Goal: Task Accomplishment & Management: Use online tool/utility

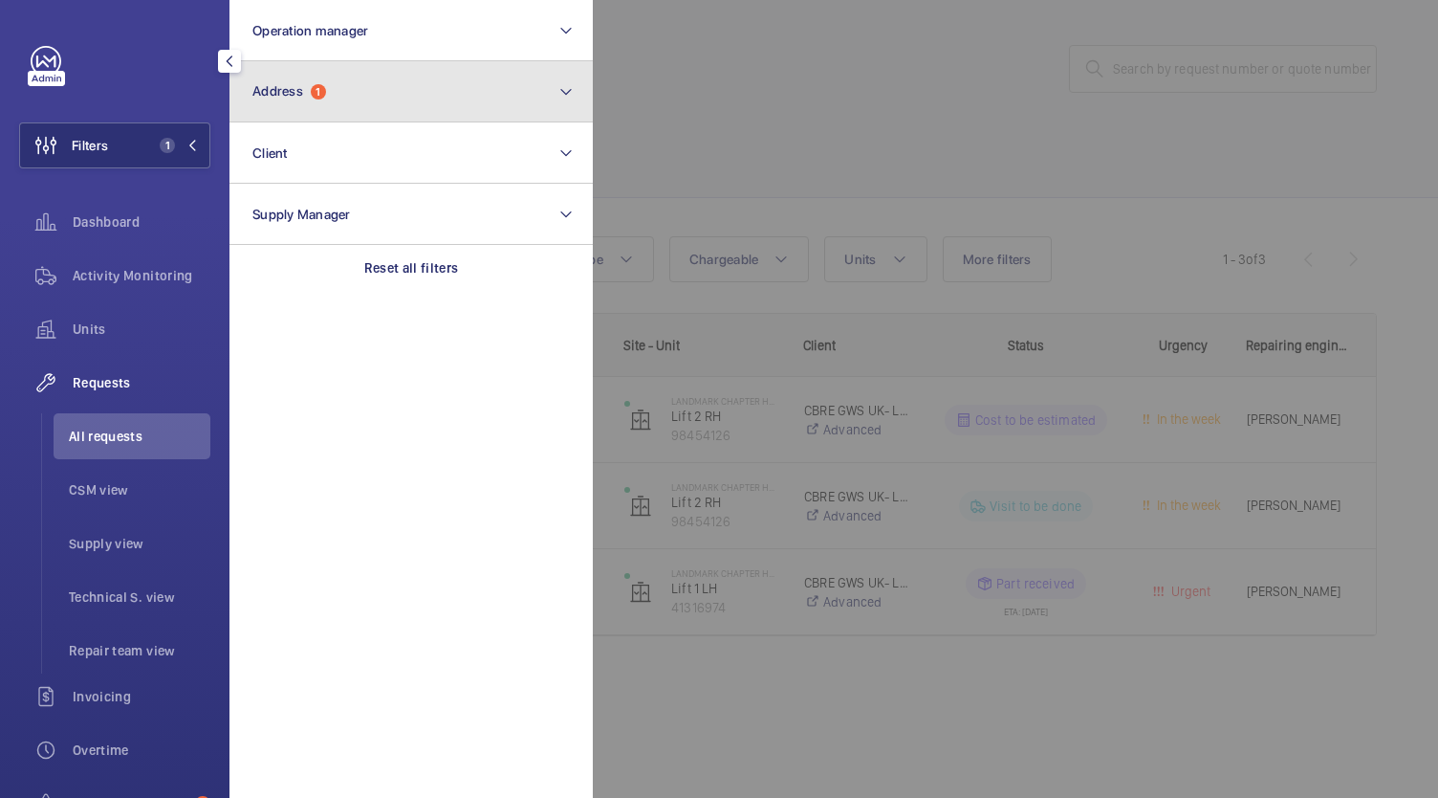
click at [396, 101] on button "Address 1" at bounding box center [411, 91] width 363 height 61
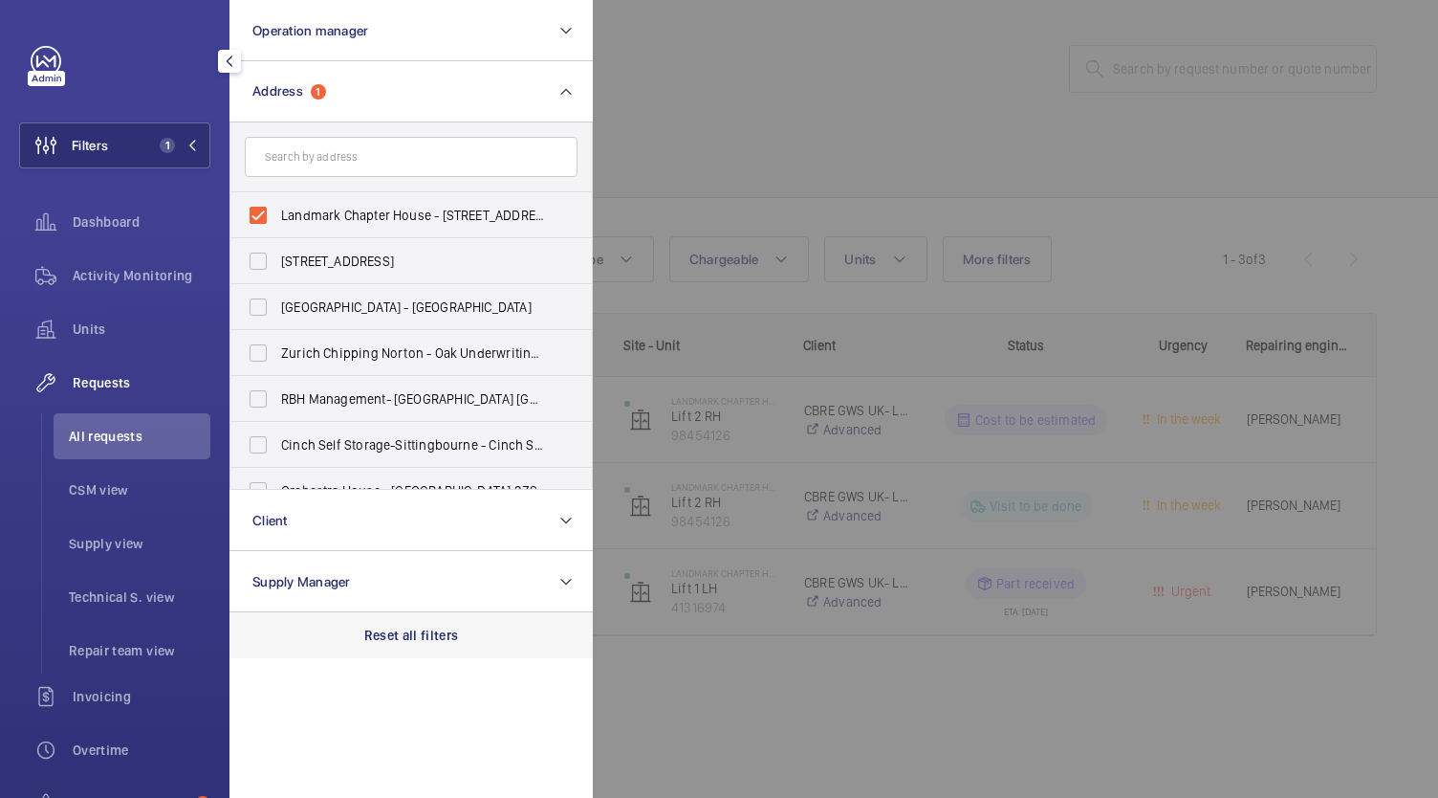
click at [384, 639] on p "Reset all filters" at bounding box center [411, 634] width 95 height 19
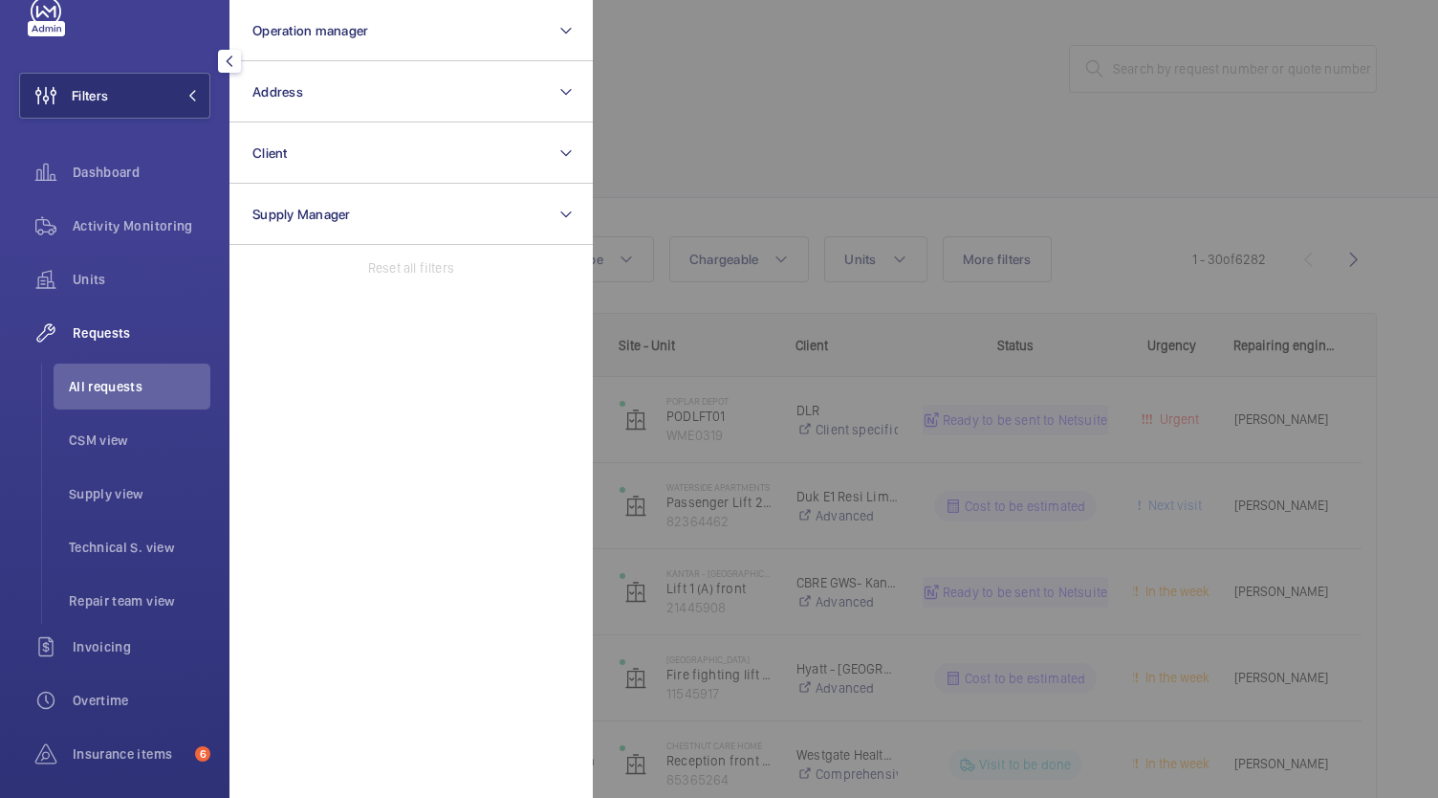
scroll to position [73, 0]
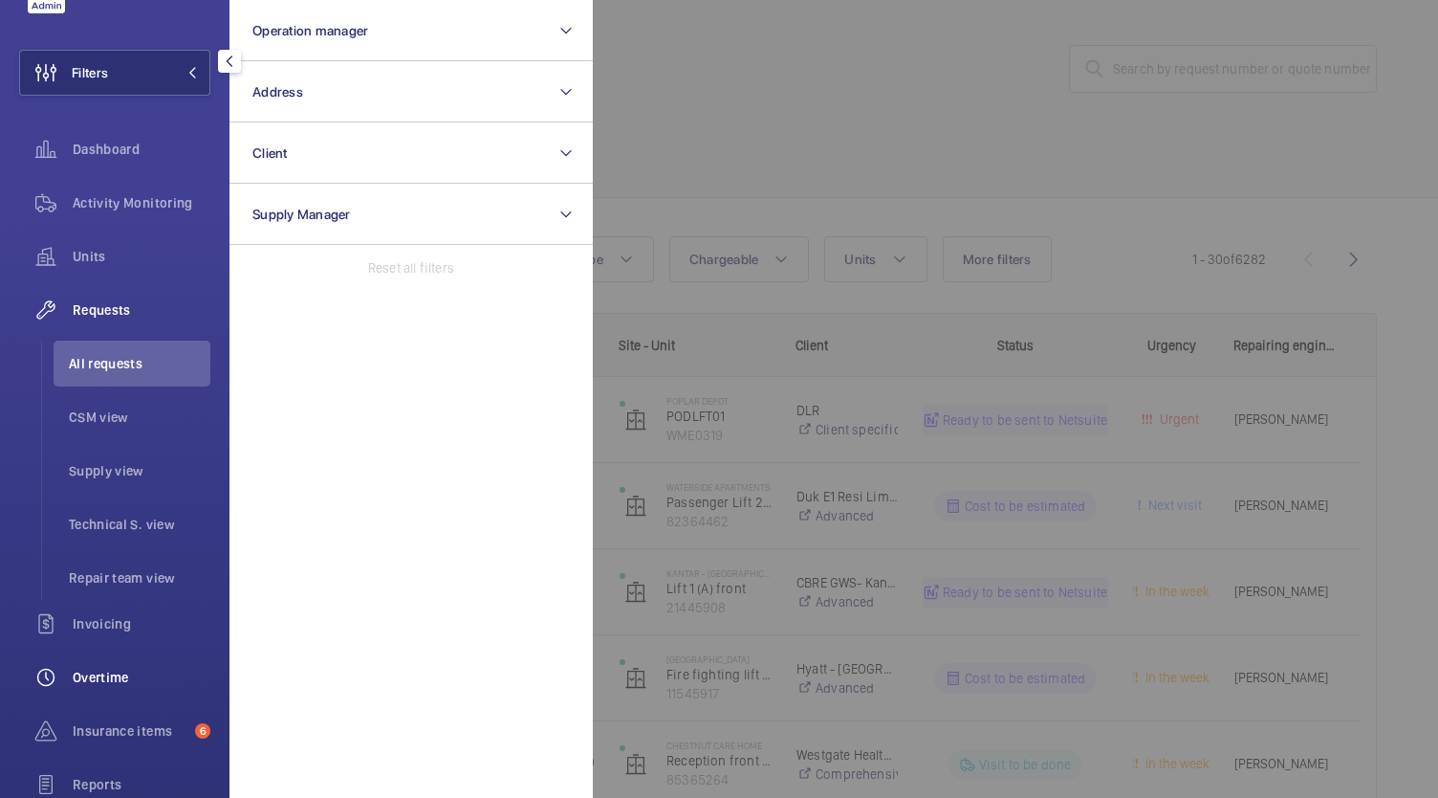
click at [92, 675] on span "Overtime" at bounding box center [142, 677] width 138 height 19
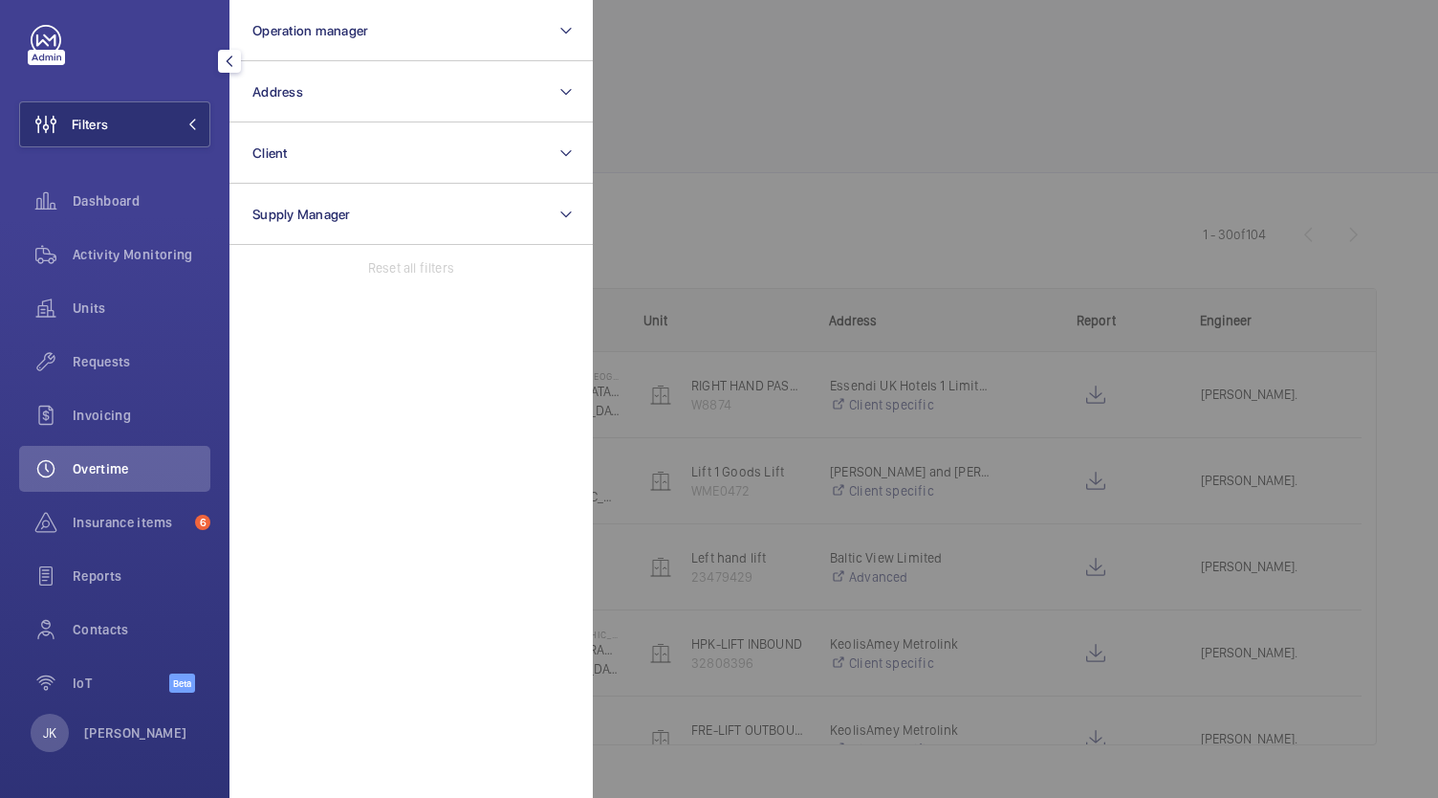
scroll to position [21, 0]
click at [998, 101] on div at bounding box center [1312, 399] width 1438 height 798
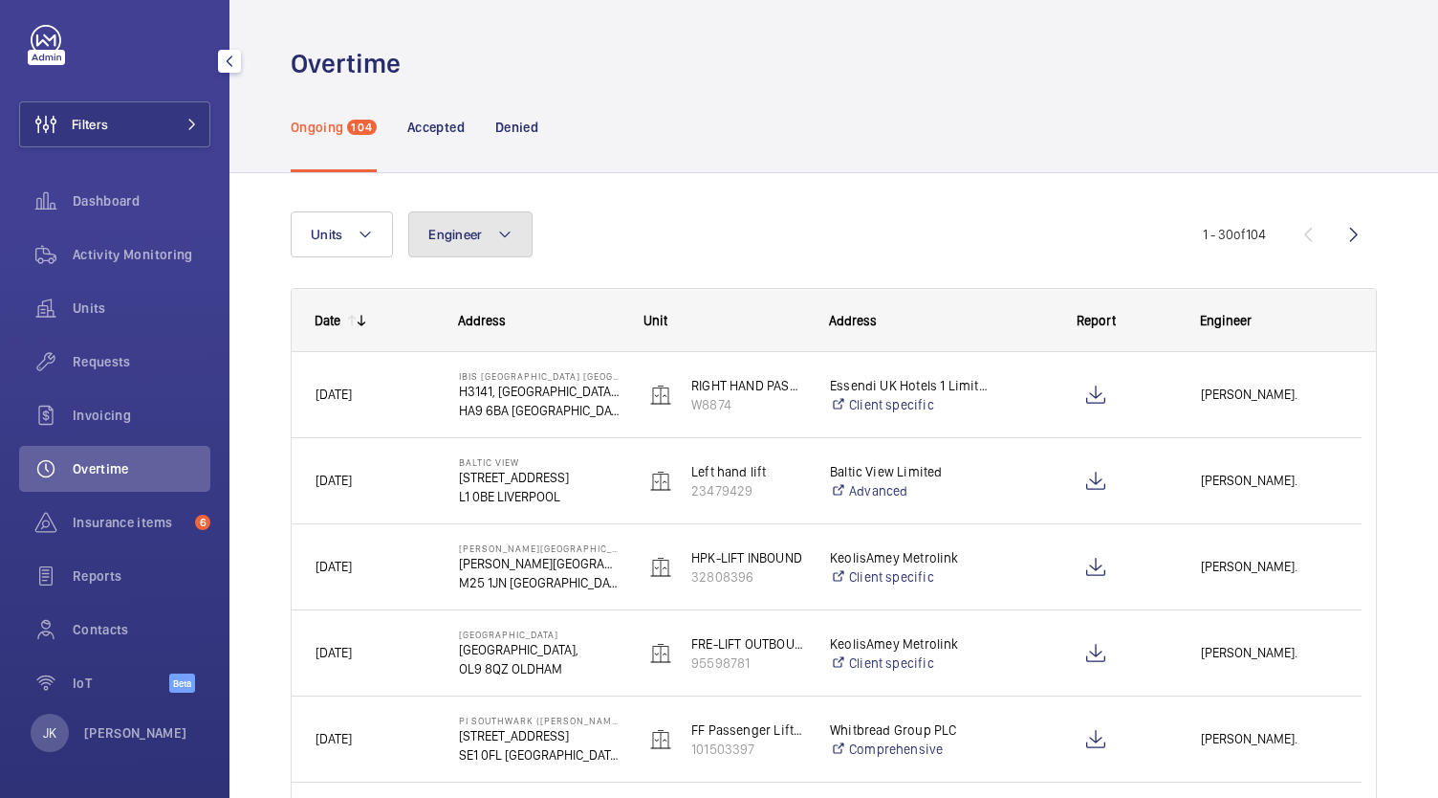
click at [499, 244] on mat-icon at bounding box center [504, 234] width 15 height 23
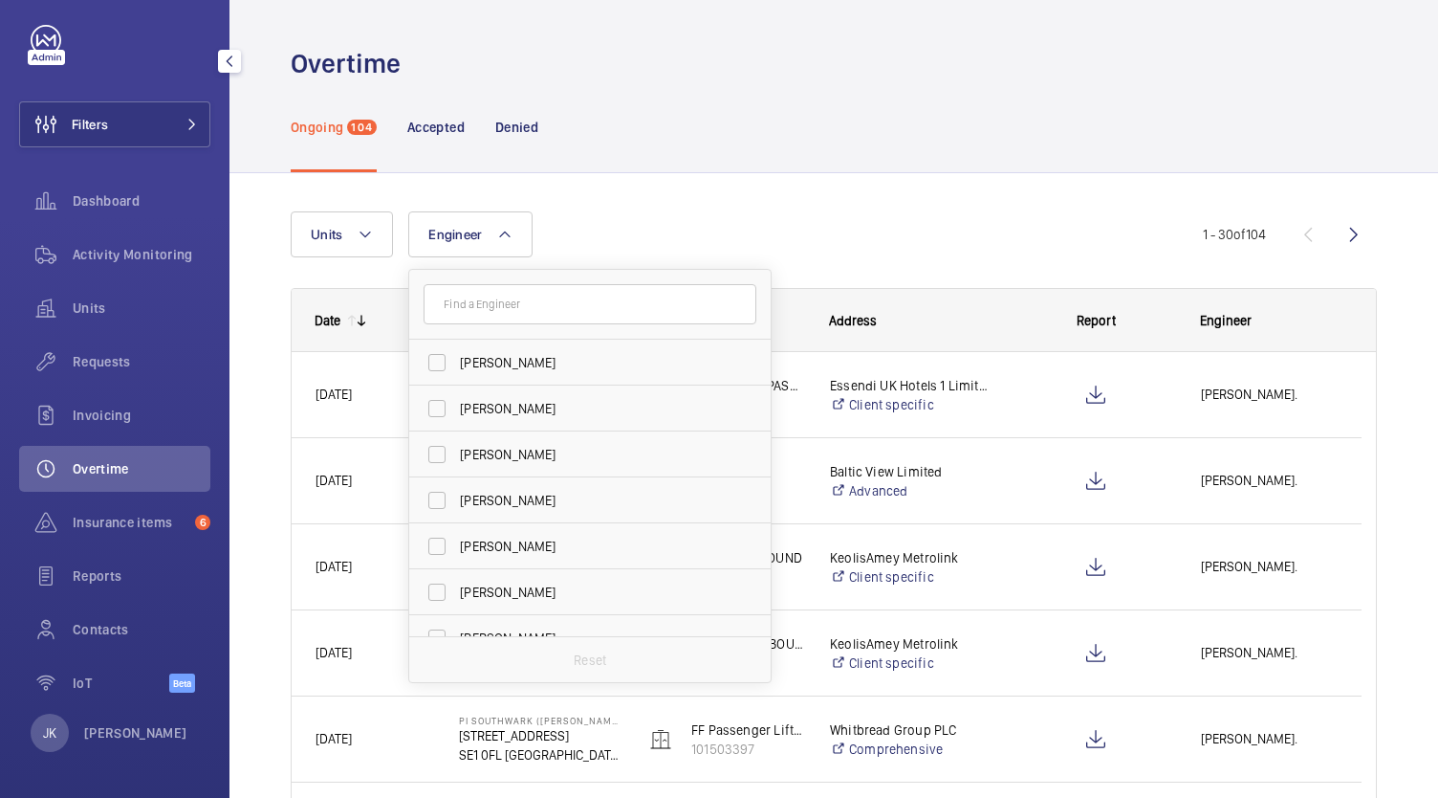
click at [585, 302] on input "text" at bounding box center [590, 304] width 333 height 40
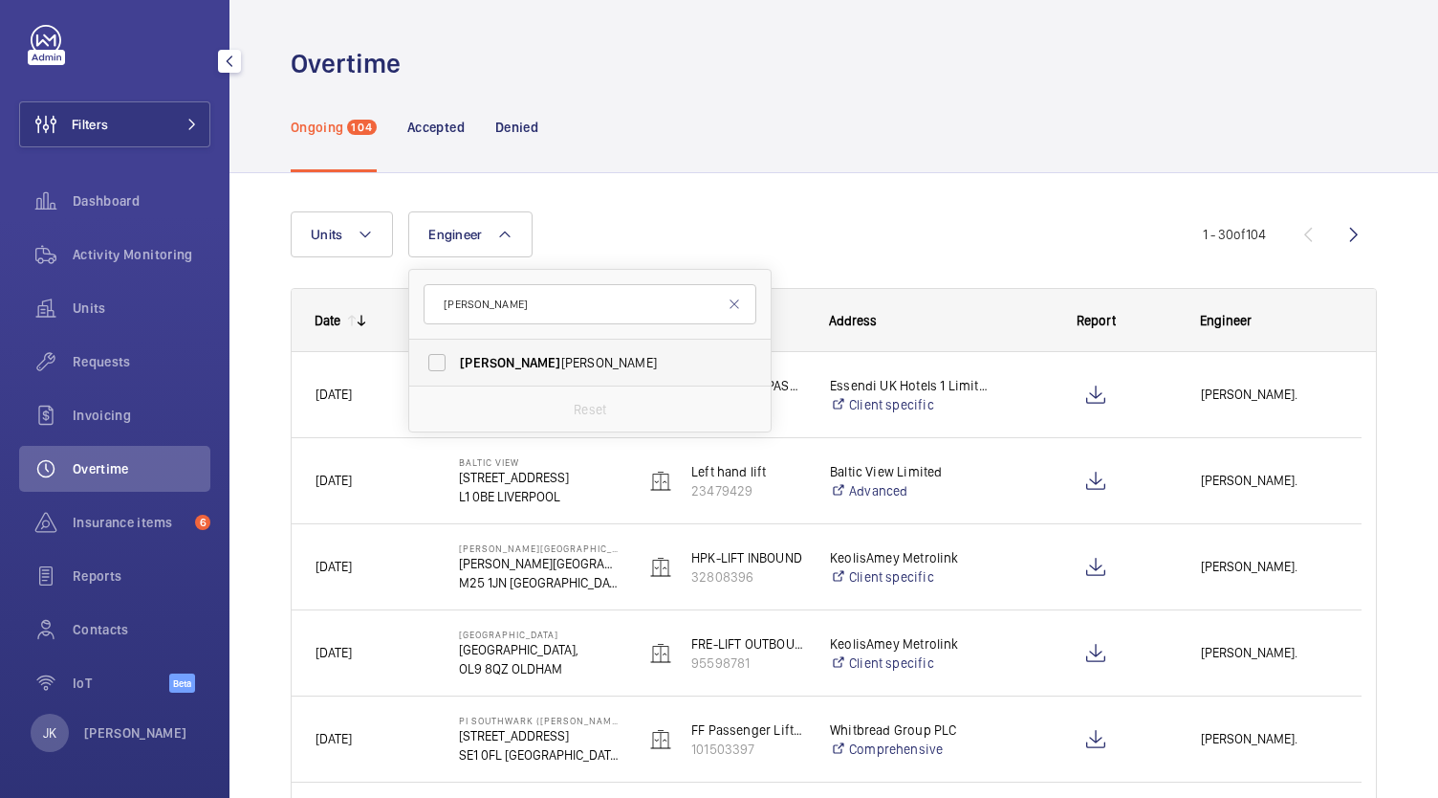
type input "[PERSON_NAME]"
click at [599, 377] on label "[PERSON_NAME]" at bounding box center [575, 363] width 333 height 46
click at [456, 377] on input "[PERSON_NAME]" at bounding box center [437, 362] width 38 height 38
checkbox input "true"
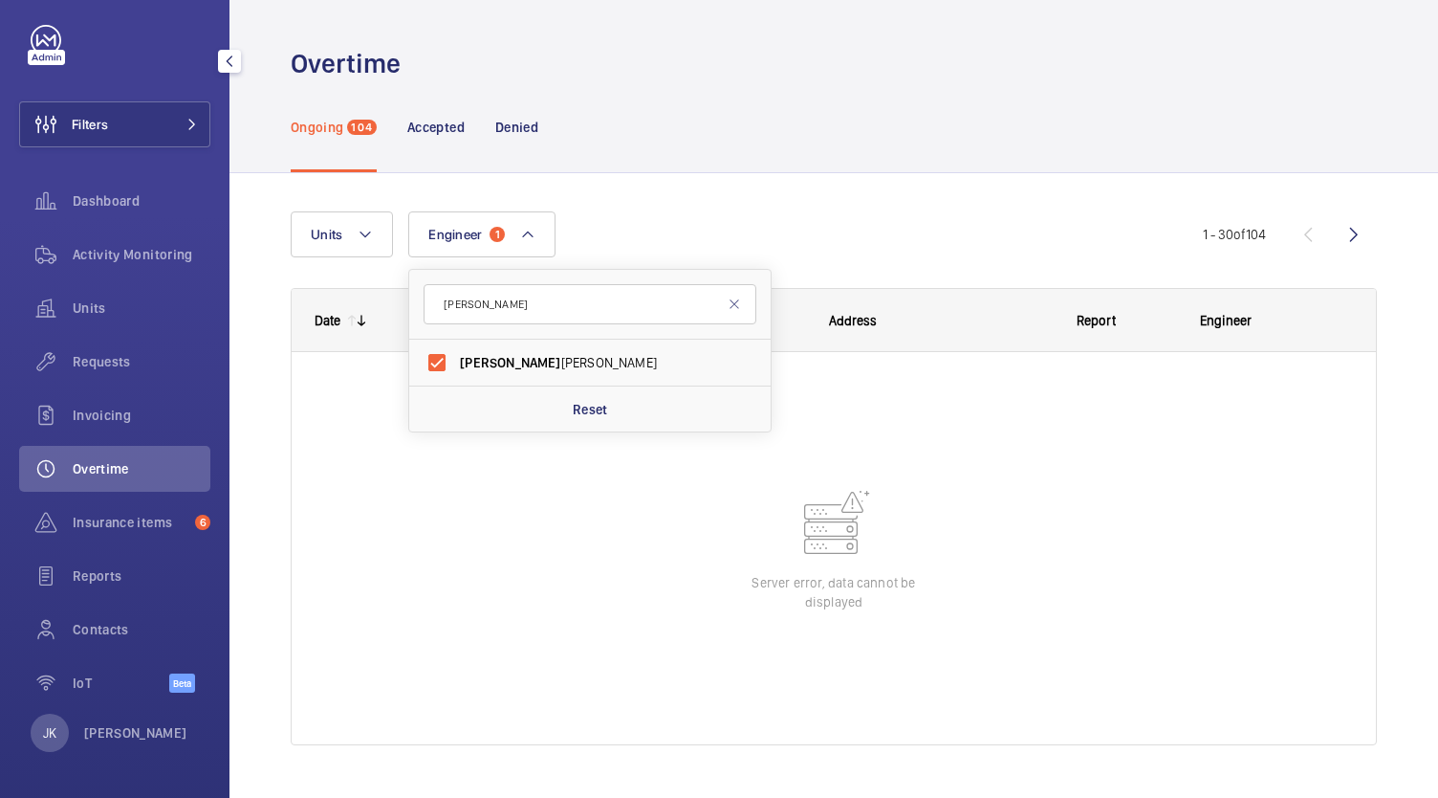
click at [910, 120] on div "Ongoing 104 Accepted Denied" at bounding box center [834, 126] width 1086 height 91
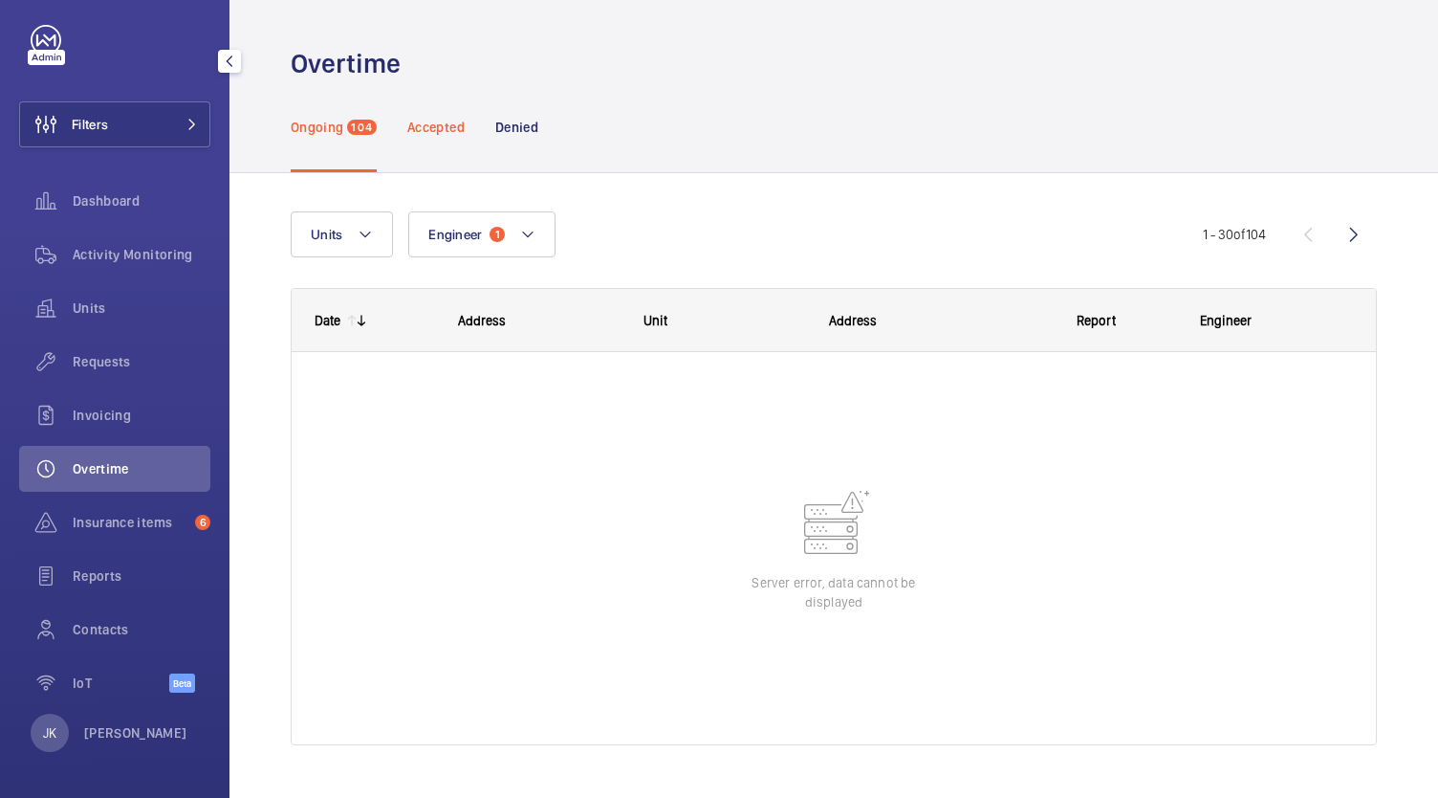
click at [447, 143] on div "Accepted" at bounding box center [435, 126] width 57 height 91
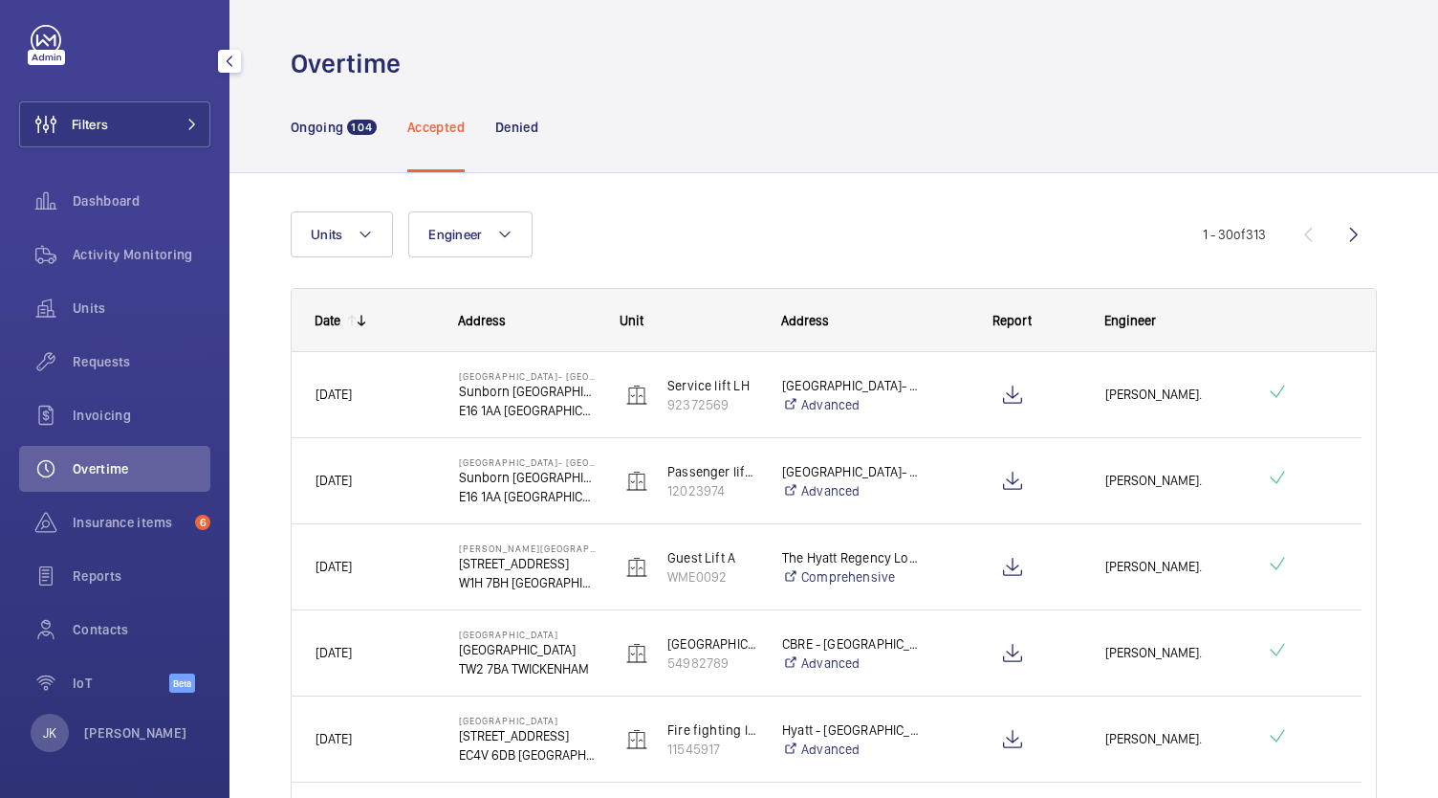
click at [498, 390] on p "Sunborn [GEOGRAPHIC_DATA]" at bounding box center [527, 391] width 137 height 19
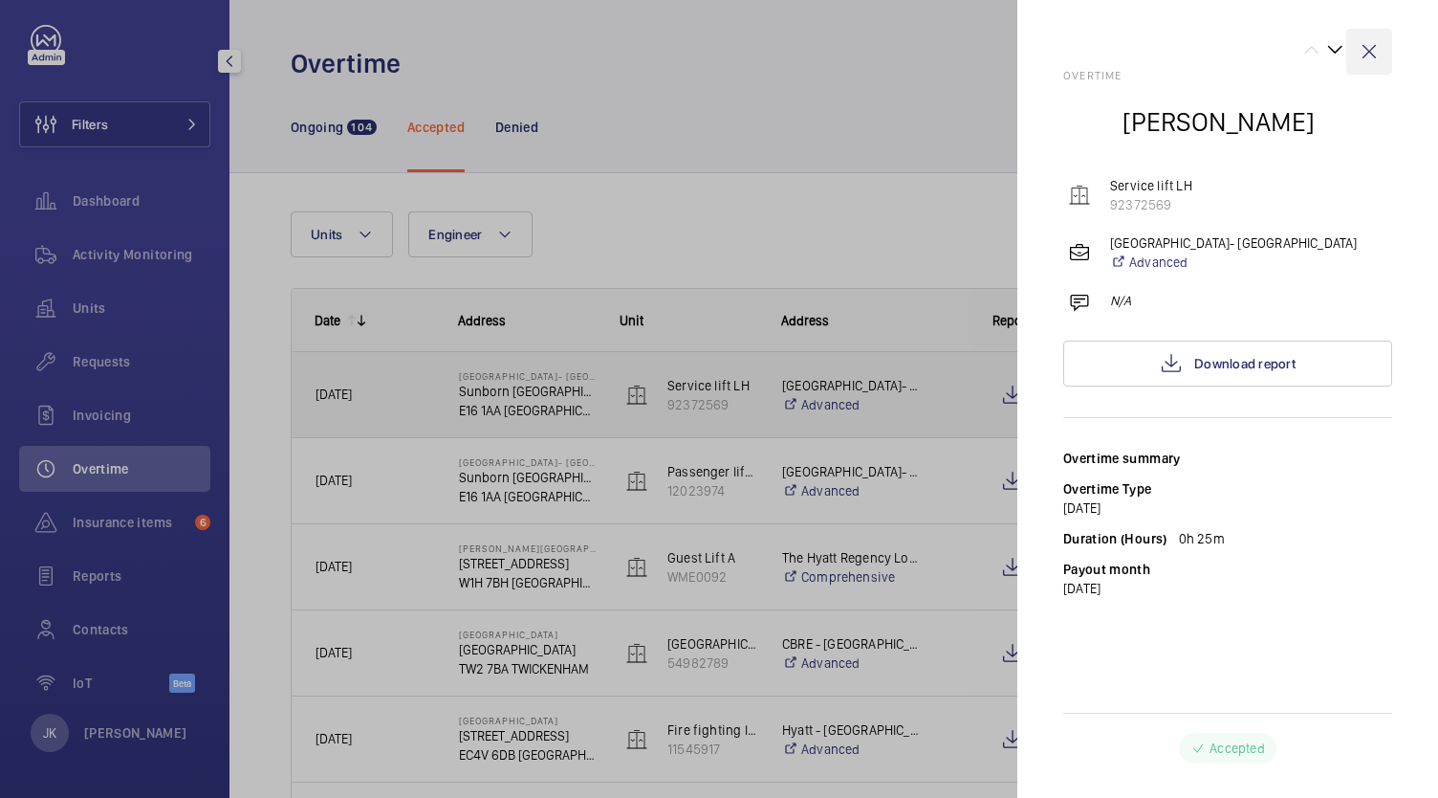
click at [1364, 61] on wm-front-icon-button at bounding box center [1370, 52] width 46 height 46
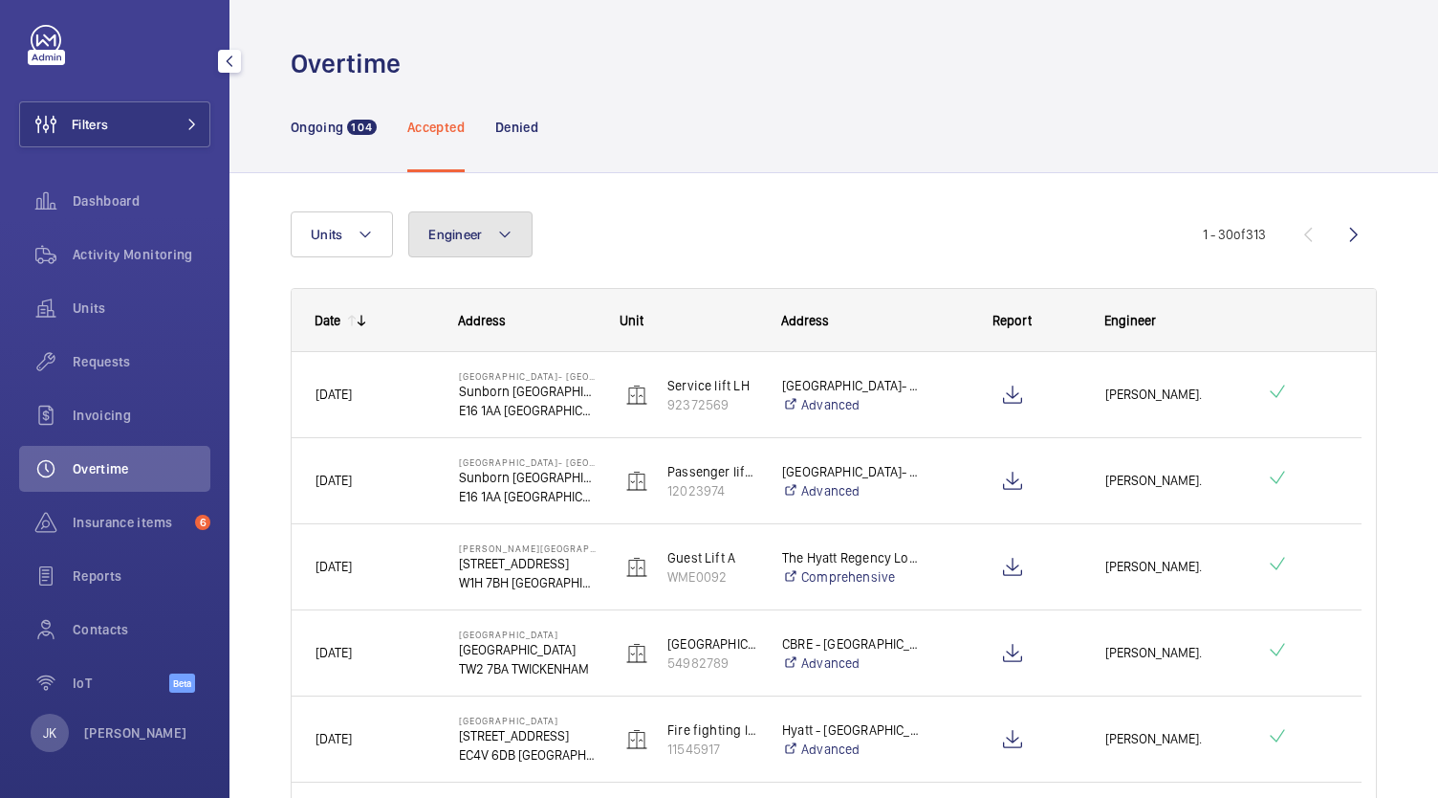
click at [497, 223] on mat-icon at bounding box center [504, 234] width 15 height 23
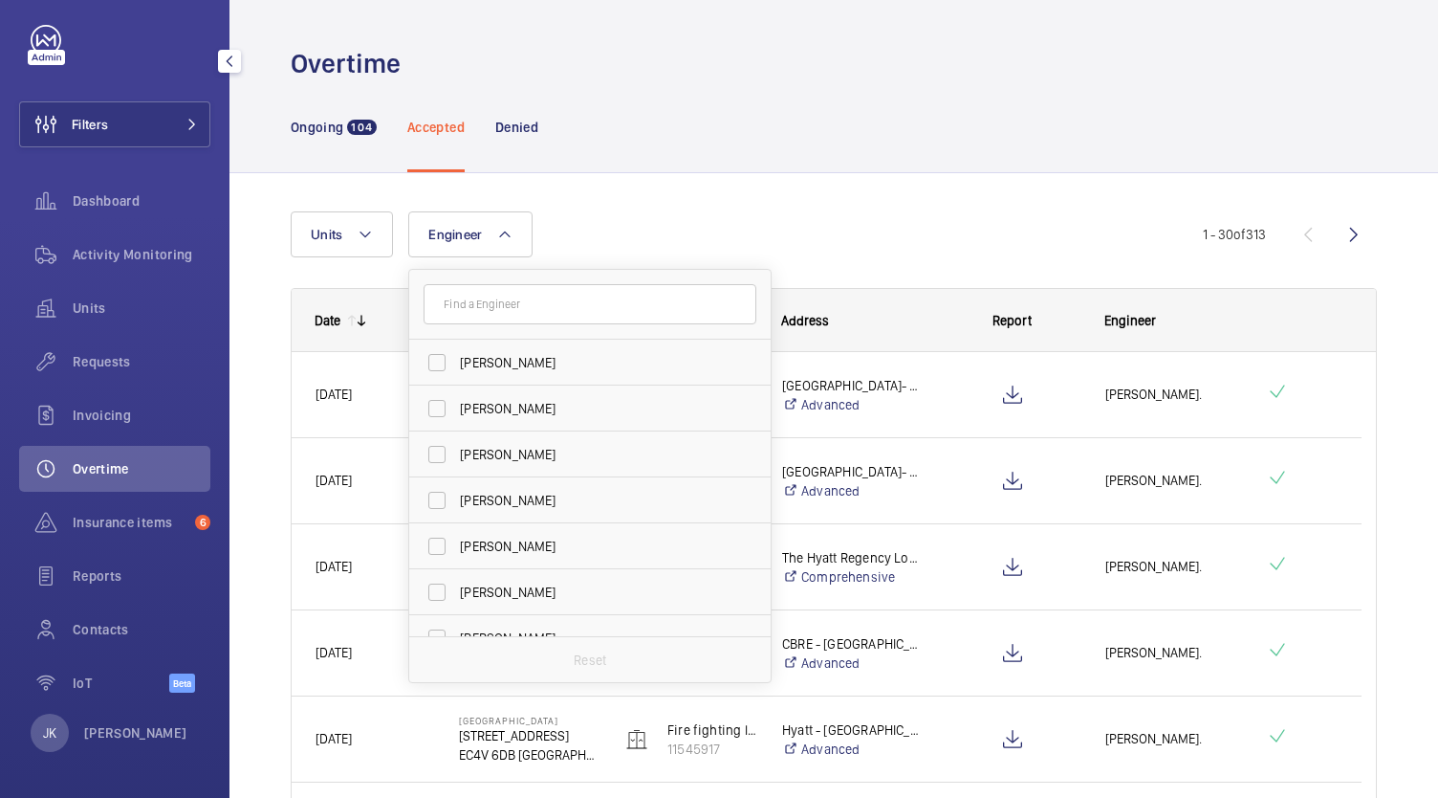
click at [639, 300] on input "text" at bounding box center [590, 304] width 333 height 40
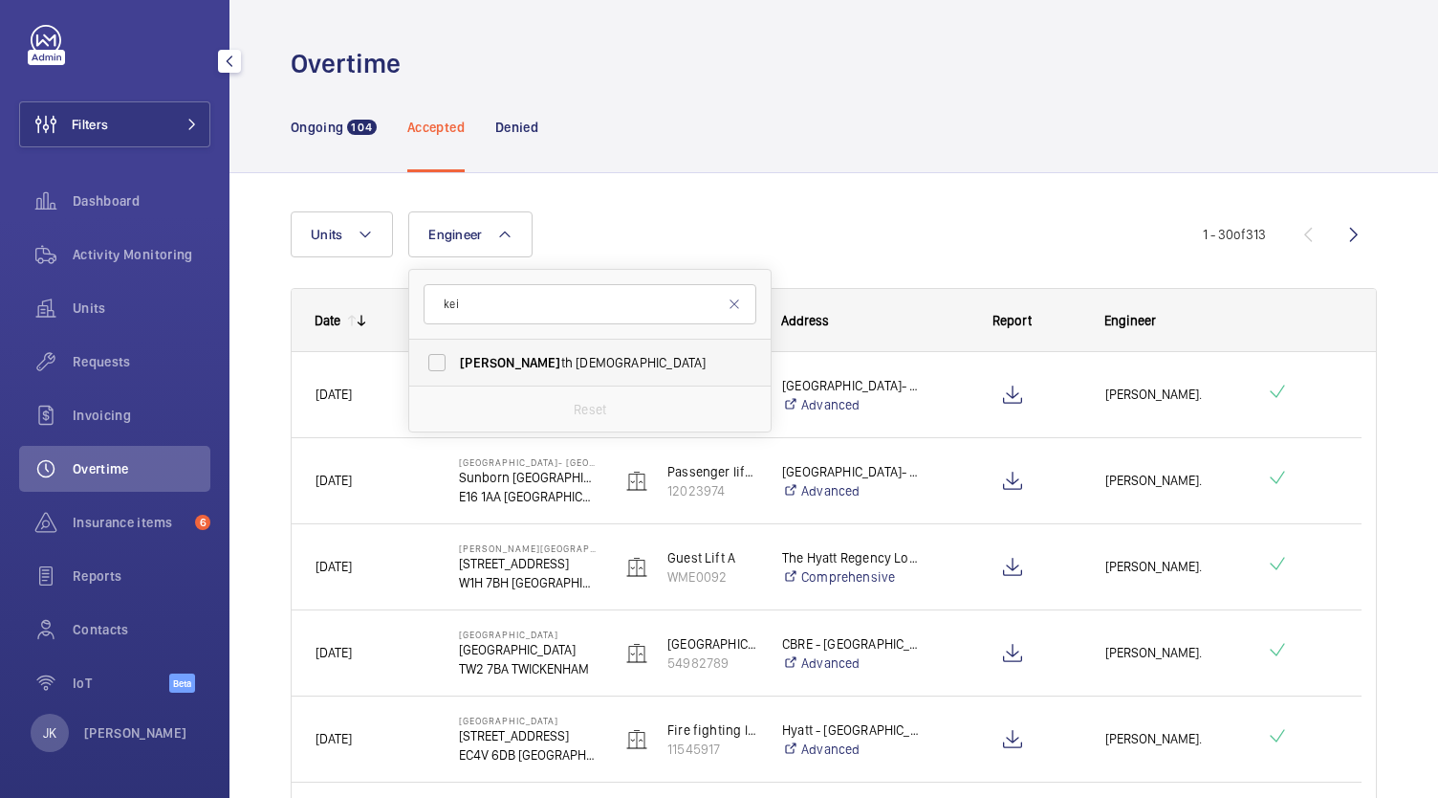
type input "kei"
click at [520, 365] on span "[PERSON_NAME]" at bounding box center [591, 362] width 263 height 19
click at [456, 365] on input "[PERSON_NAME]" at bounding box center [437, 362] width 38 height 38
checkbox input "true"
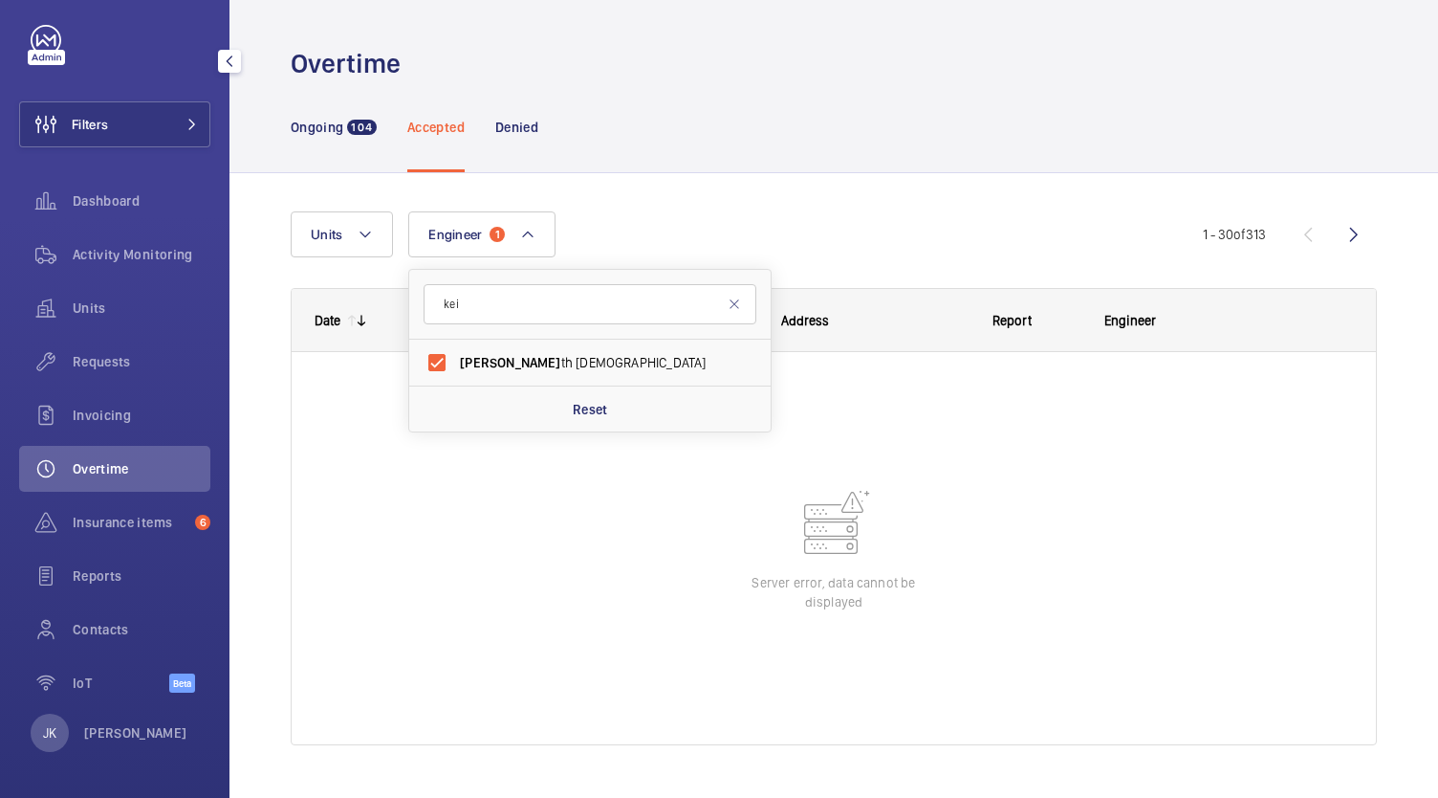
click at [1008, 132] on div "Ongoing 104 Accepted Denied" at bounding box center [834, 126] width 1086 height 91
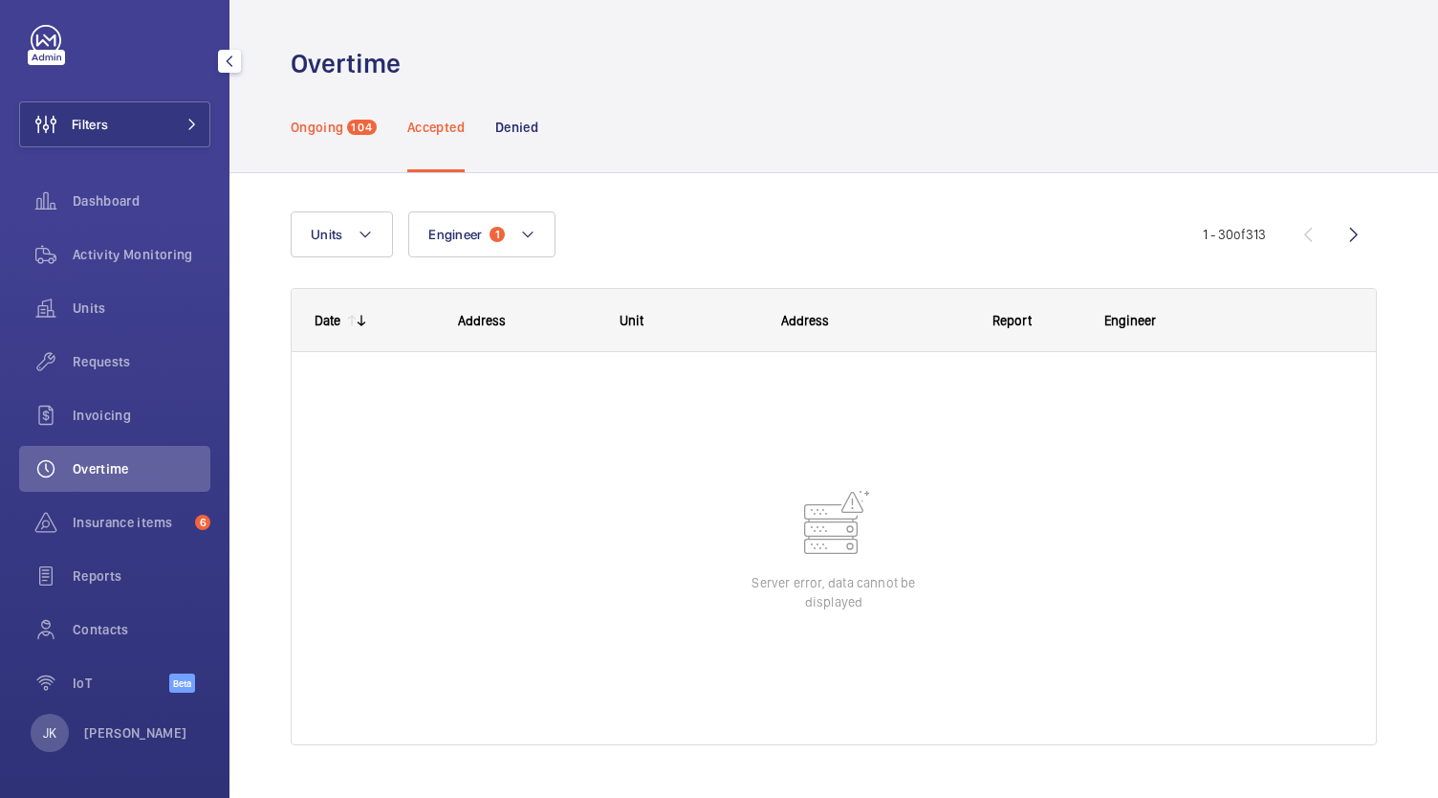
click at [326, 132] on p "Ongoing" at bounding box center [317, 127] width 53 height 19
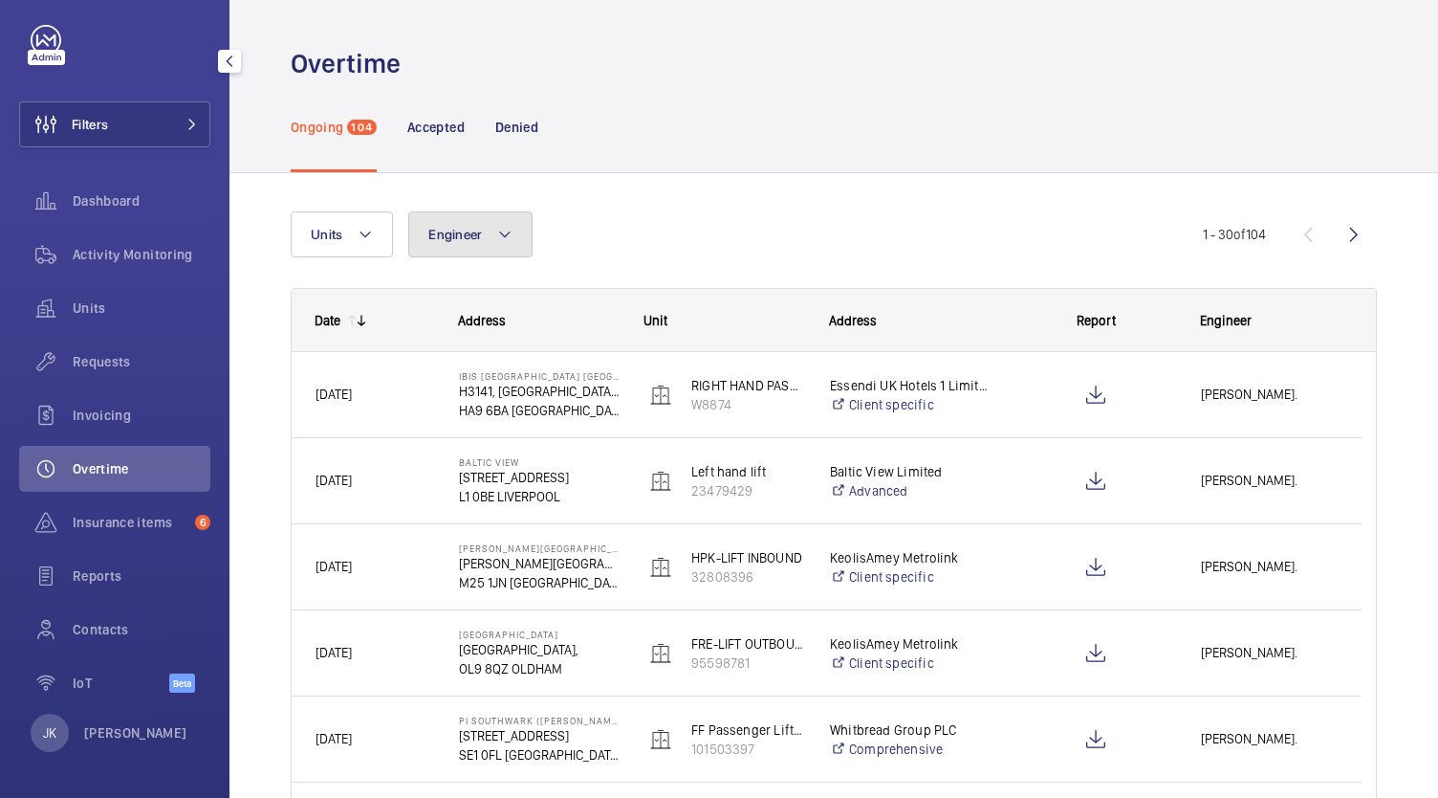
click at [469, 214] on button "Engineer" at bounding box center [470, 234] width 124 height 46
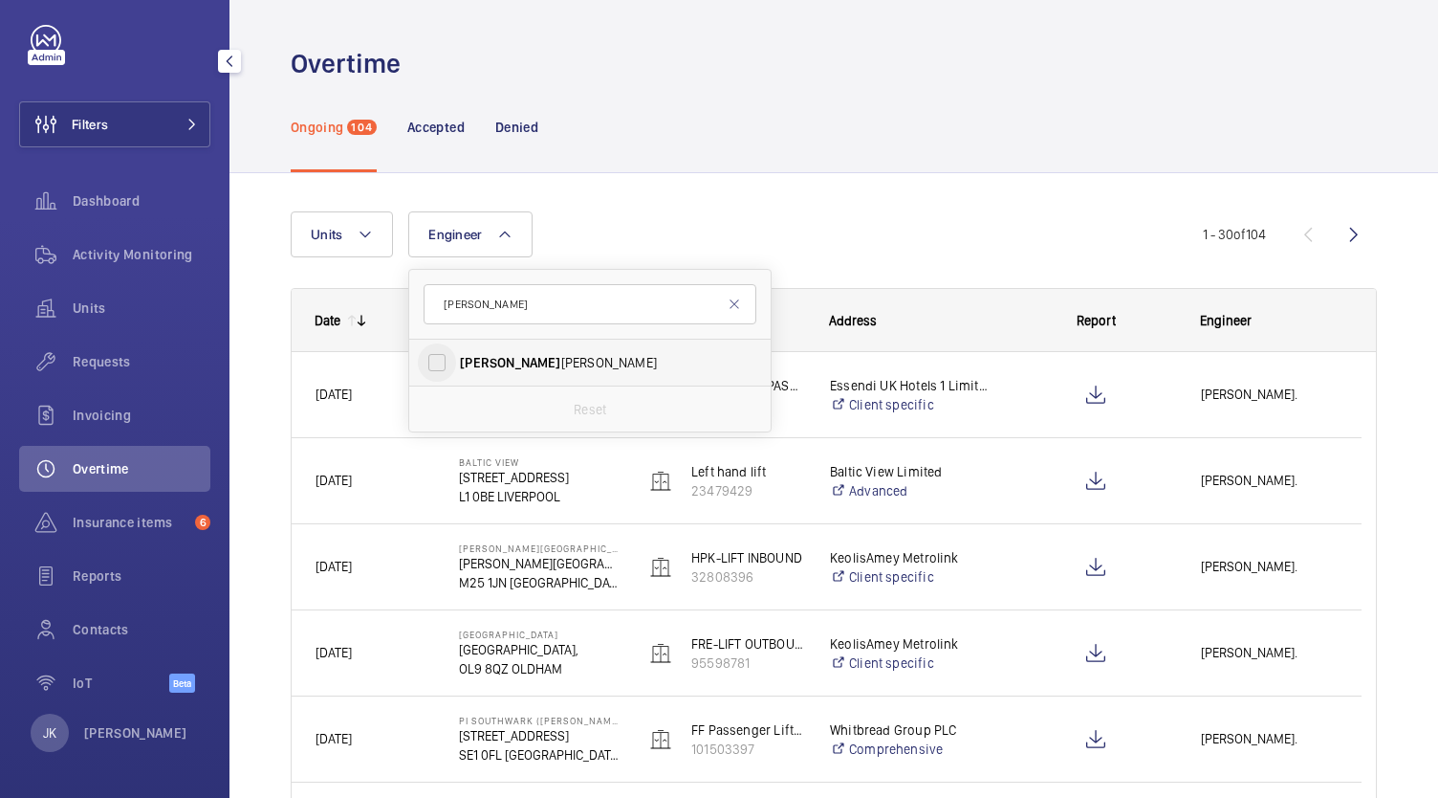
type input "[PERSON_NAME]"
click at [446, 371] on input "[PERSON_NAME]" at bounding box center [437, 362] width 38 height 38
checkbox input "true"
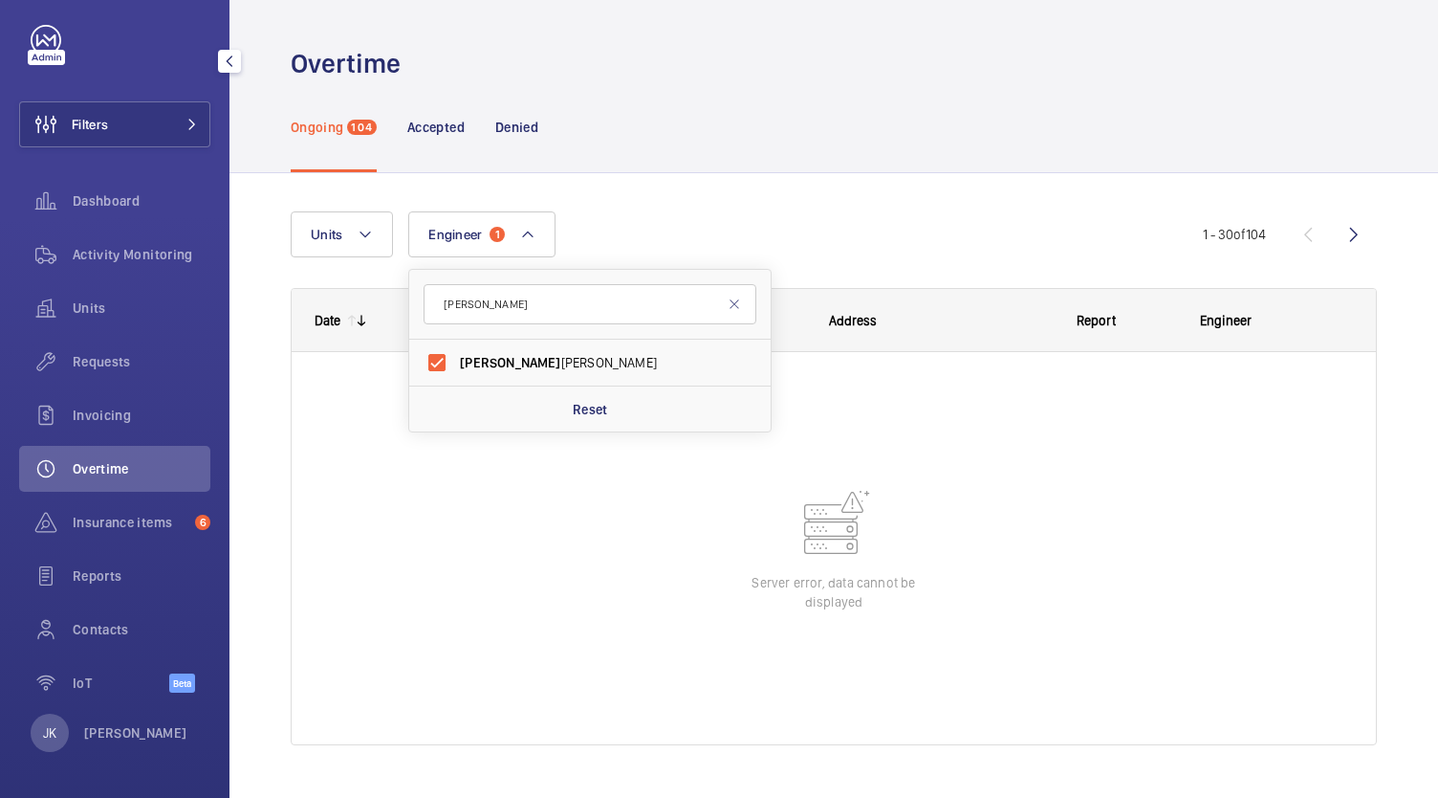
click at [435, 523] on div at bounding box center [834, 548] width 1085 height 392
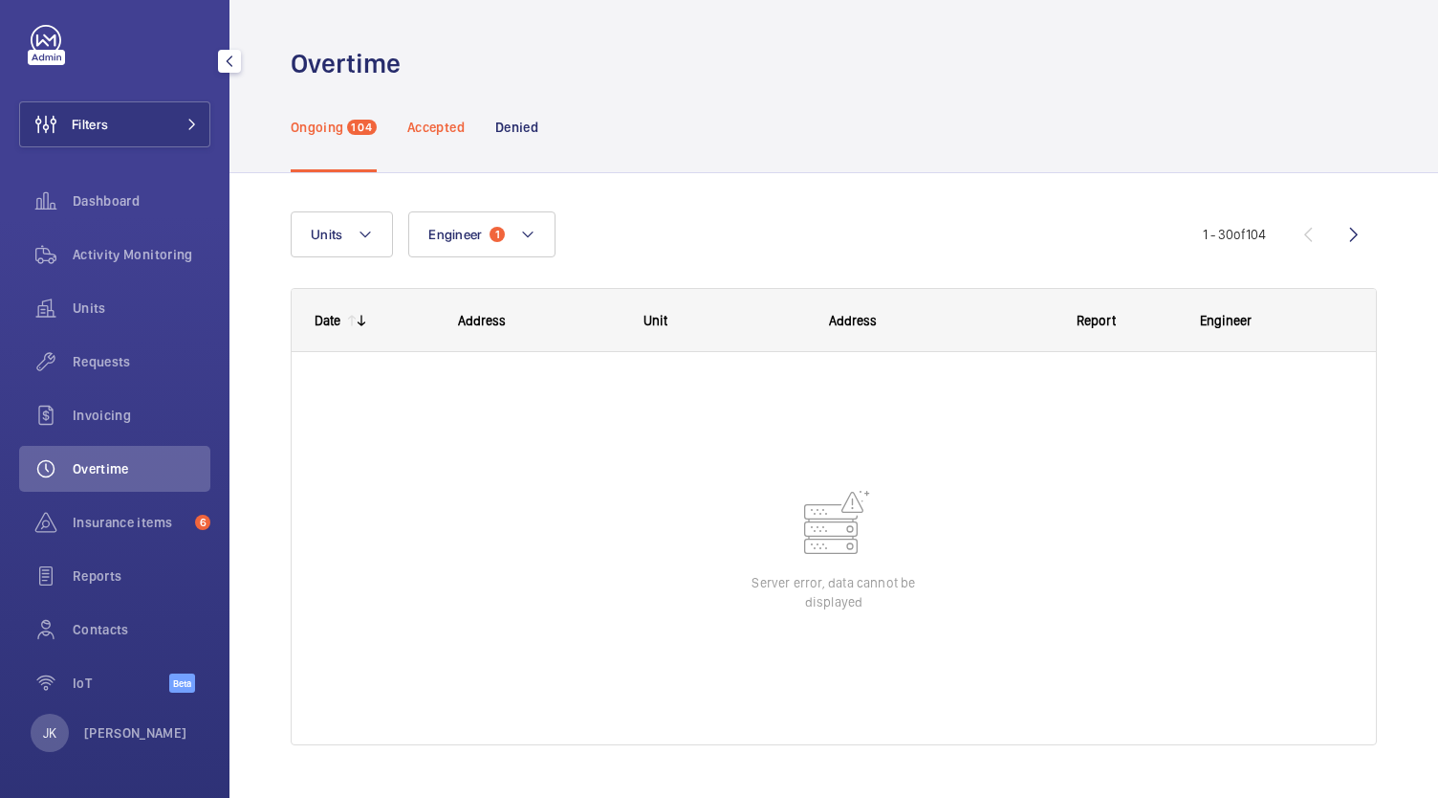
click at [435, 147] on div "Accepted" at bounding box center [435, 126] width 57 height 91
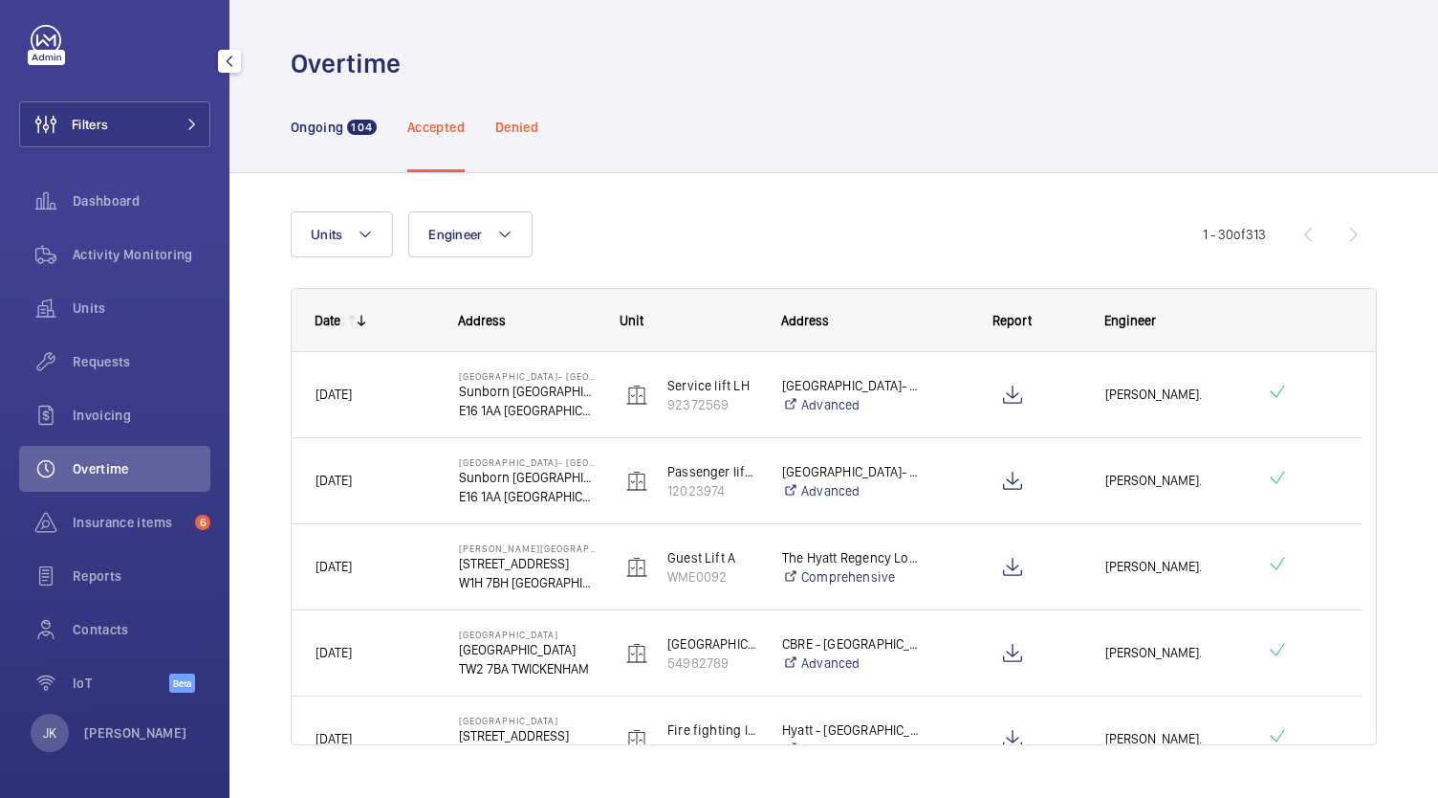
click at [517, 159] on div "Denied" at bounding box center [516, 126] width 43 height 91
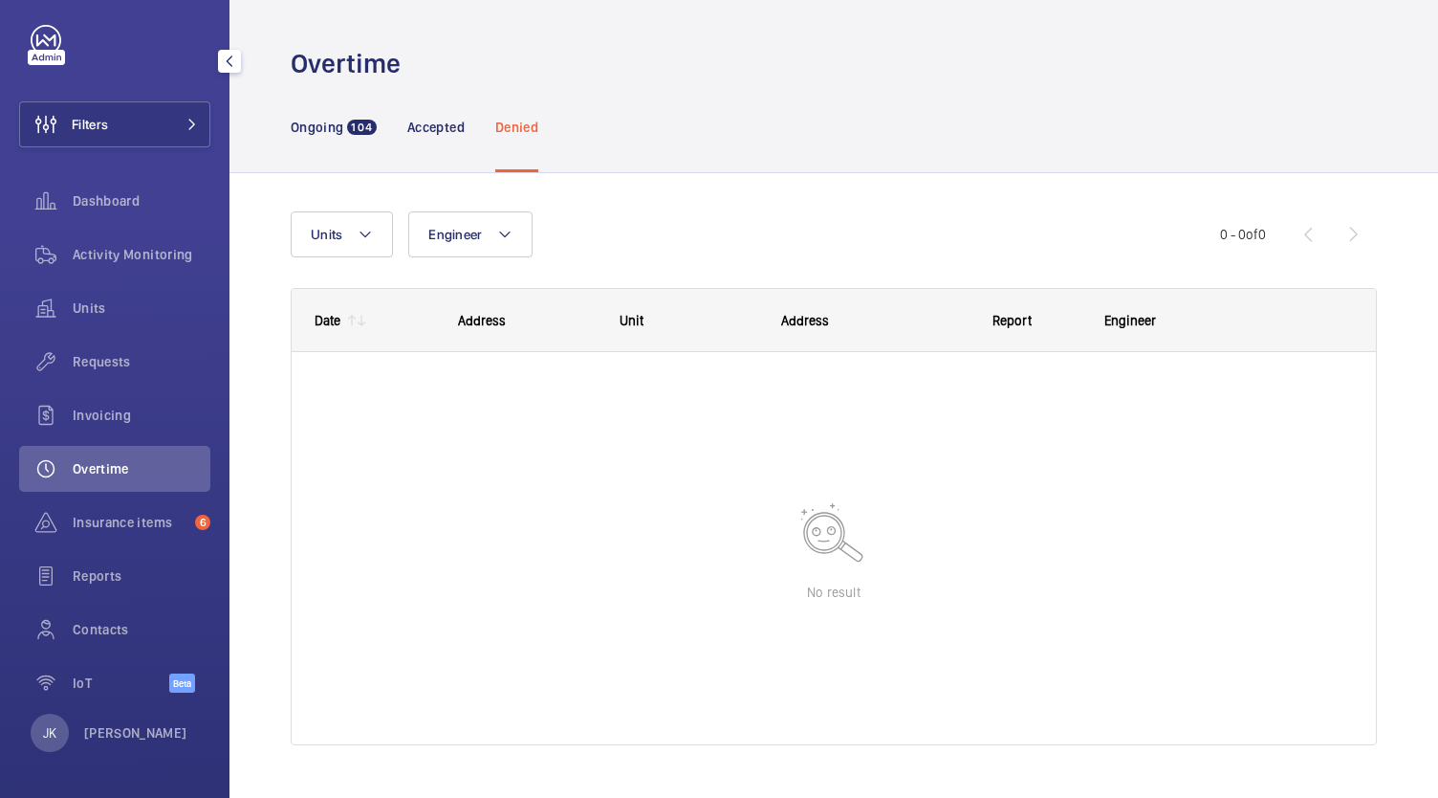
click at [522, 121] on p "Denied" at bounding box center [516, 127] width 43 height 19
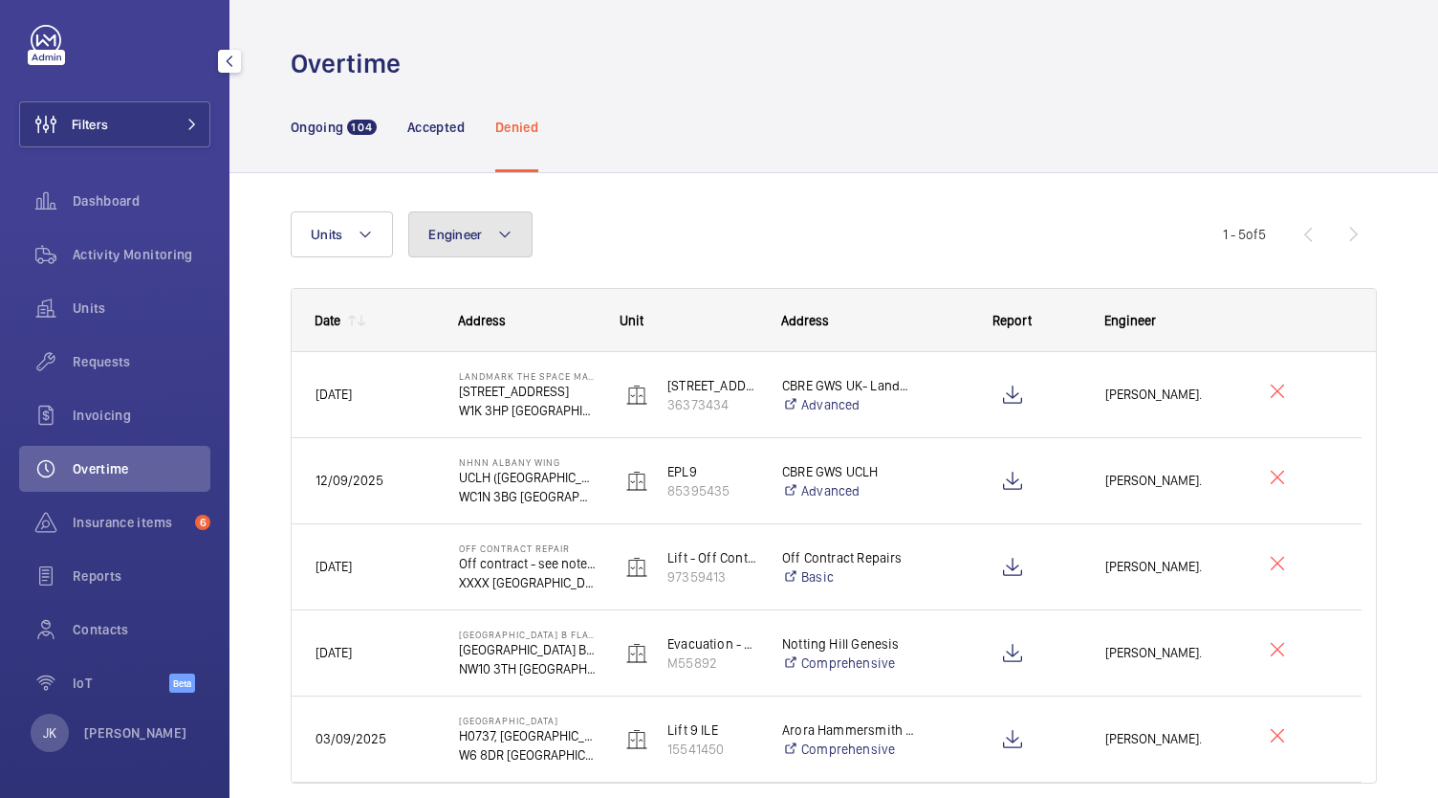
click at [469, 218] on button "Engineer" at bounding box center [470, 234] width 124 height 46
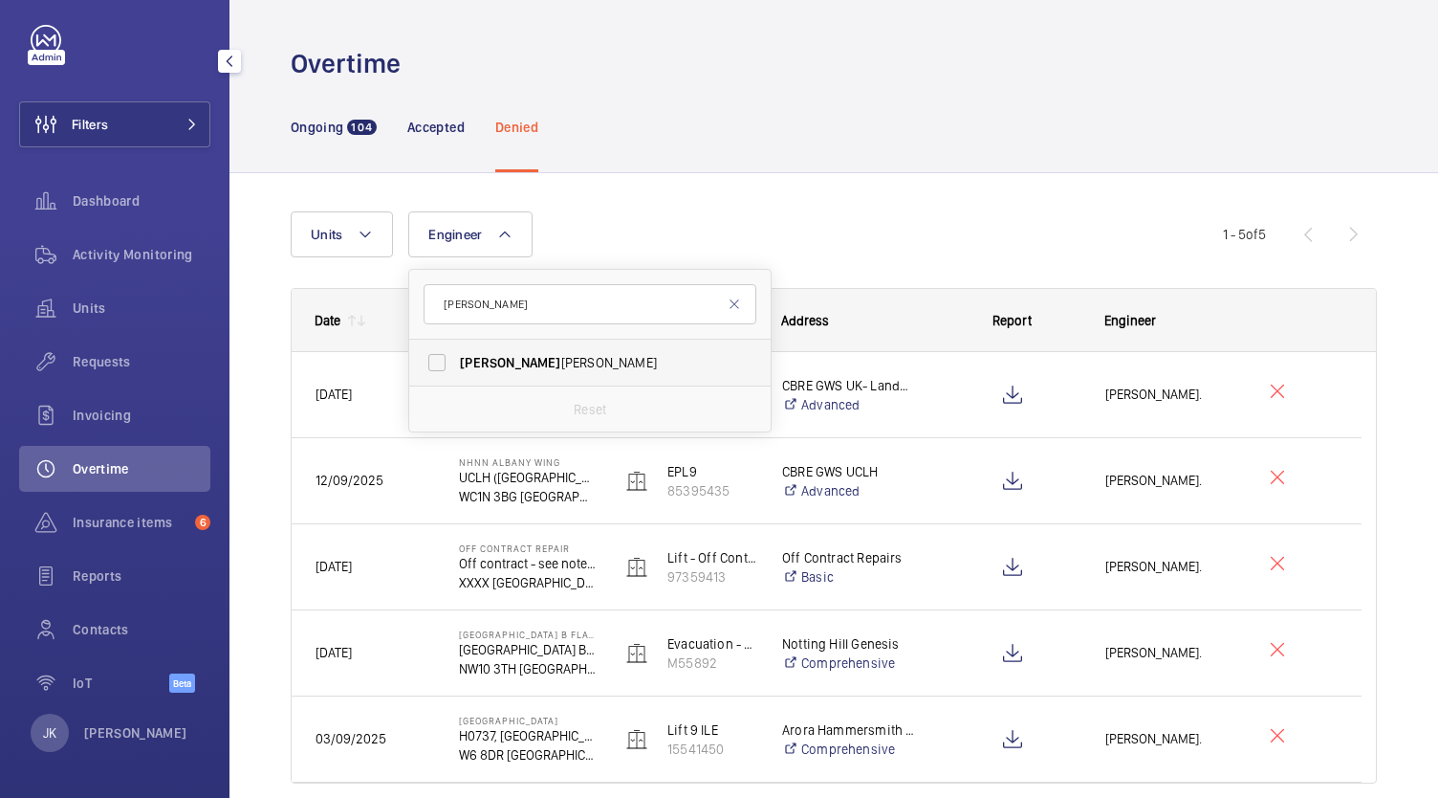
type input "[PERSON_NAME]"
click at [551, 358] on span "[PERSON_NAME]" at bounding box center [591, 362] width 263 height 19
click at [456, 358] on input "[PERSON_NAME]" at bounding box center [437, 362] width 38 height 38
checkbox input "true"
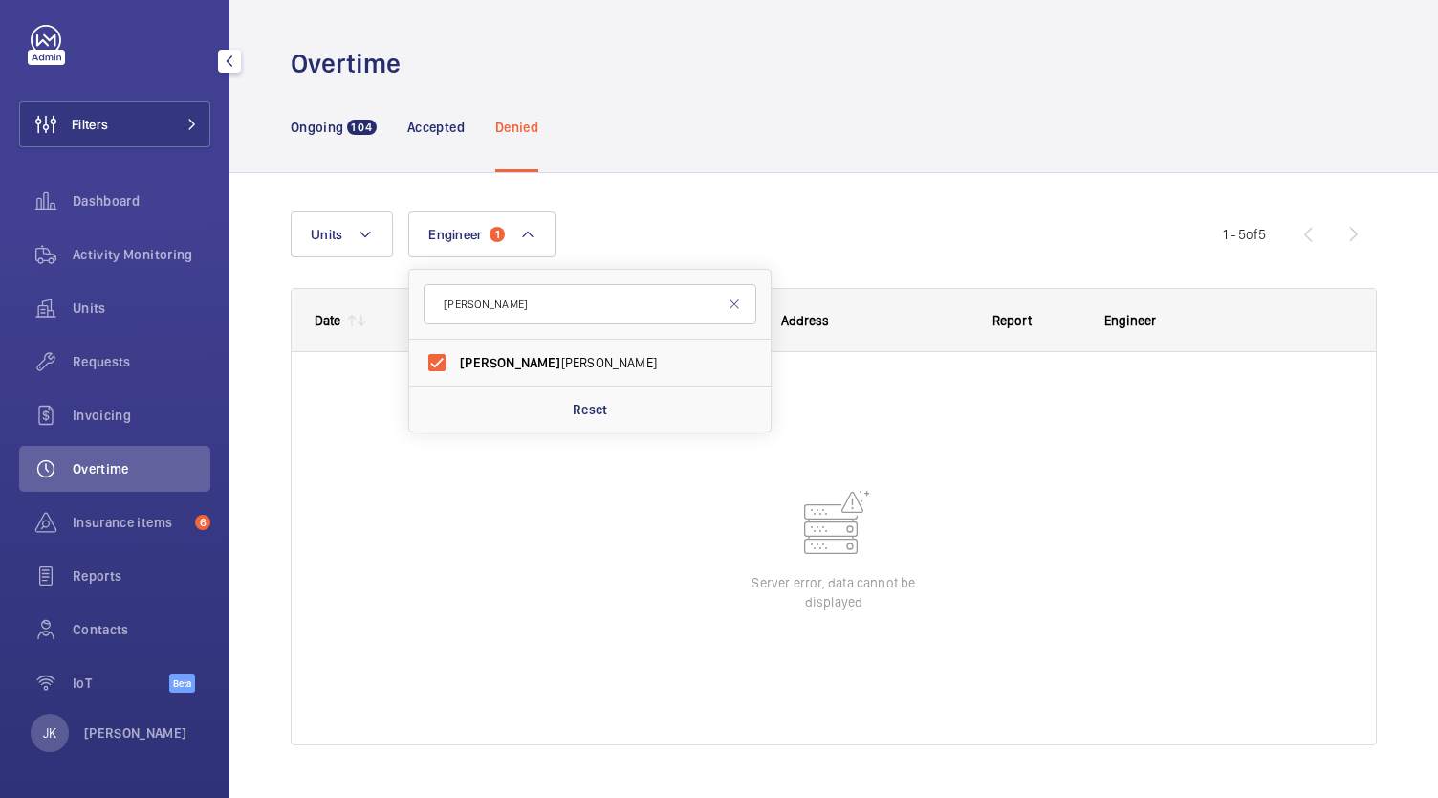
click at [513, 507] on div at bounding box center [834, 548] width 1085 height 392
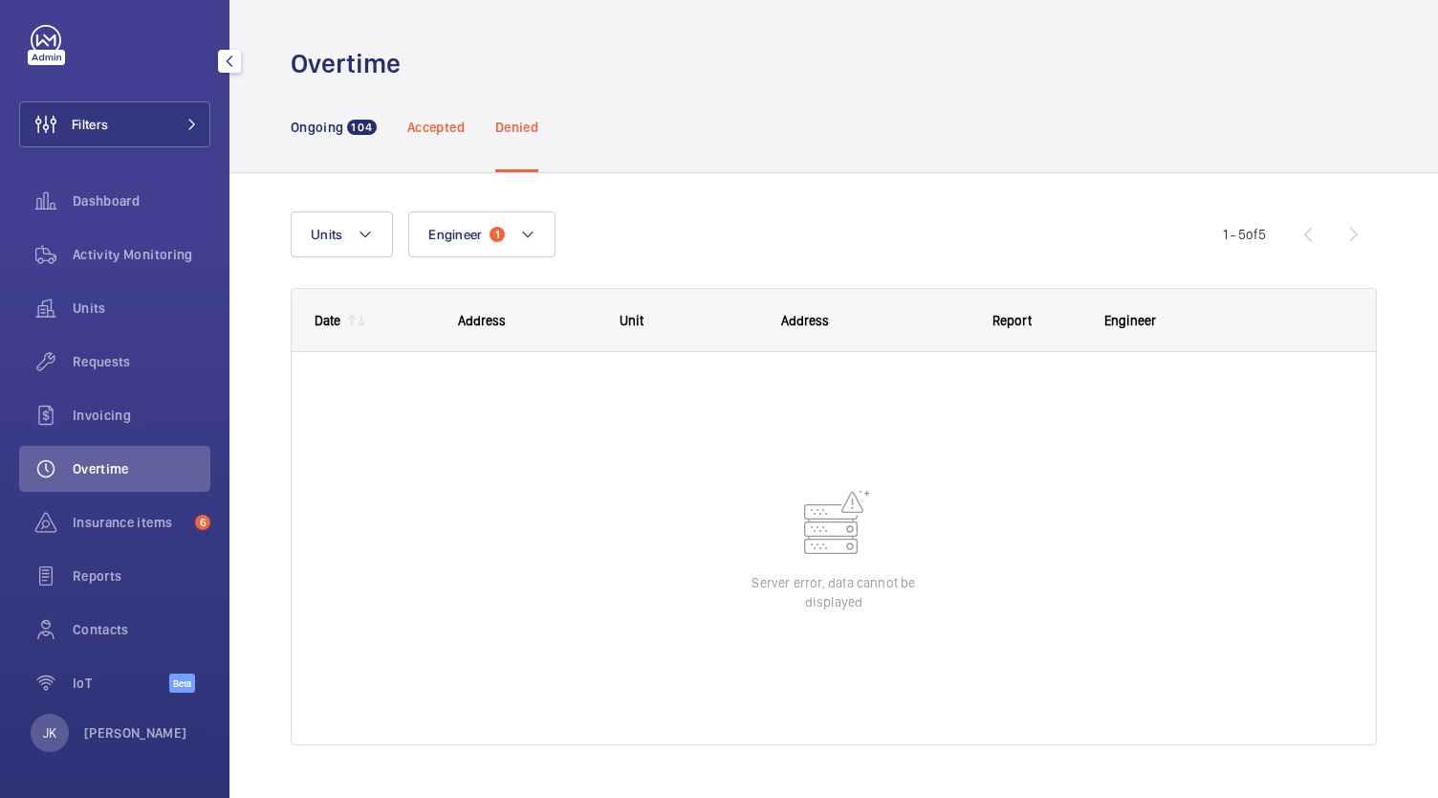
click at [429, 124] on p "Accepted" at bounding box center [435, 127] width 57 height 19
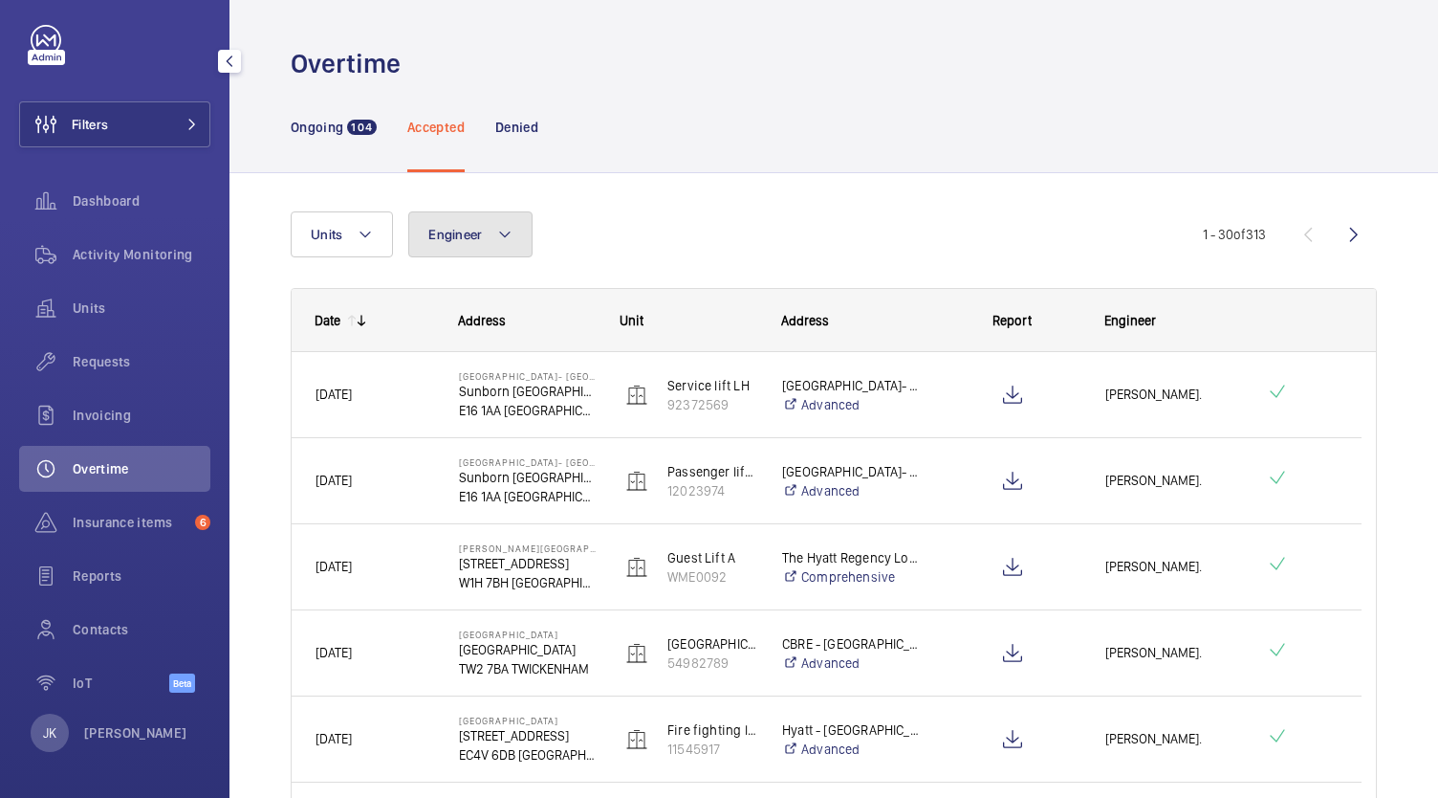
click at [513, 230] on button "Engineer" at bounding box center [470, 234] width 124 height 46
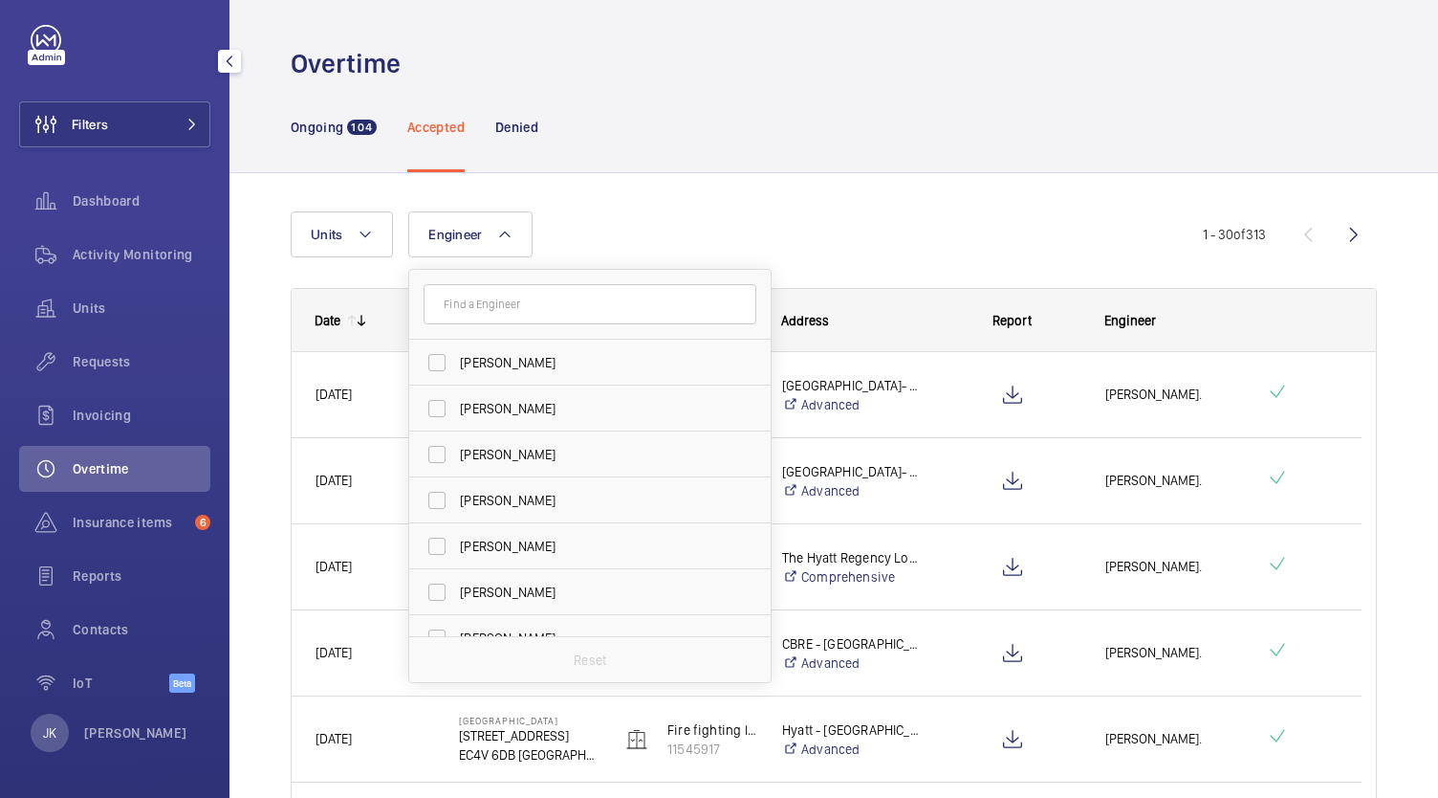
click at [606, 308] on input "text" at bounding box center [590, 304] width 333 height 40
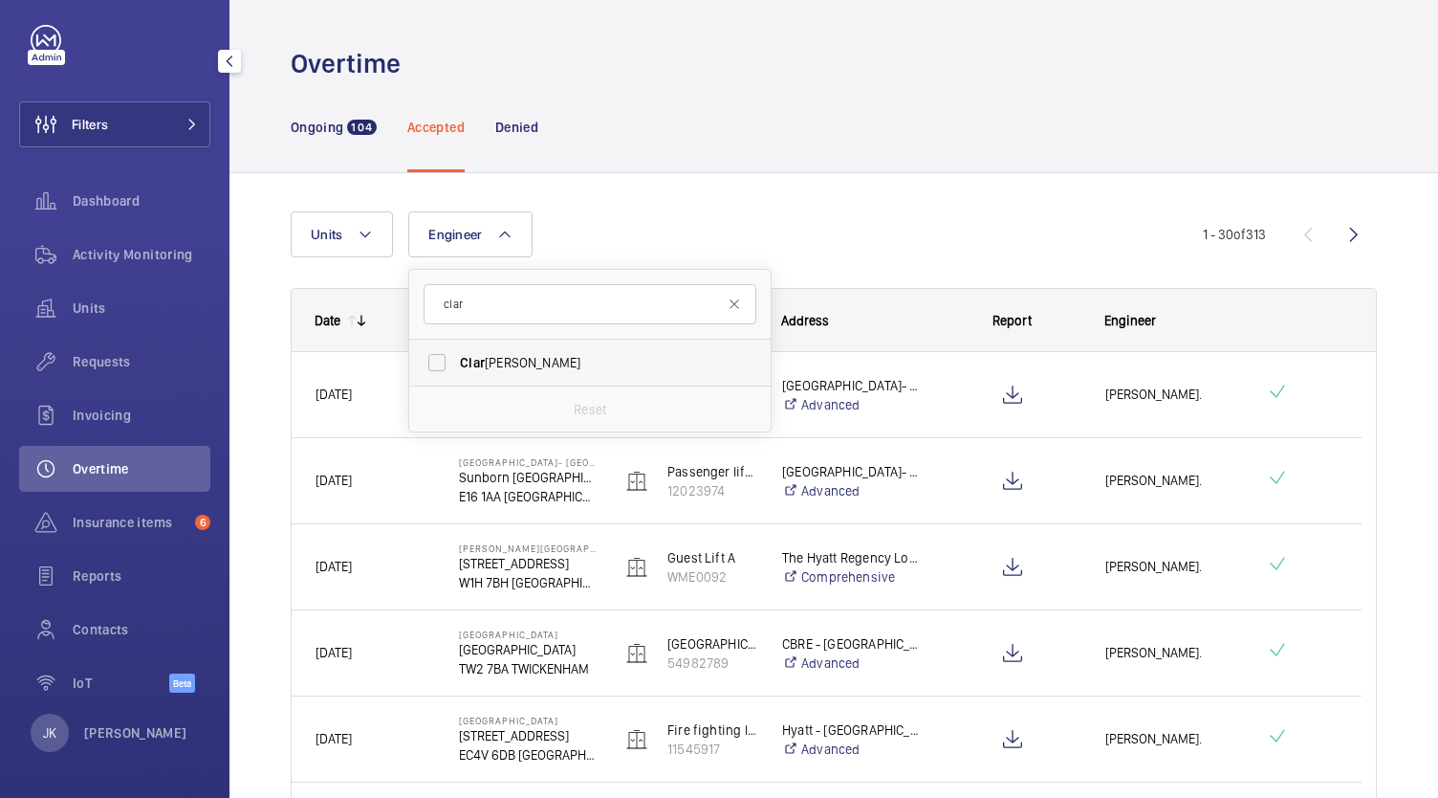
type input "clar"
click at [482, 360] on span "Clar" at bounding box center [472, 362] width 25 height 15
click at [456, 360] on input "[PERSON_NAME]" at bounding box center [437, 362] width 38 height 38
checkbox input "true"
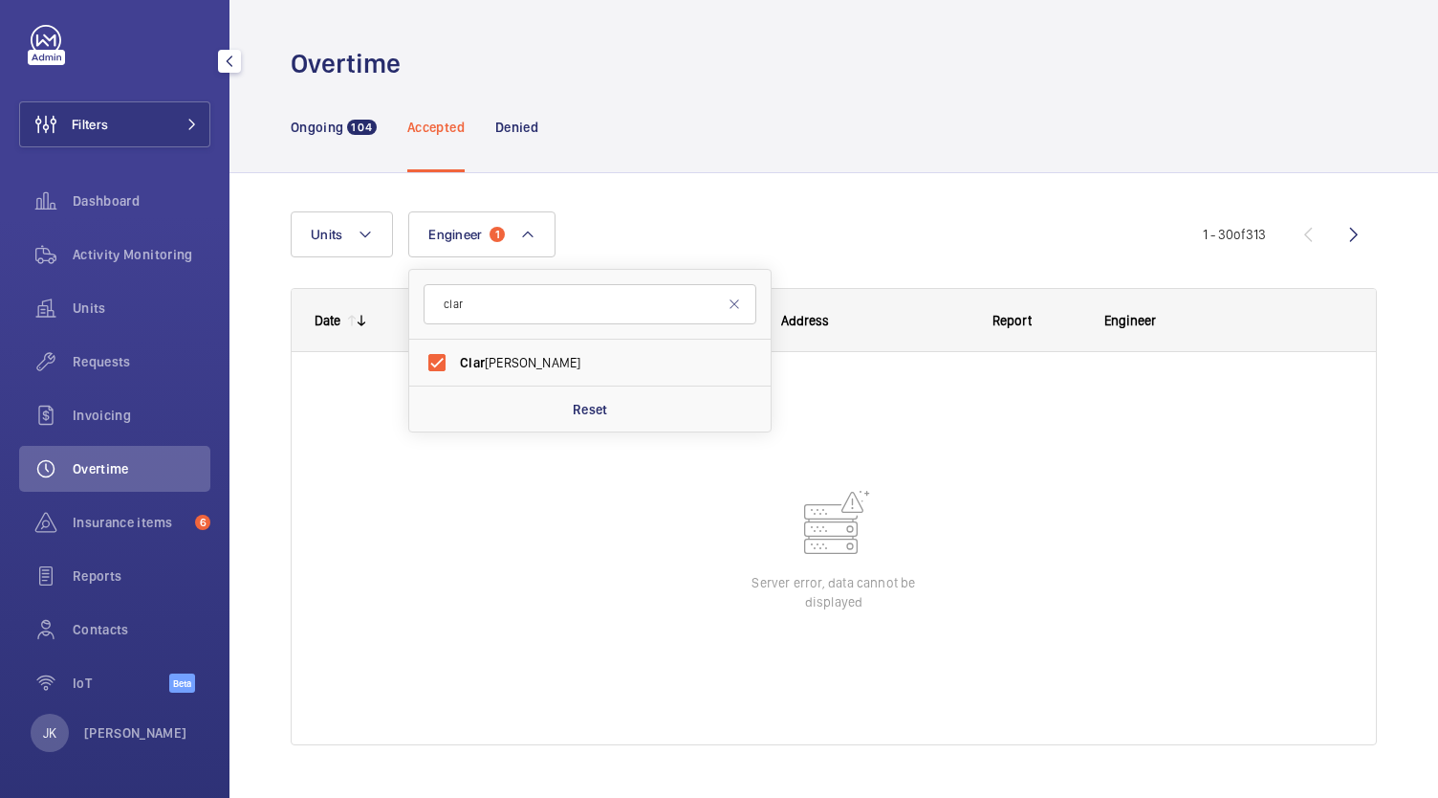
click at [794, 137] on div "Ongoing 104 Accepted Denied" at bounding box center [834, 126] width 1086 height 91
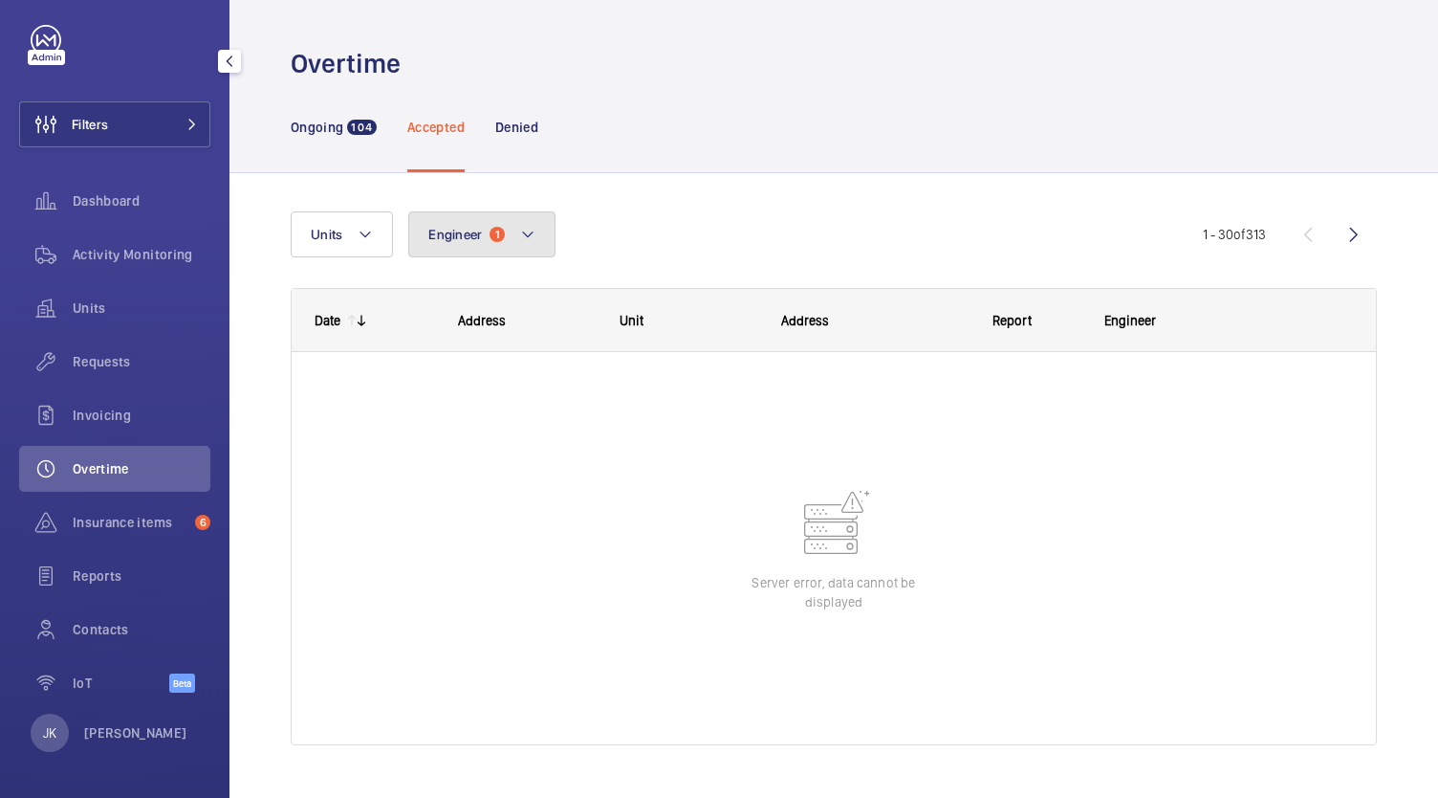
click at [477, 219] on button "Engineer 1" at bounding box center [481, 234] width 147 height 46
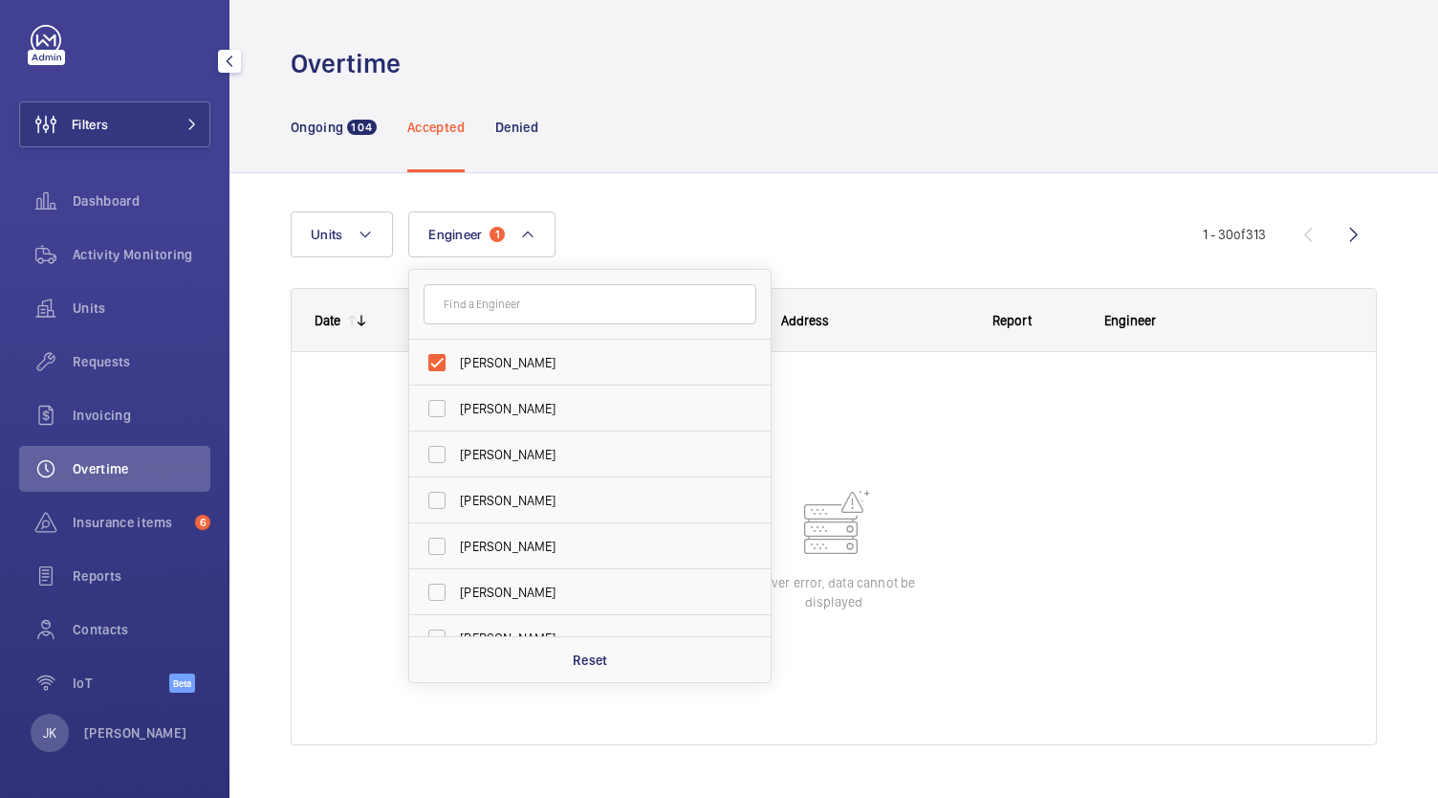
click at [1173, 550] on div at bounding box center [834, 548] width 1085 height 392
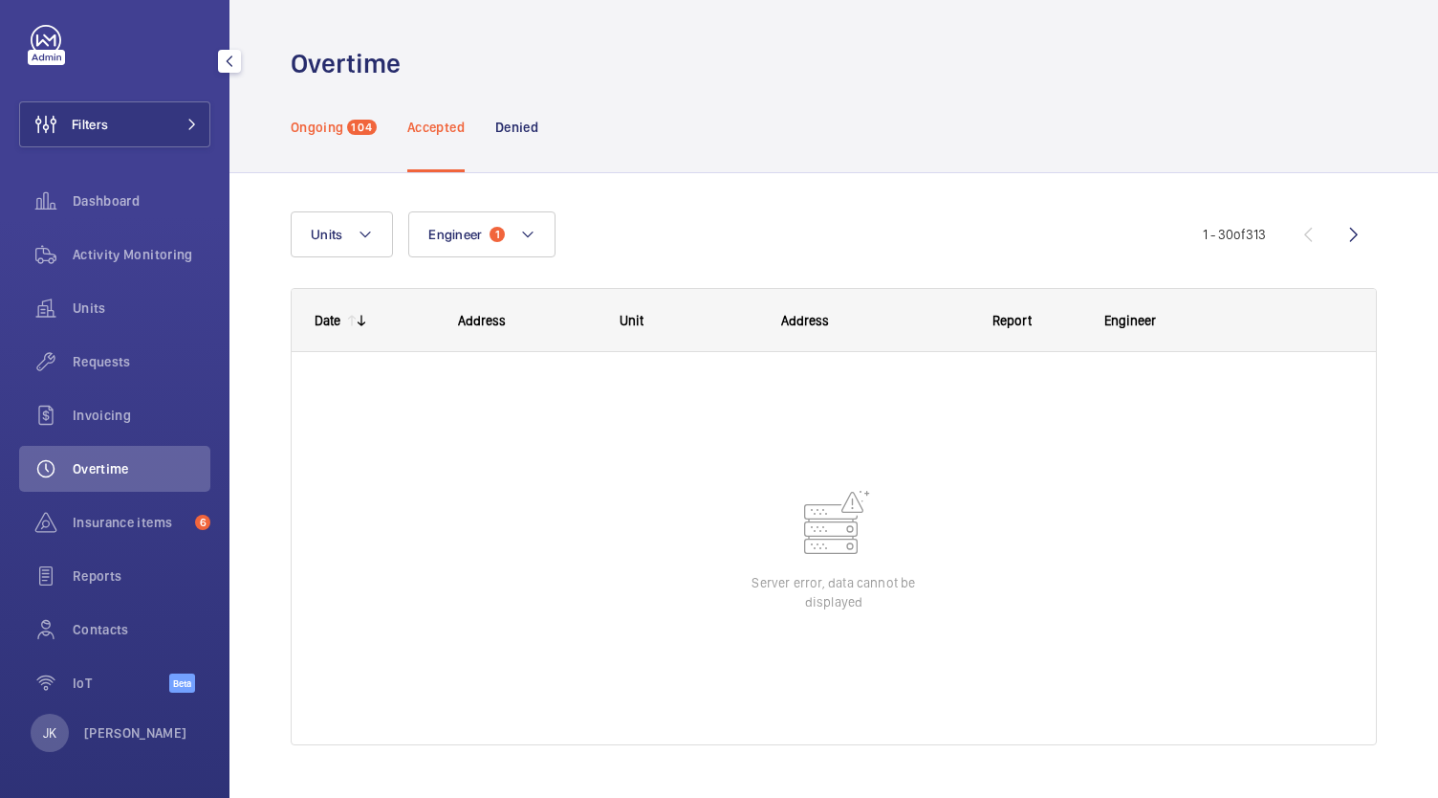
click at [320, 132] on p "Ongoing" at bounding box center [317, 127] width 53 height 19
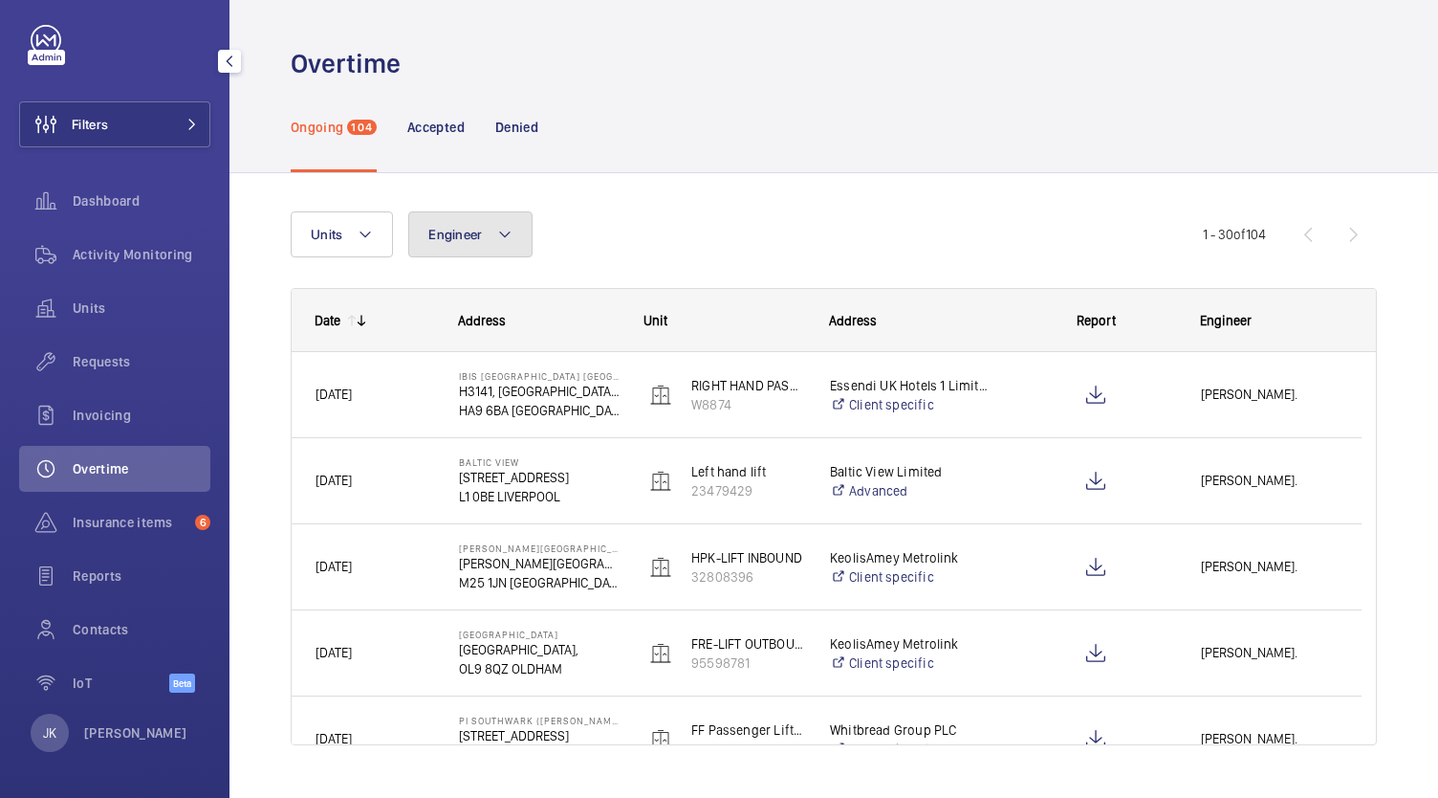
click at [457, 239] on span "Engineer" at bounding box center [455, 234] width 54 height 15
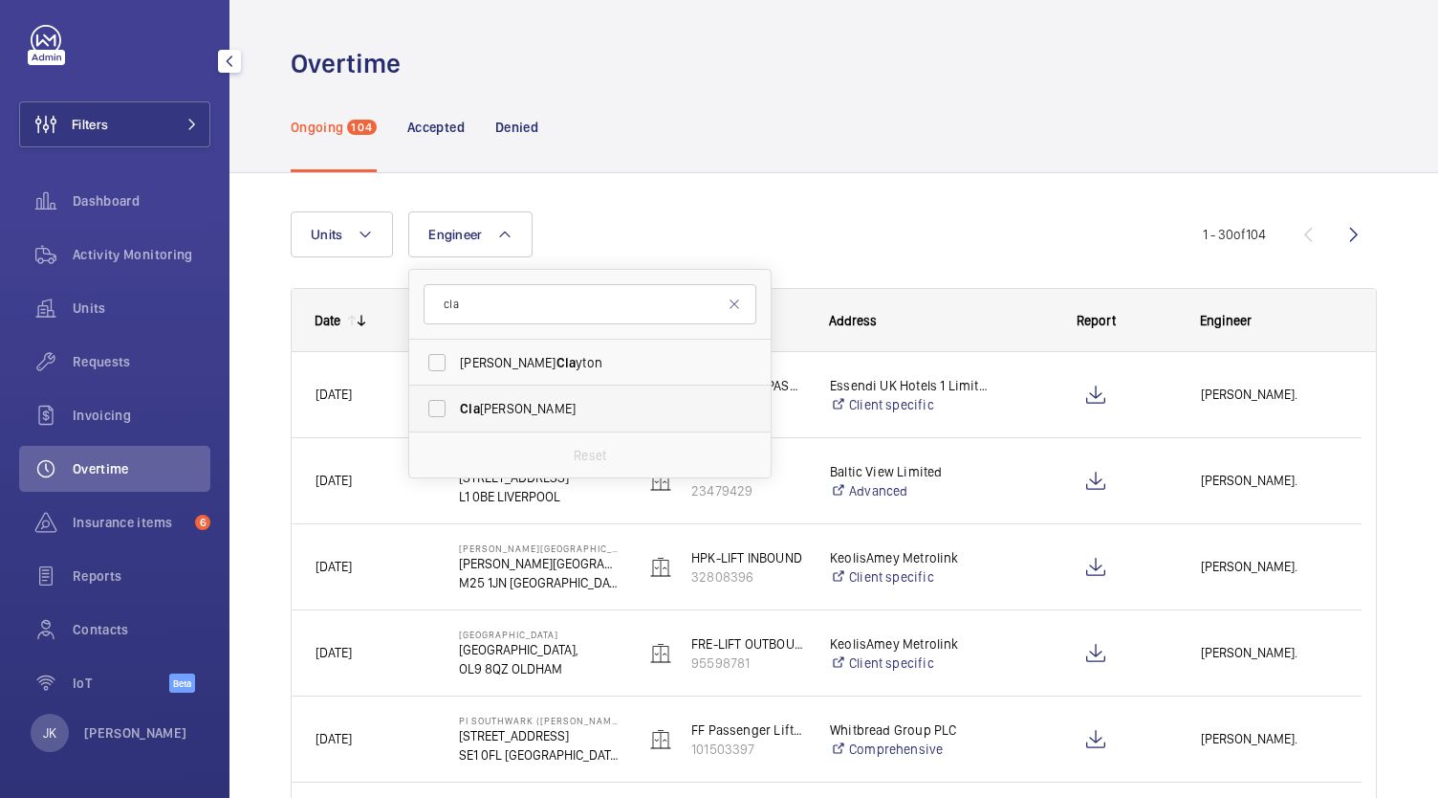
type input "cla"
click at [596, 407] on span "Cla [PERSON_NAME]" at bounding box center [591, 408] width 263 height 19
click at [456, 407] on input "Cla [PERSON_NAME]" at bounding box center [437, 408] width 38 height 38
checkbox input "true"
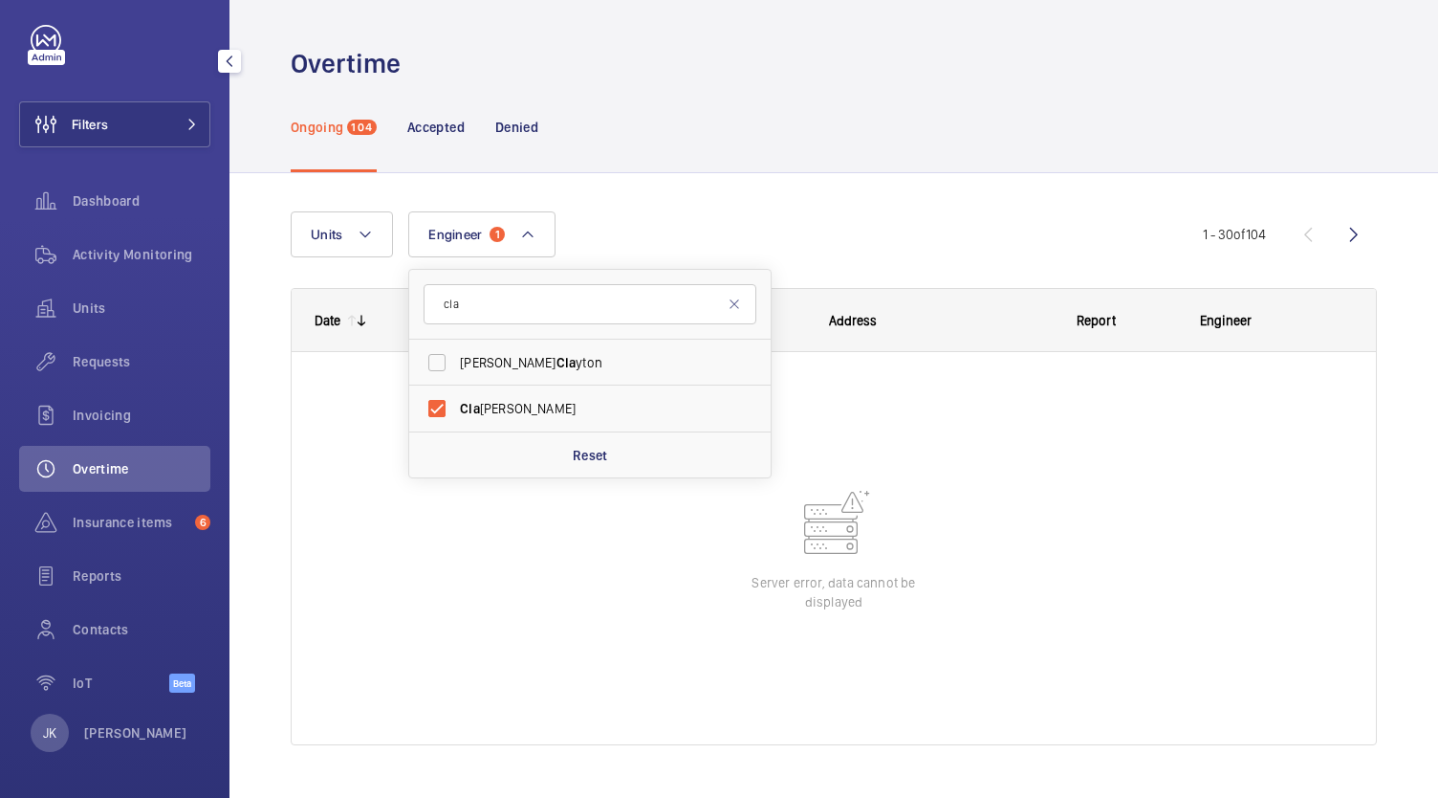
click at [966, 184] on div "Units Engineer 1 cla [PERSON_NAME] yton Cla [PERSON_NAME] Reset More filters Re…" at bounding box center [834, 486] width 1086 height 610
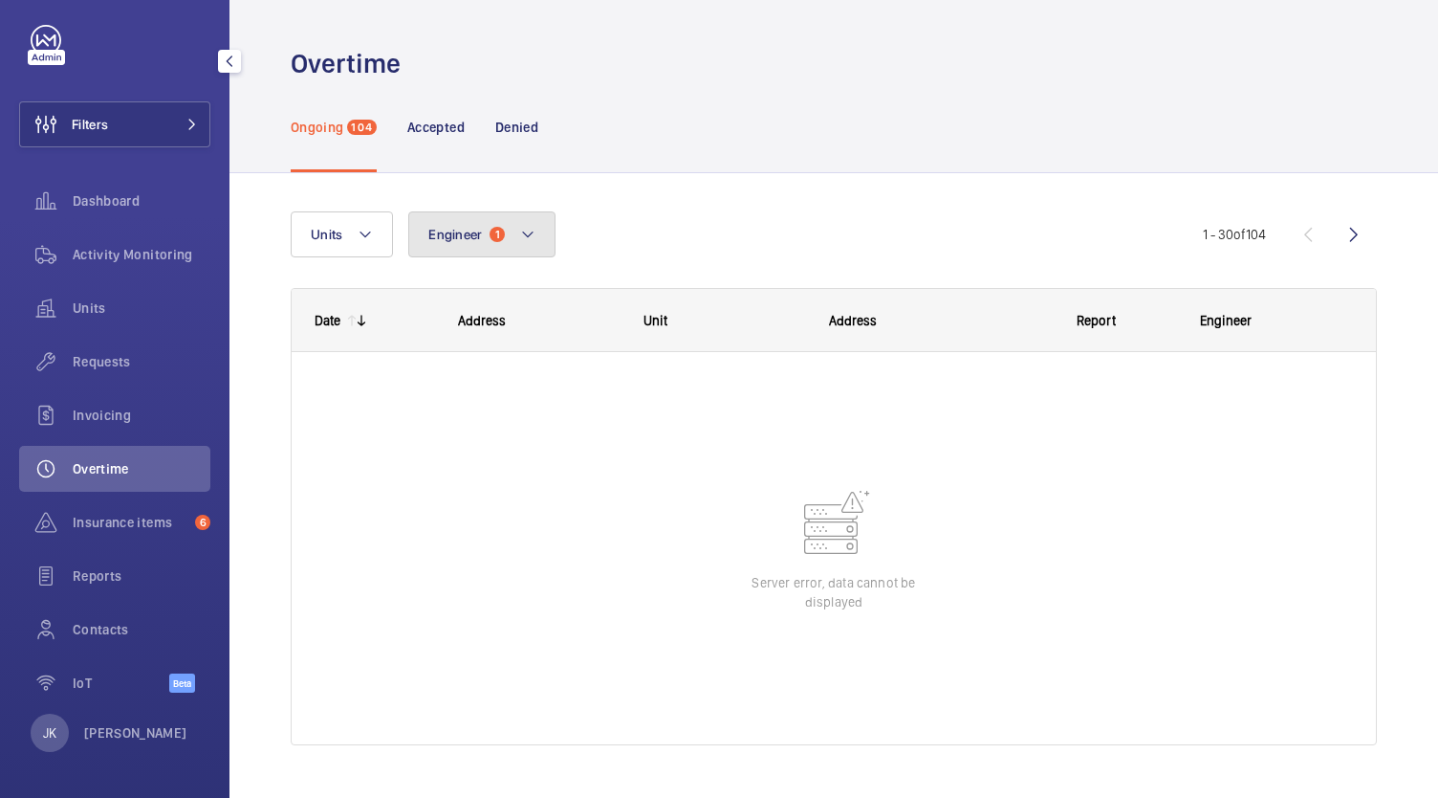
click at [524, 222] on button "Engineer 1" at bounding box center [481, 234] width 147 height 46
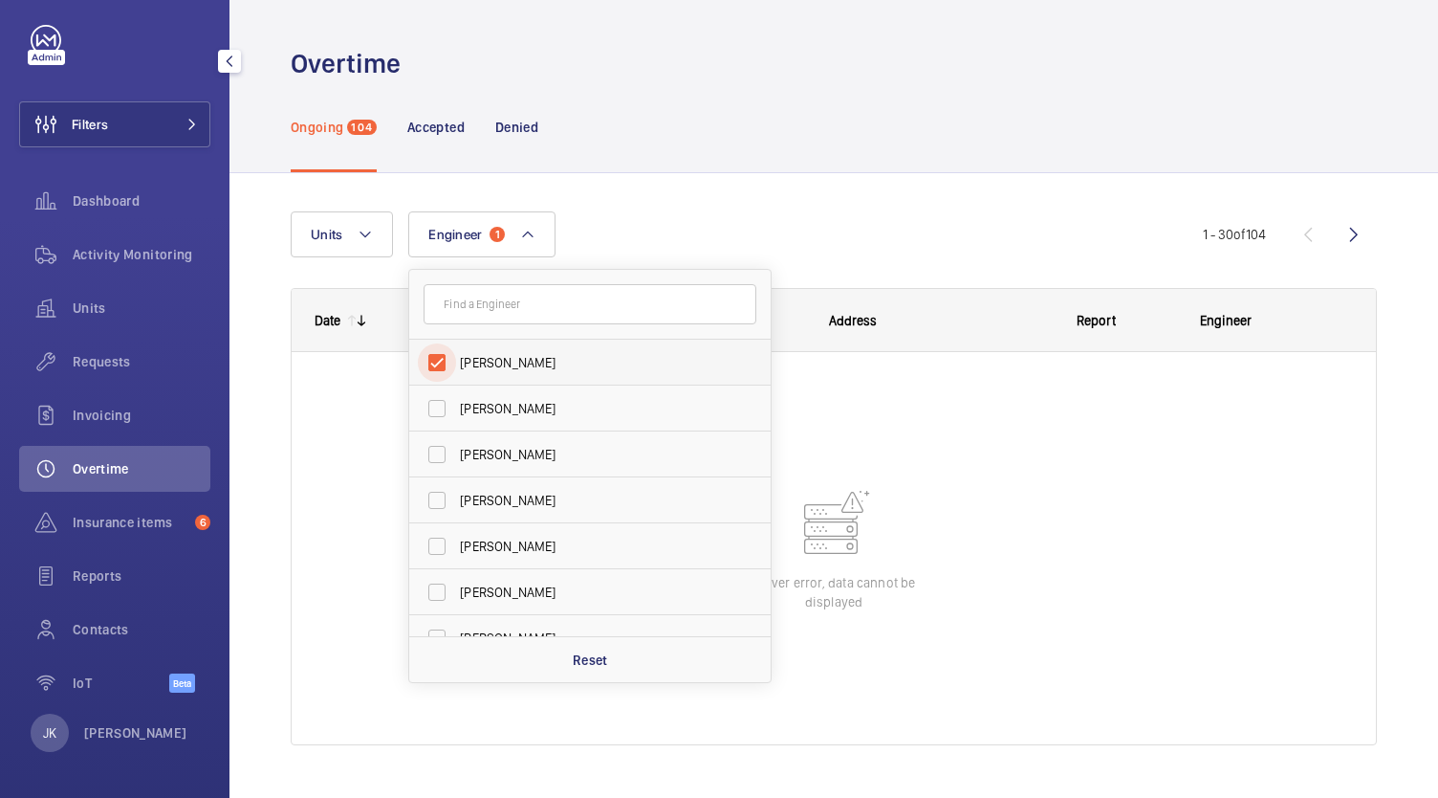
click at [447, 378] on input "[PERSON_NAME]" at bounding box center [437, 362] width 38 height 38
checkbox input "false"
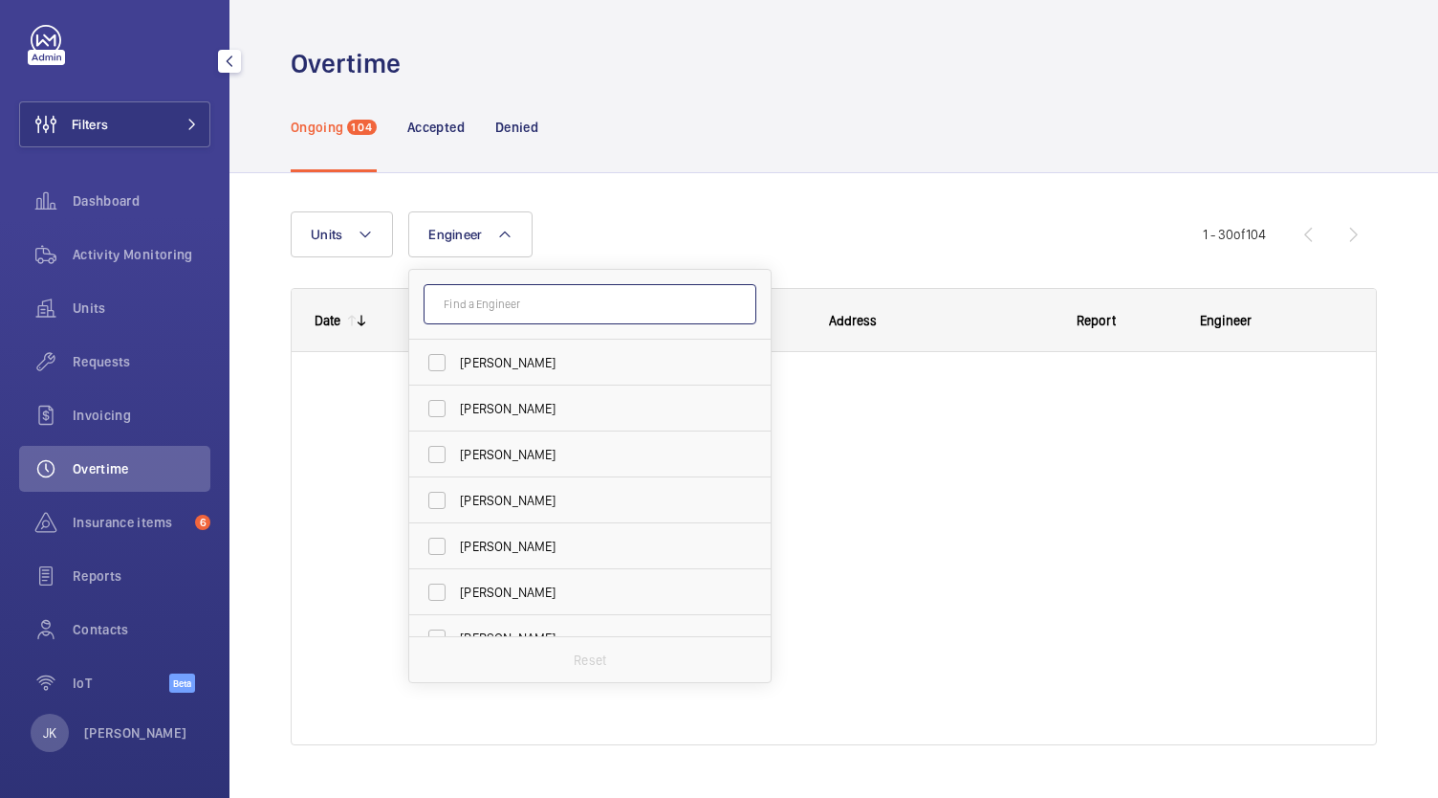
click at [580, 308] on input "text" at bounding box center [590, 304] width 333 height 40
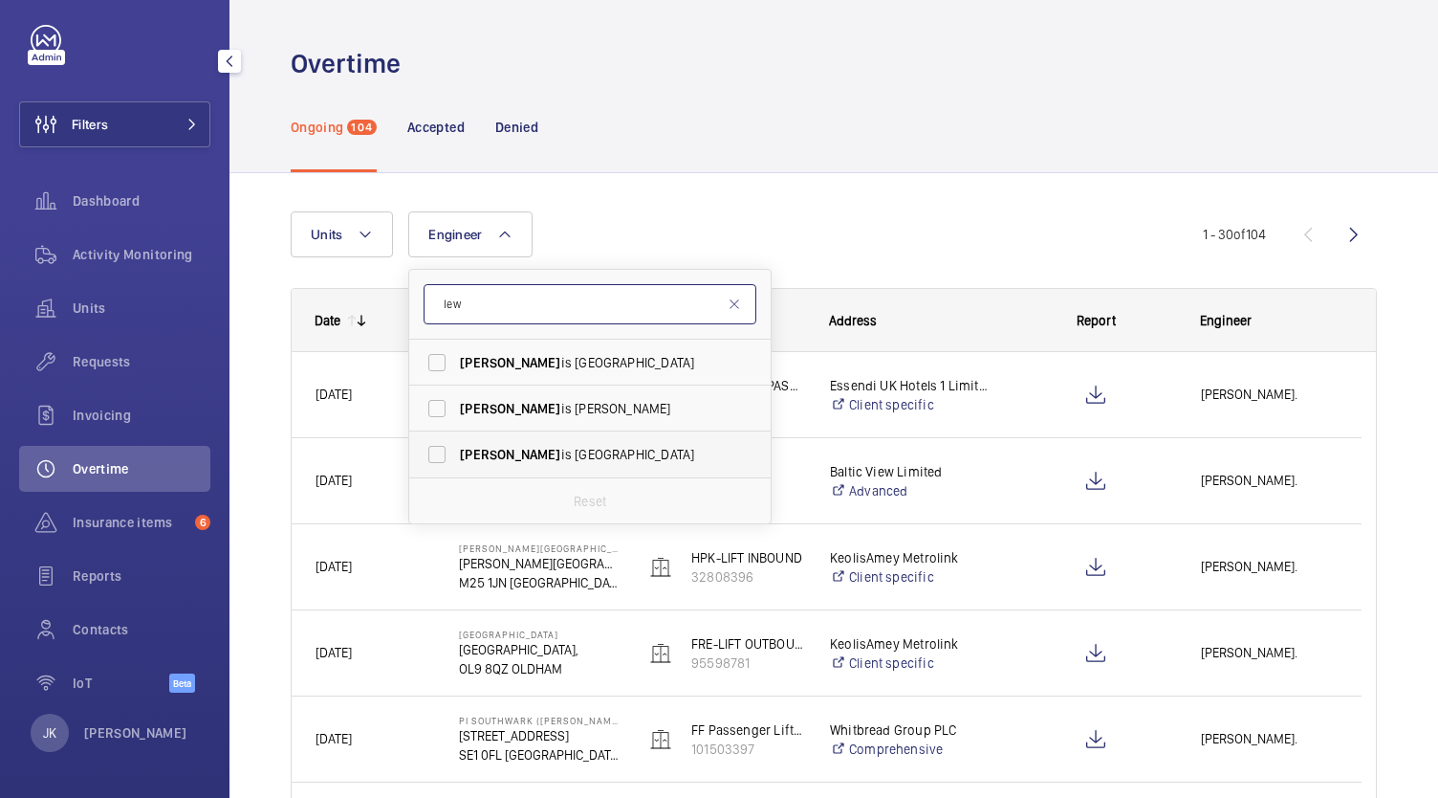
type input "lew"
click at [495, 449] on span "Lew is [GEOGRAPHIC_DATA]" at bounding box center [591, 454] width 263 height 19
click at [456, 449] on input "Lew is [GEOGRAPHIC_DATA]" at bounding box center [437, 454] width 38 height 38
checkbox input "true"
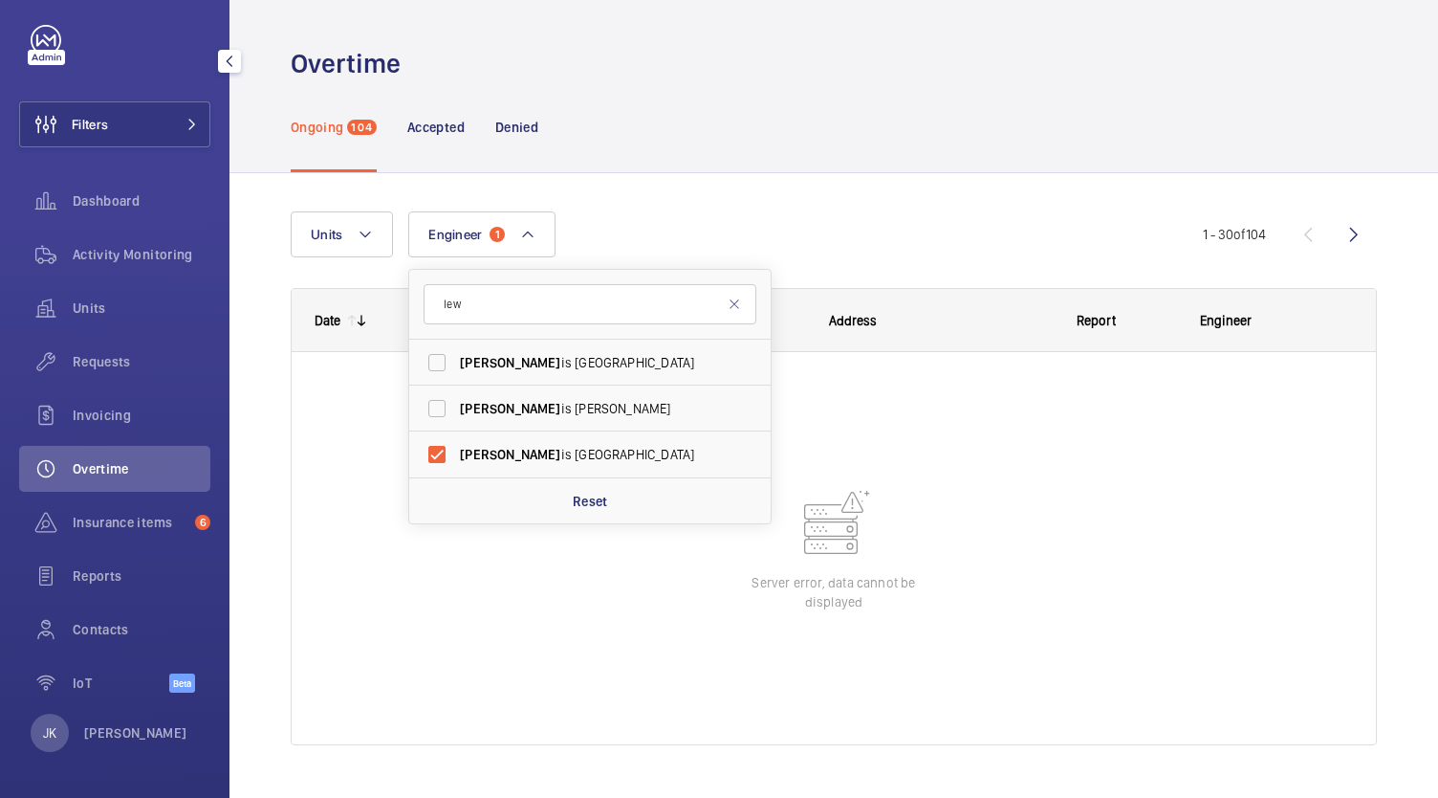
click at [1125, 463] on div at bounding box center [834, 548] width 1085 height 392
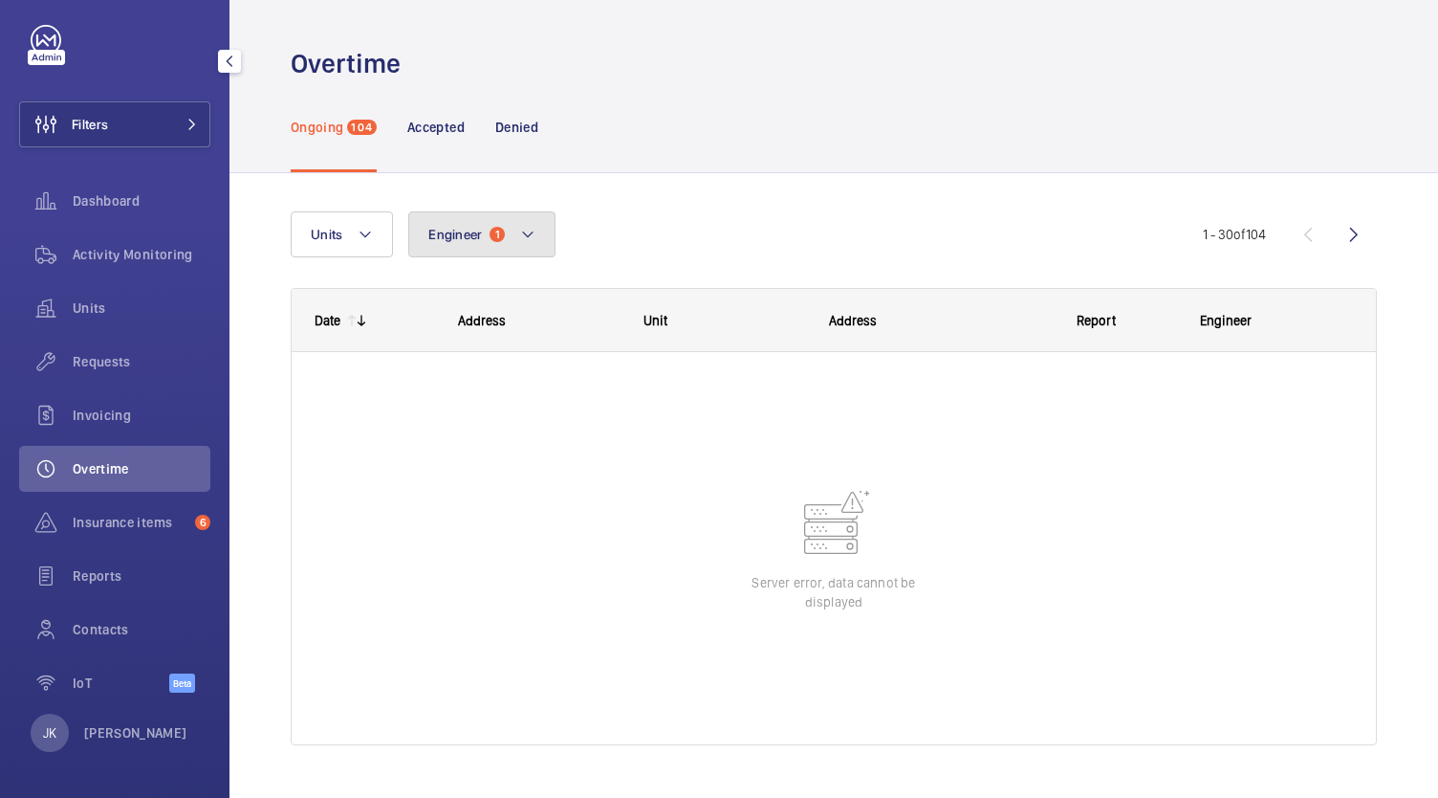
click at [482, 223] on button "Engineer 1" at bounding box center [481, 234] width 147 height 46
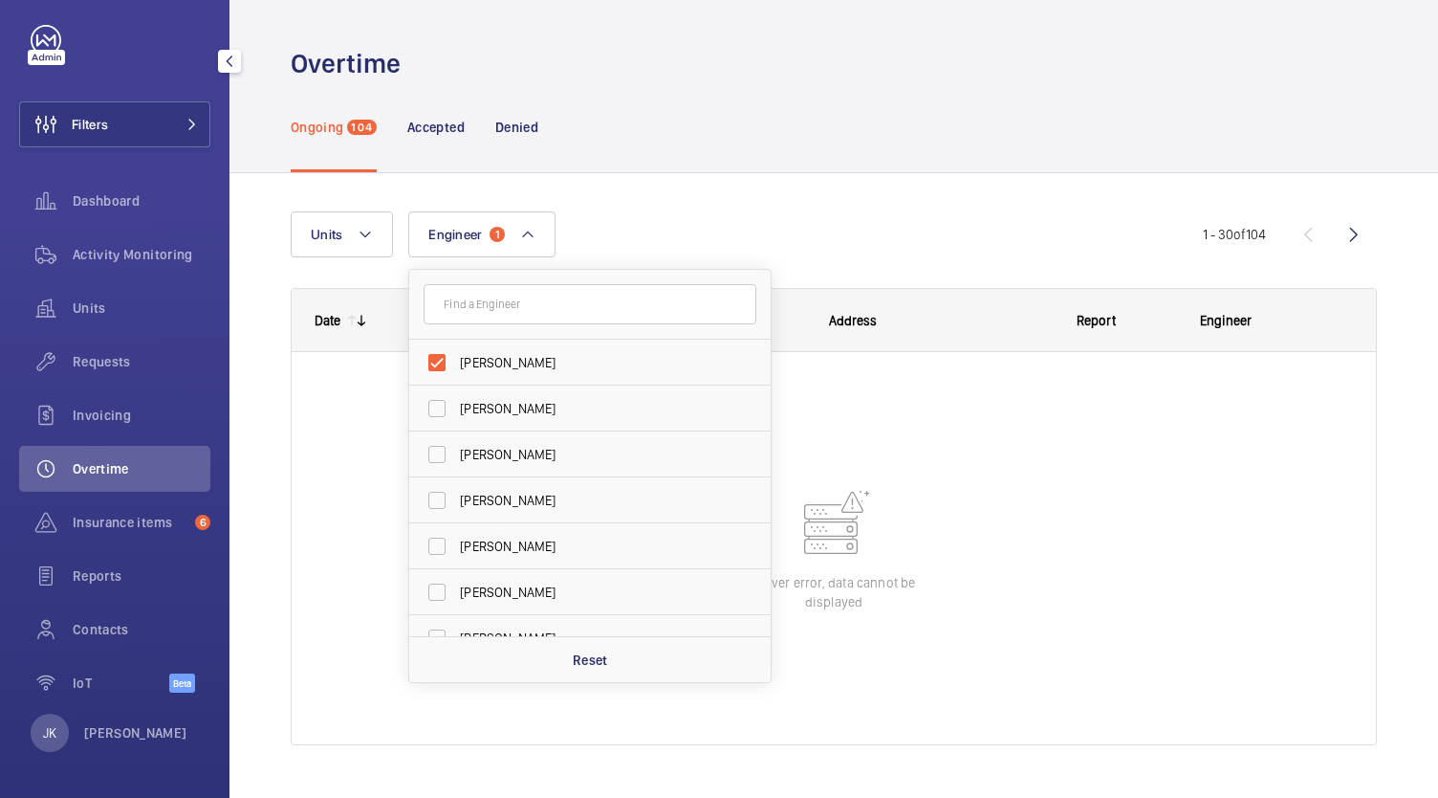
click at [1200, 479] on div at bounding box center [834, 548] width 1085 height 392
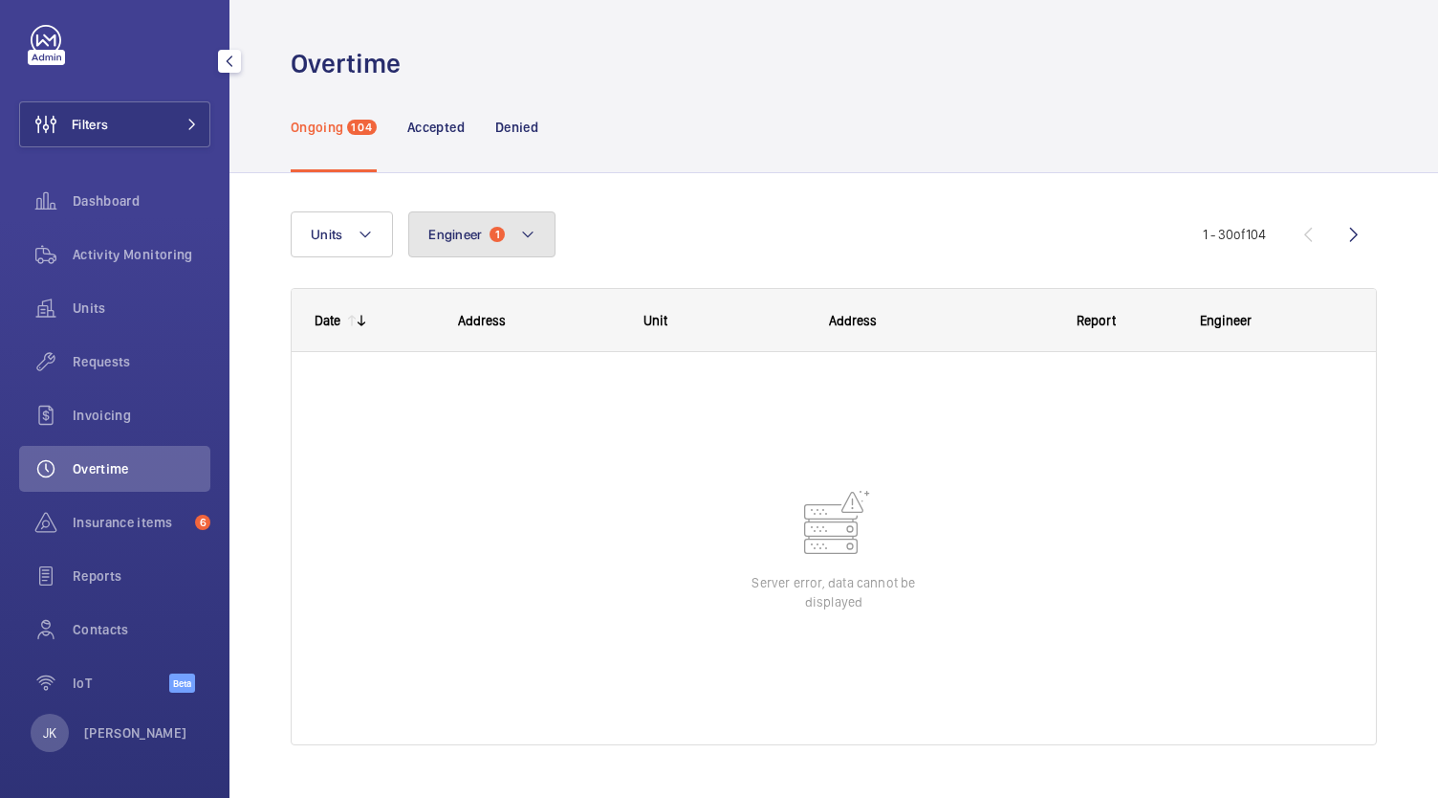
click at [505, 232] on button "Engineer 1" at bounding box center [481, 234] width 147 height 46
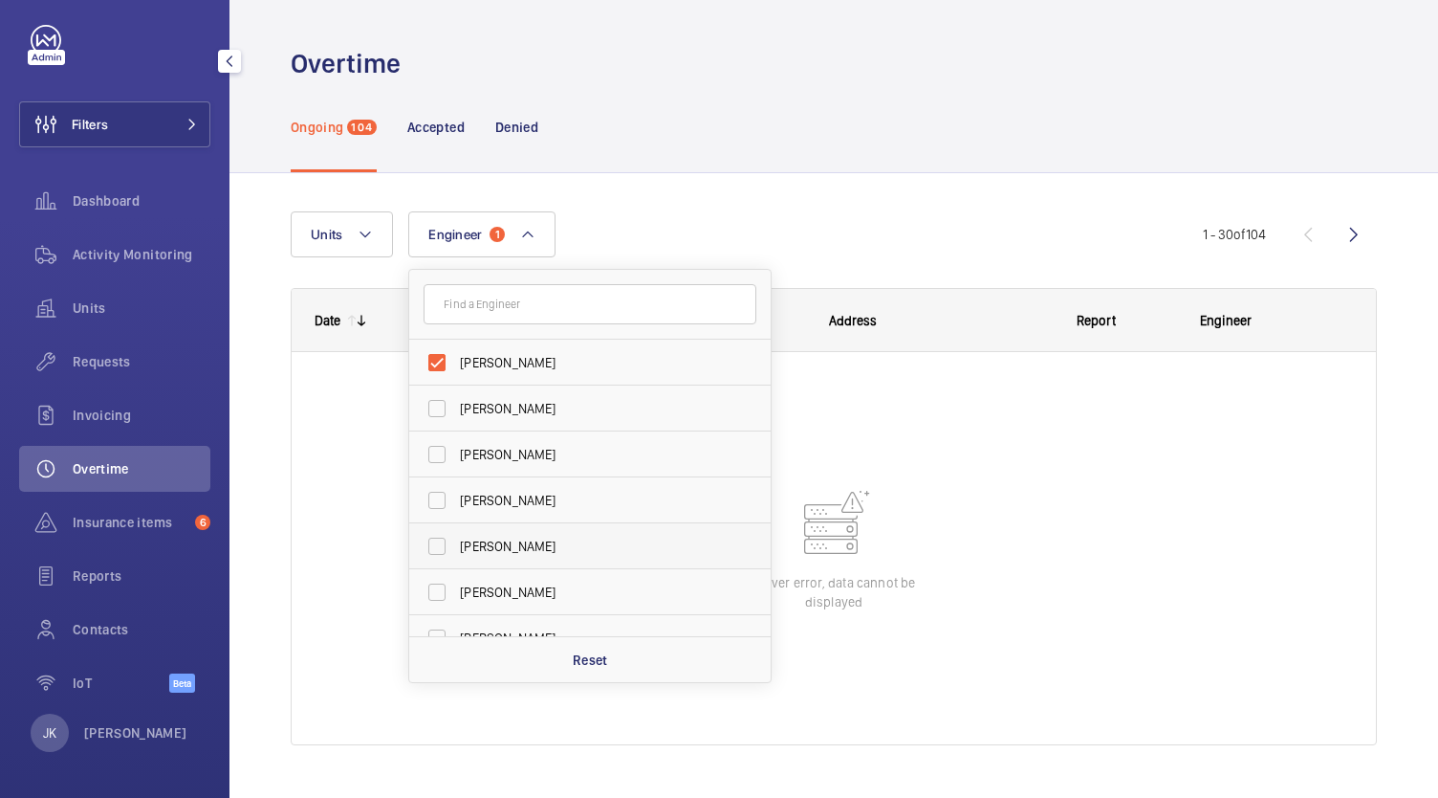
click at [600, 549] on span "[PERSON_NAME]" at bounding box center [591, 546] width 263 height 19
click at [456, 549] on input "[PERSON_NAME]" at bounding box center [437, 546] width 38 height 38
checkbox input "true"
click at [430, 426] on input "[PERSON_NAME]" at bounding box center [437, 408] width 38 height 38
checkbox input "true"
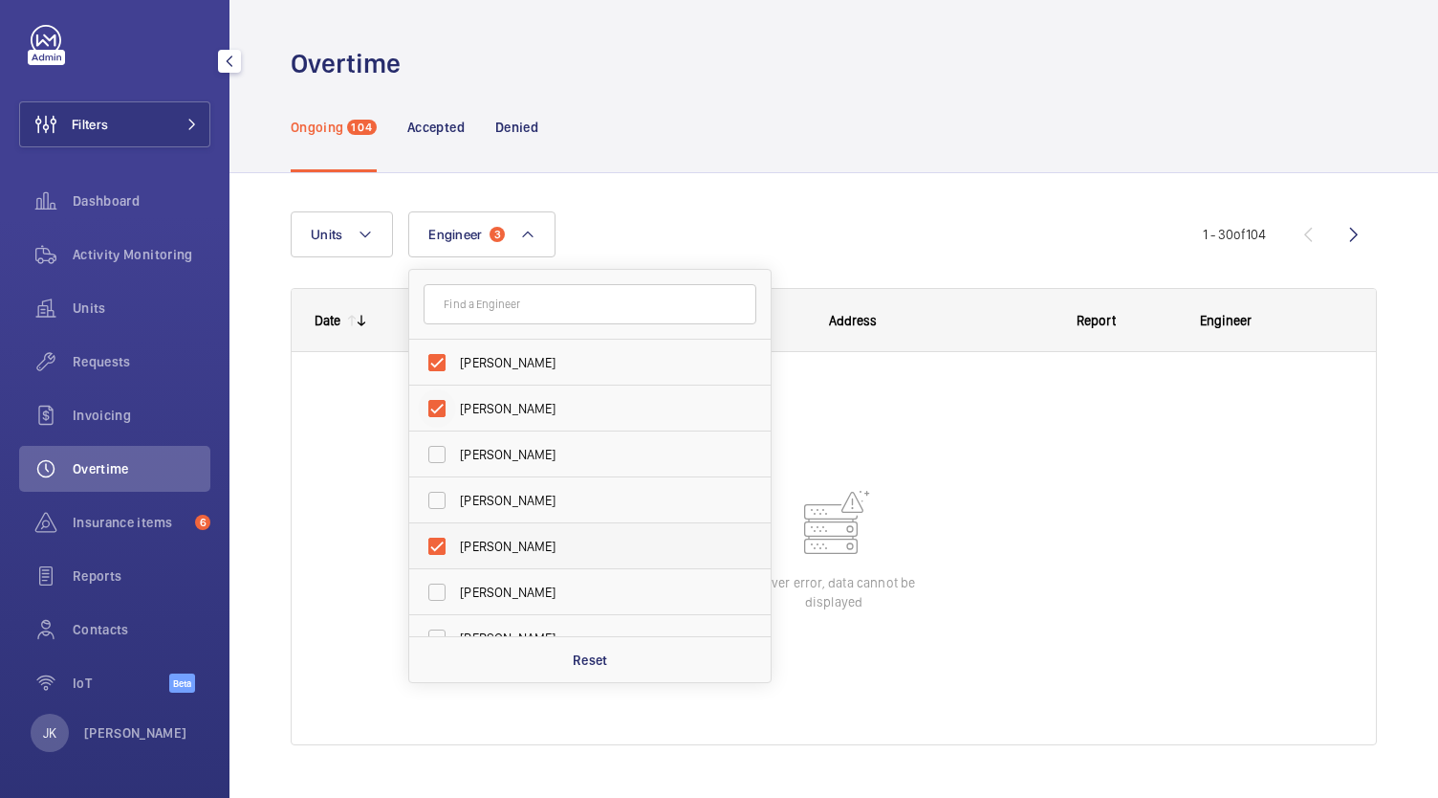
click at [484, 498] on span "[PERSON_NAME]" at bounding box center [591, 500] width 263 height 19
click at [456, 498] on input "[PERSON_NAME]" at bounding box center [437, 500] width 38 height 38
checkbox input "true"
click at [478, 528] on label "[PERSON_NAME]" at bounding box center [575, 546] width 333 height 46
click at [456, 528] on input "[PERSON_NAME]" at bounding box center [437, 546] width 38 height 38
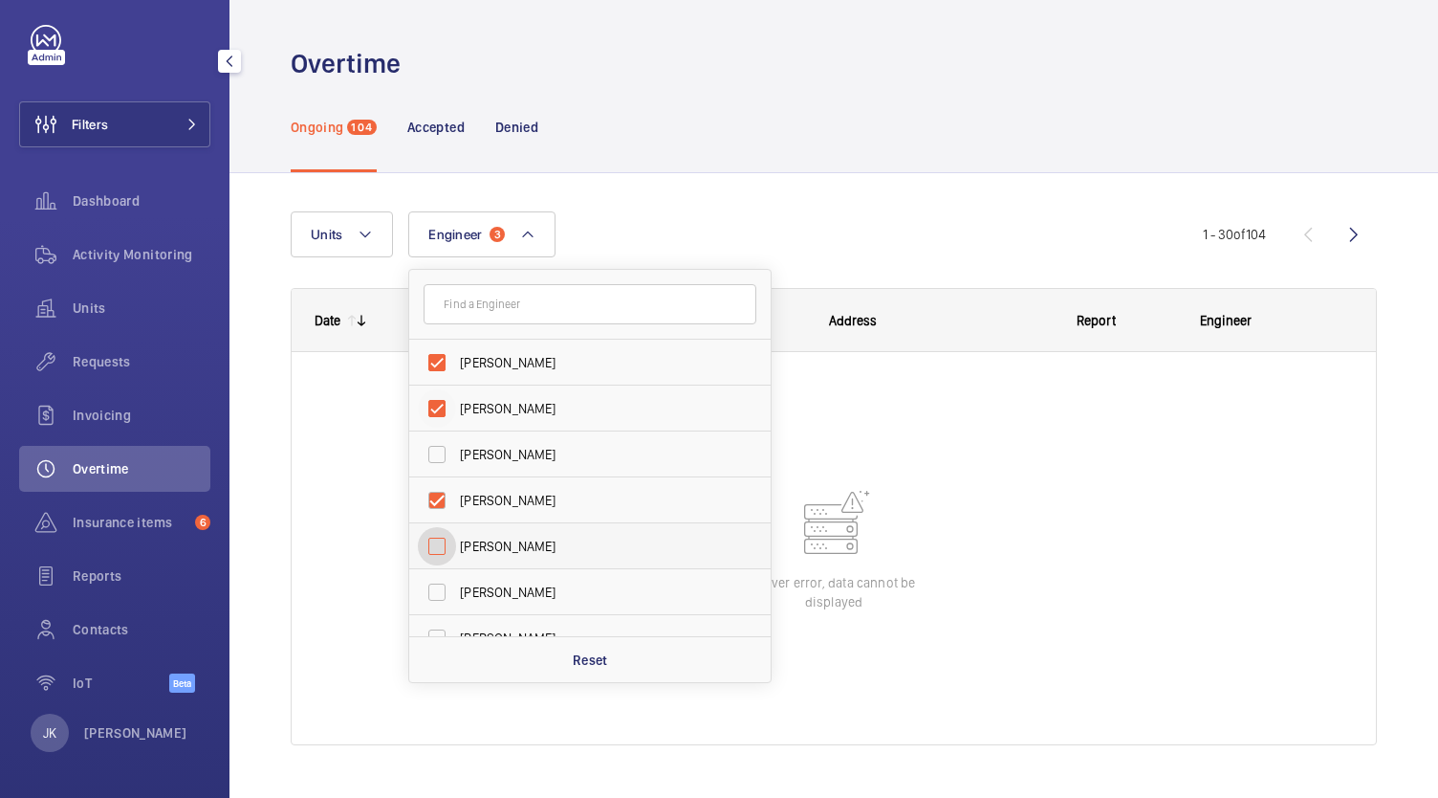
checkbox input "false"
click at [451, 467] on input "[PERSON_NAME]" at bounding box center [437, 454] width 38 height 38
click at [456, 461] on label "[PERSON_NAME]" at bounding box center [575, 454] width 333 height 46
click at [456, 461] on input "[PERSON_NAME]" at bounding box center [437, 454] width 38 height 38
checkbox input "false"
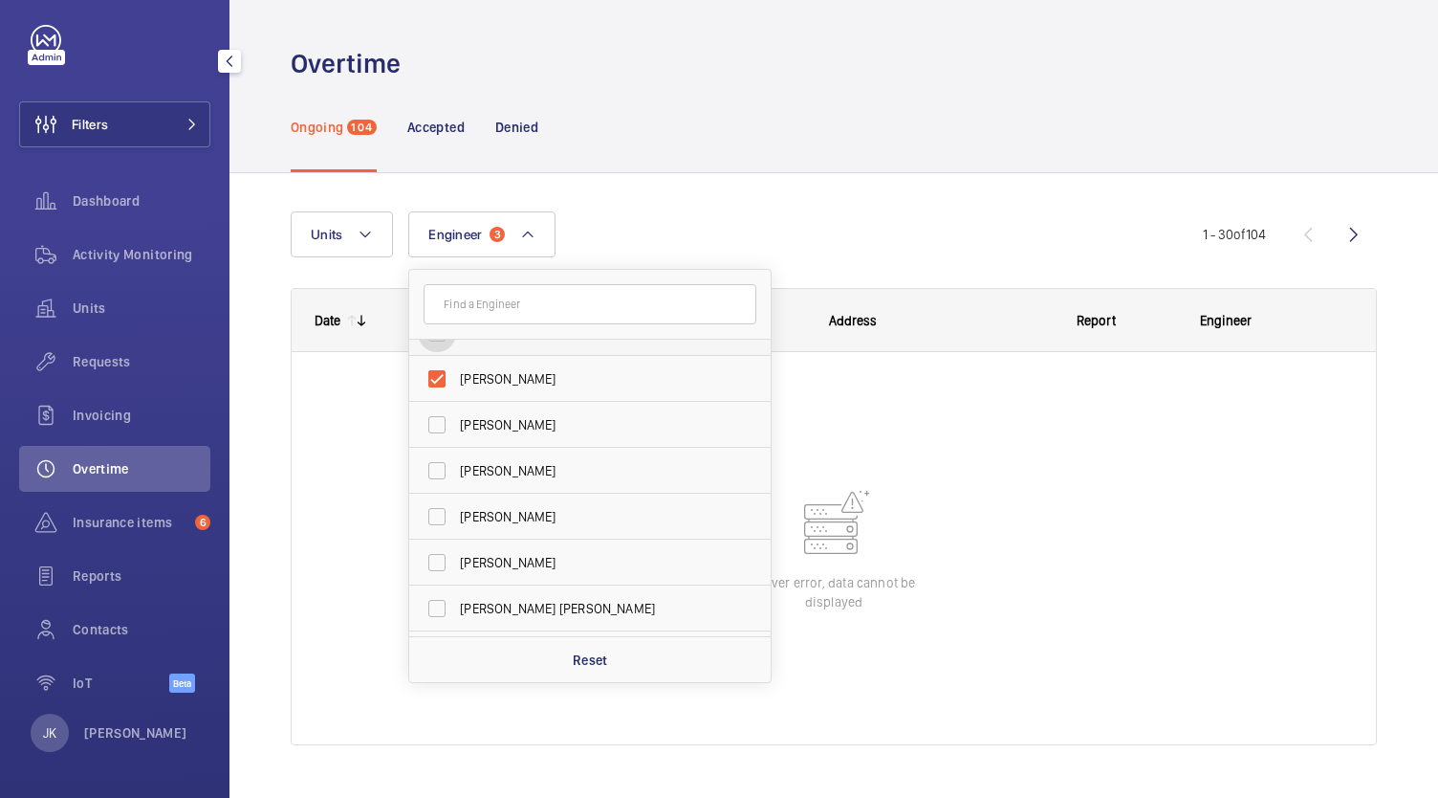
scroll to position [145, 0]
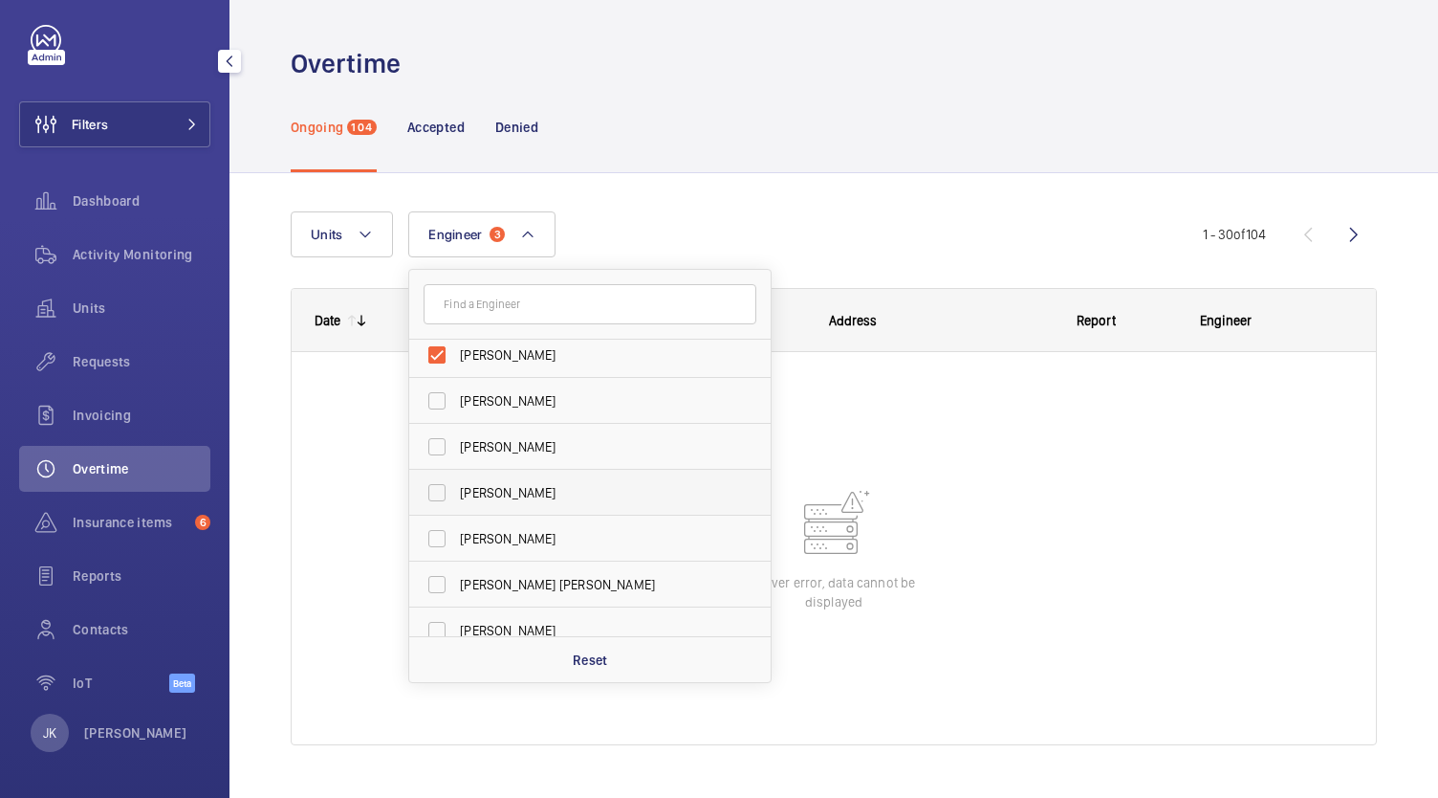
click at [508, 487] on span "[PERSON_NAME]" at bounding box center [591, 492] width 263 height 19
click at [456, 487] on input "[PERSON_NAME]" at bounding box center [437, 492] width 38 height 38
checkbox input "true"
click at [499, 551] on label "[PERSON_NAME]" at bounding box center [575, 538] width 333 height 46
click at [456, 551] on input "[PERSON_NAME]" at bounding box center [437, 538] width 38 height 38
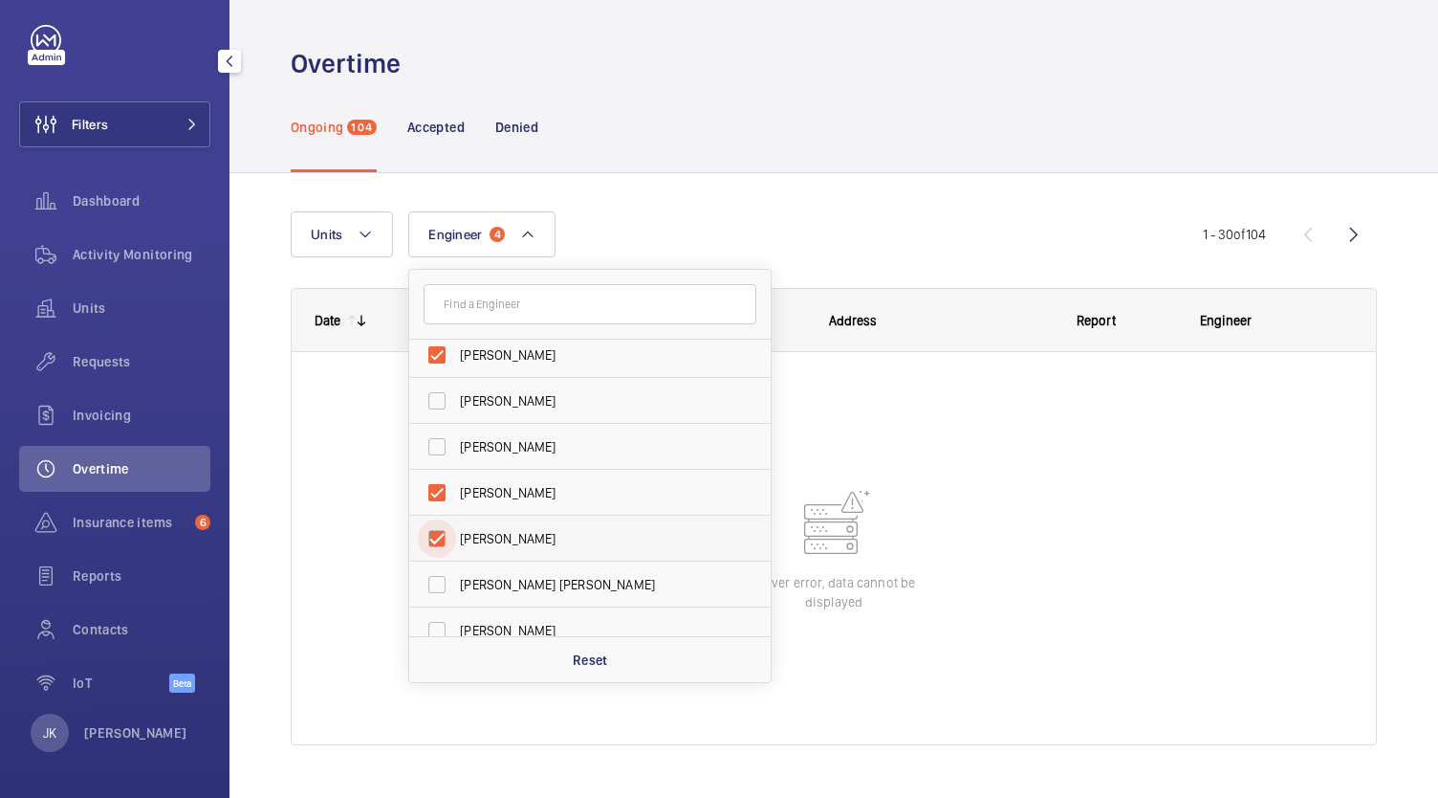
checkbox input "true"
click at [517, 591] on span "[PERSON_NAME] [PERSON_NAME]" at bounding box center [591, 584] width 263 height 19
click at [456, 591] on input "[PERSON_NAME] [PERSON_NAME]" at bounding box center [437, 584] width 38 height 38
checkbox input "true"
click at [509, 624] on span "[PERSON_NAME]" at bounding box center [591, 630] width 263 height 19
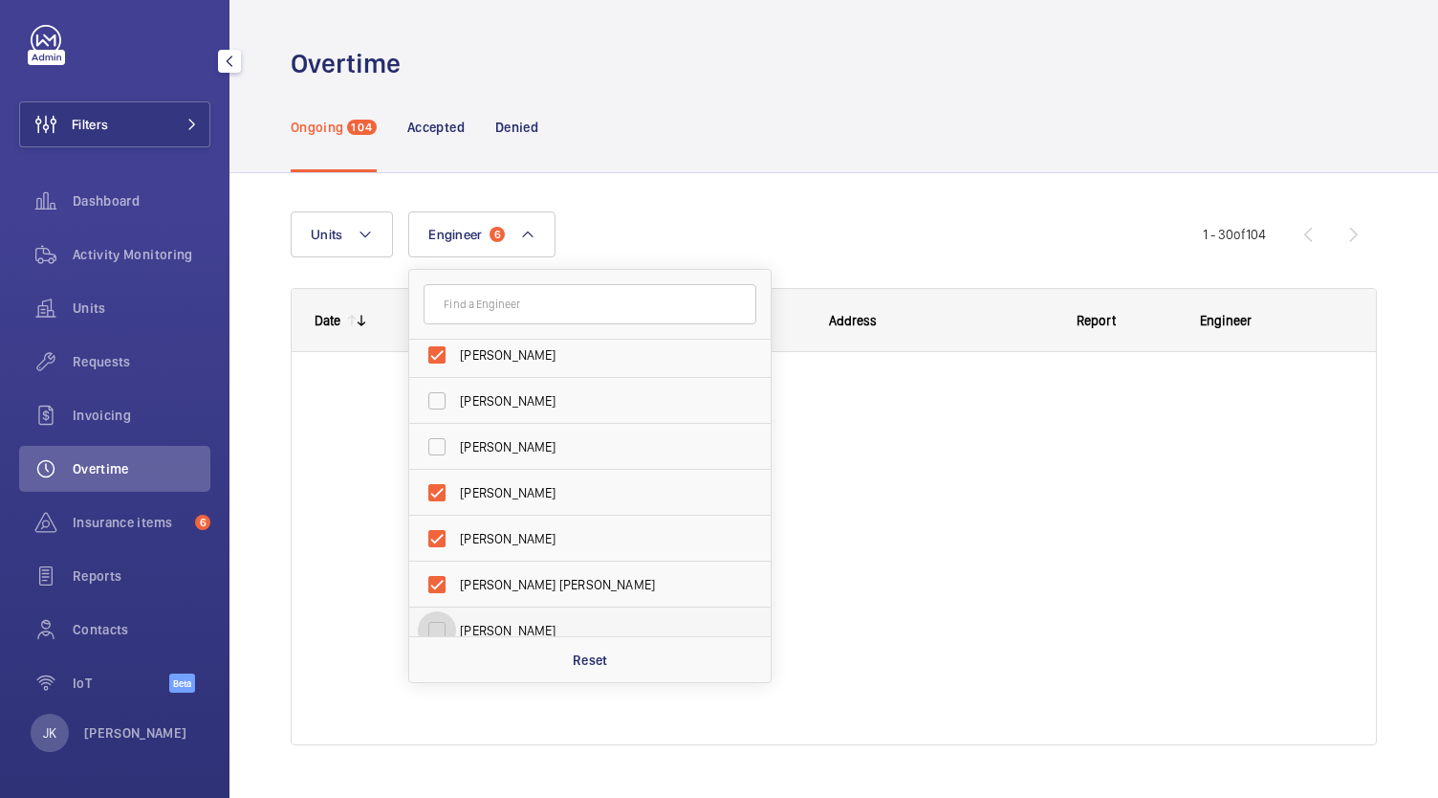
click at [456, 624] on input "[PERSON_NAME]" at bounding box center [437, 630] width 38 height 38
checkbox input "true"
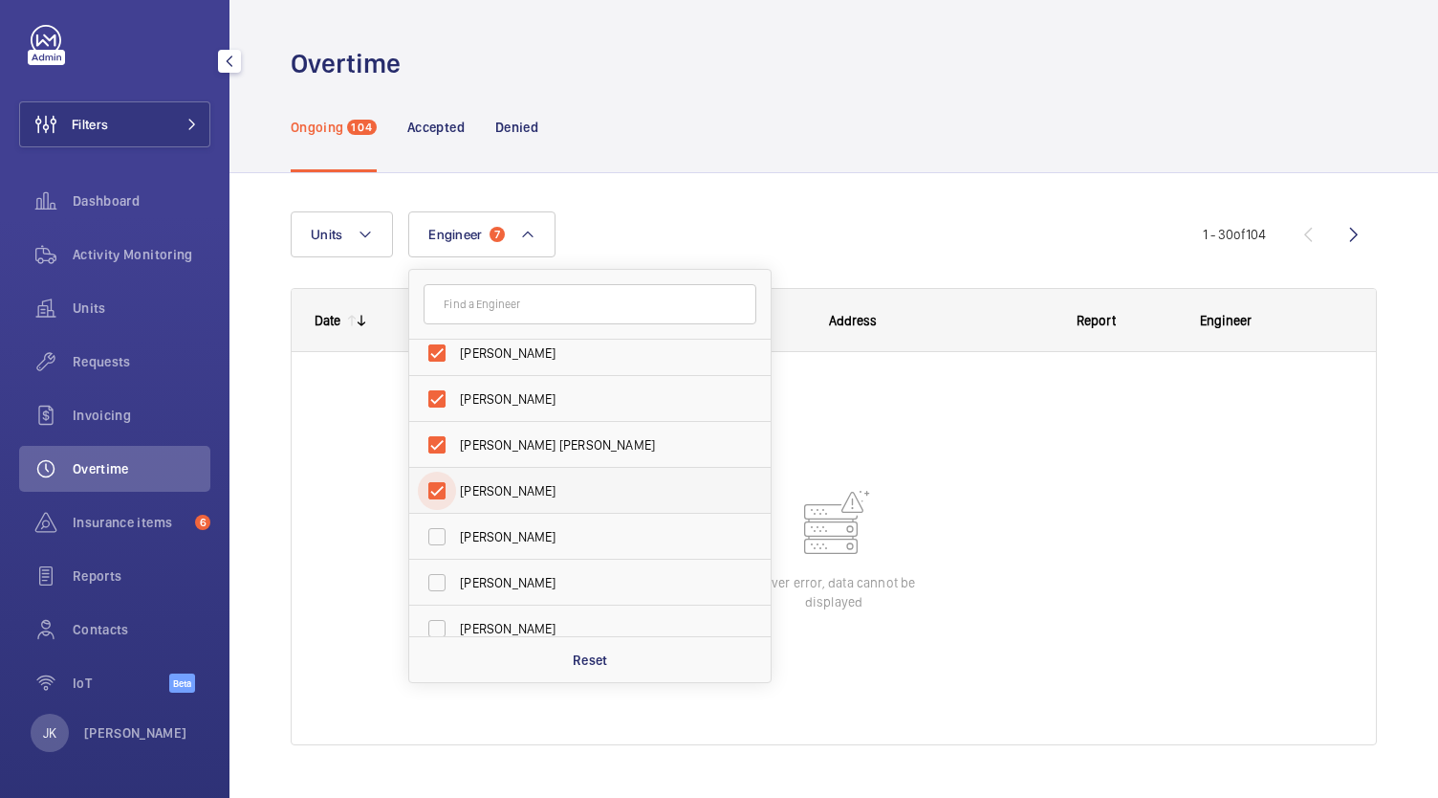
scroll to position [323, 0]
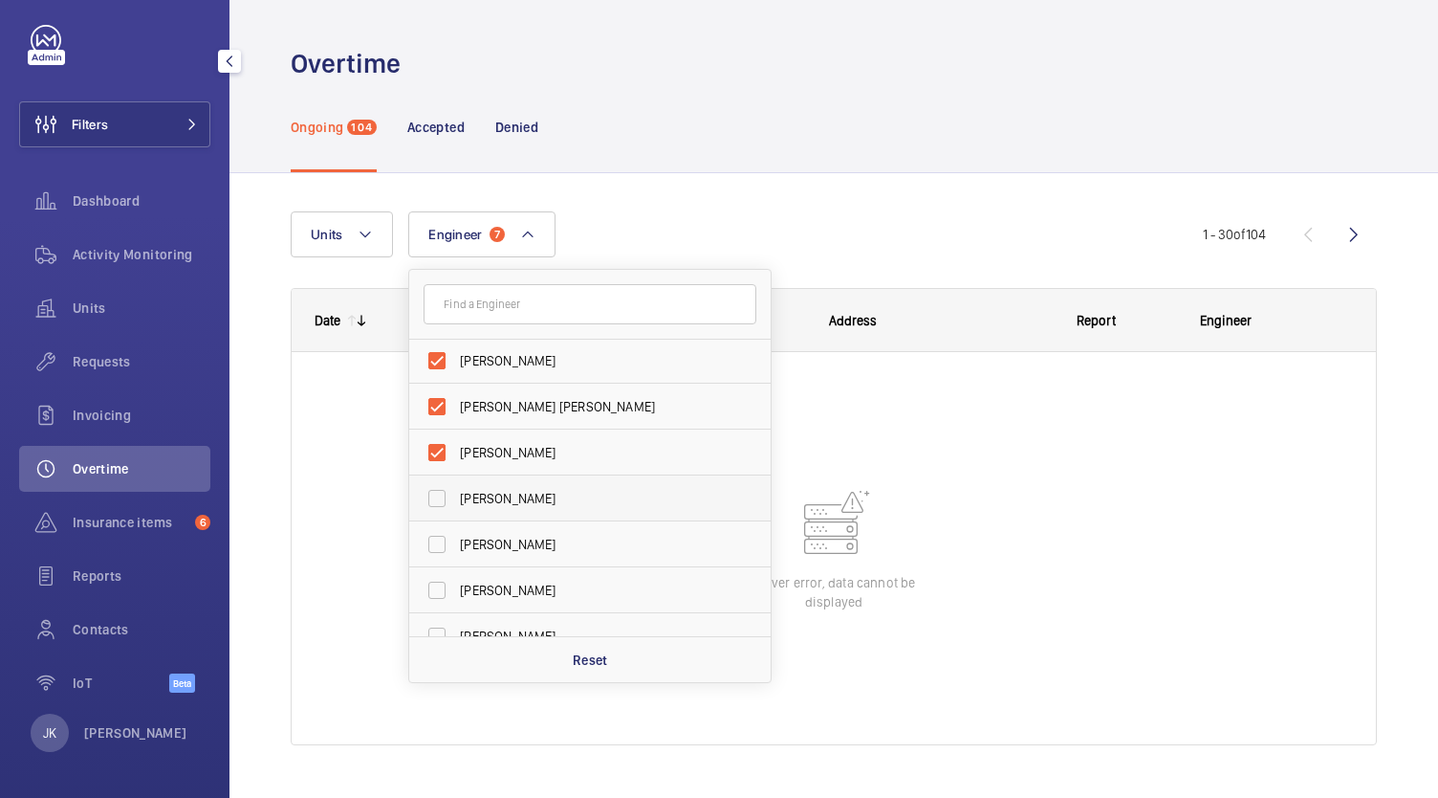
click at [522, 504] on span "[PERSON_NAME]" at bounding box center [591, 498] width 263 height 19
click at [456, 504] on input "[PERSON_NAME]" at bounding box center [437, 498] width 38 height 38
checkbox input "true"
click at [517, 568] on label "[PERSON_NAME]" at bounding box center [575, 590] width 333 height 46
click at [456, 571] on input "[PERSON_NAME]" at bounding box center [437, 590] width 38 height 38
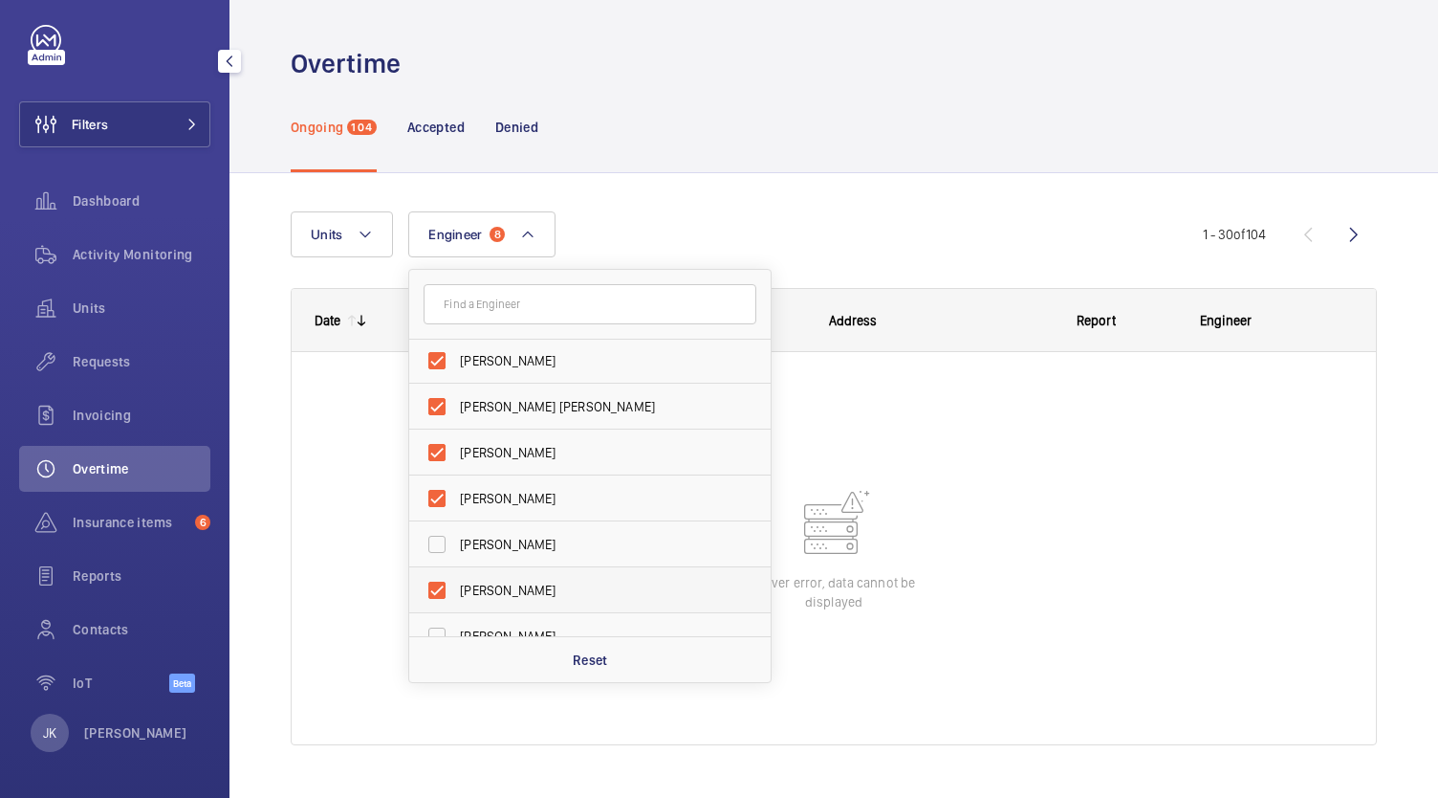
click at [513, 610] on label "[PERSON_NAME]" at bounding box center [575, 590] width 333 height 46
click at [456, 609] on input "[PERSON_NAME]" at bounding box center [437, 590] width 38 height 38
checkbox input "false"
click at [536, 233] on button "Engineer 8" at bounding box center [481, 234] width 147 height 46
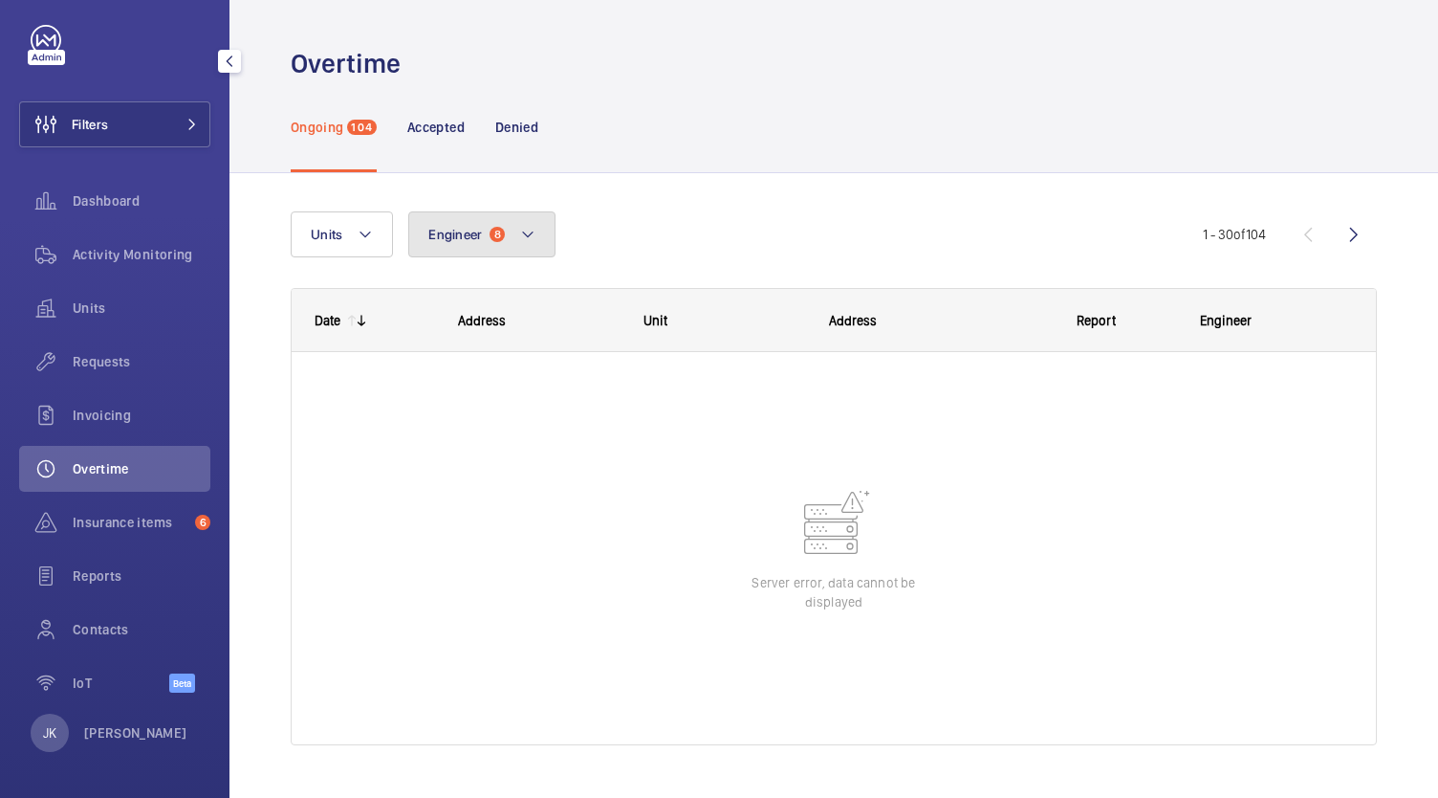
click at [514, 231] on button "Engineer 8" at bounding box center [481, 234] width 147 height 46
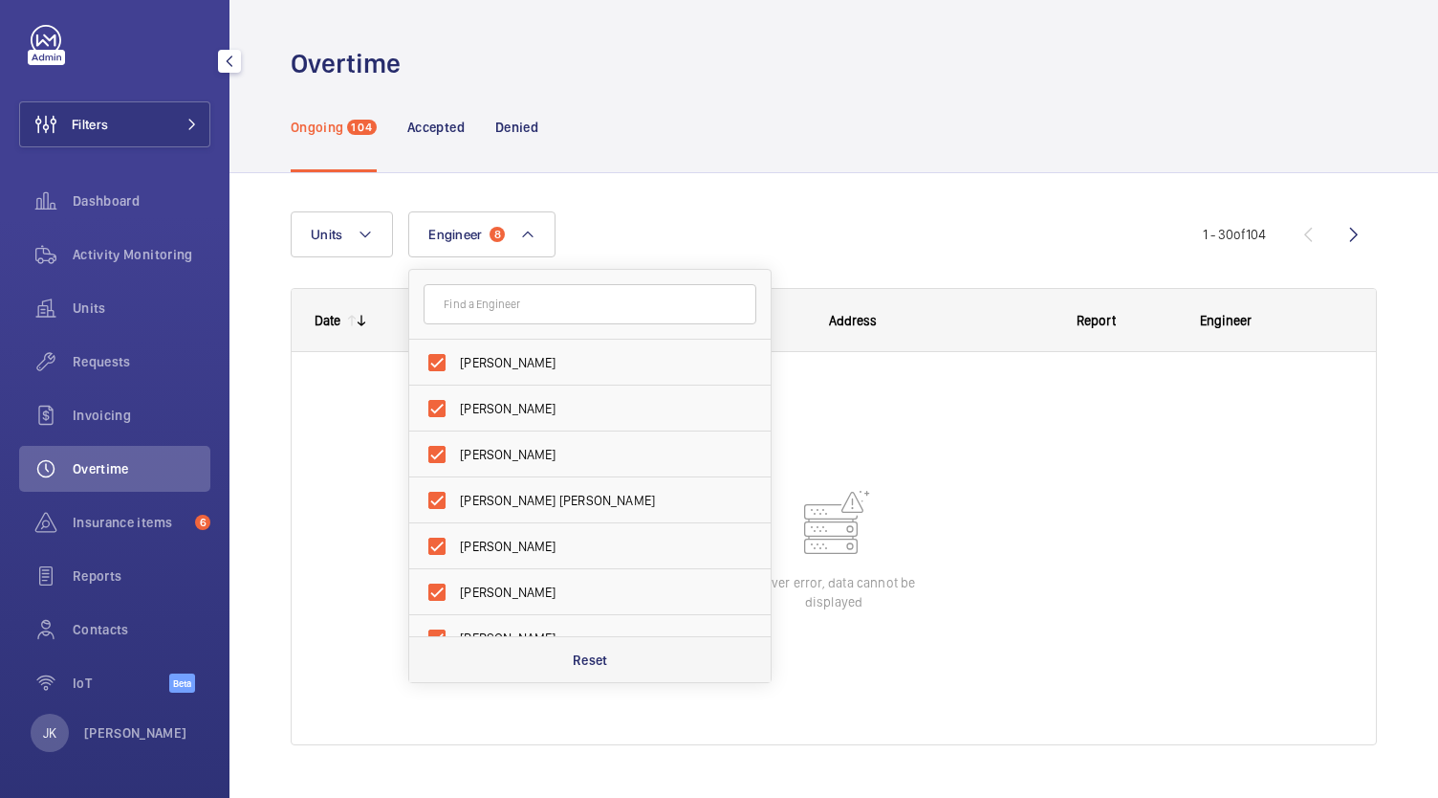
click at [601, 669] on div "Reset" at bounding box center [590, 659] width 362 height 46
checkbox input "false"
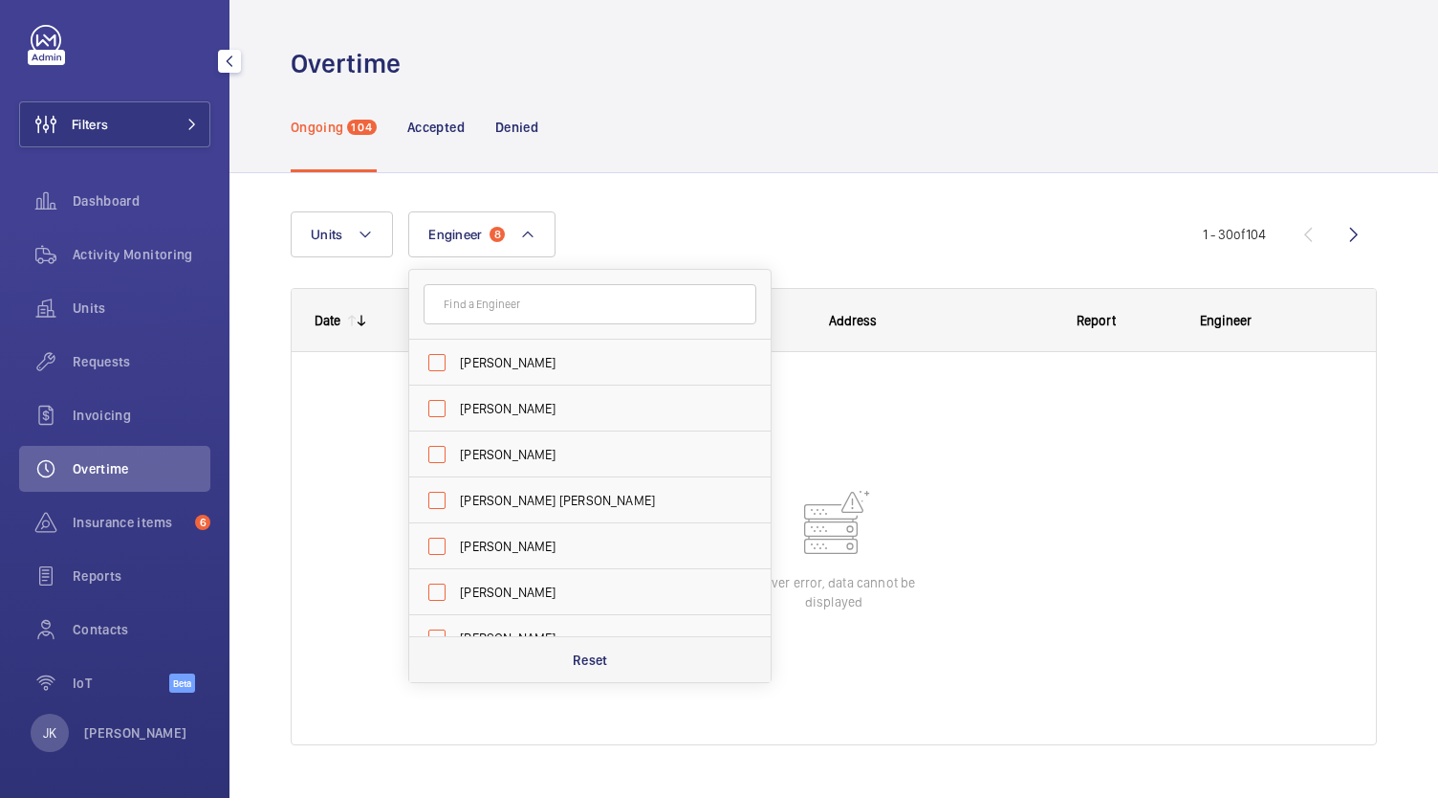
checkbox input "false"
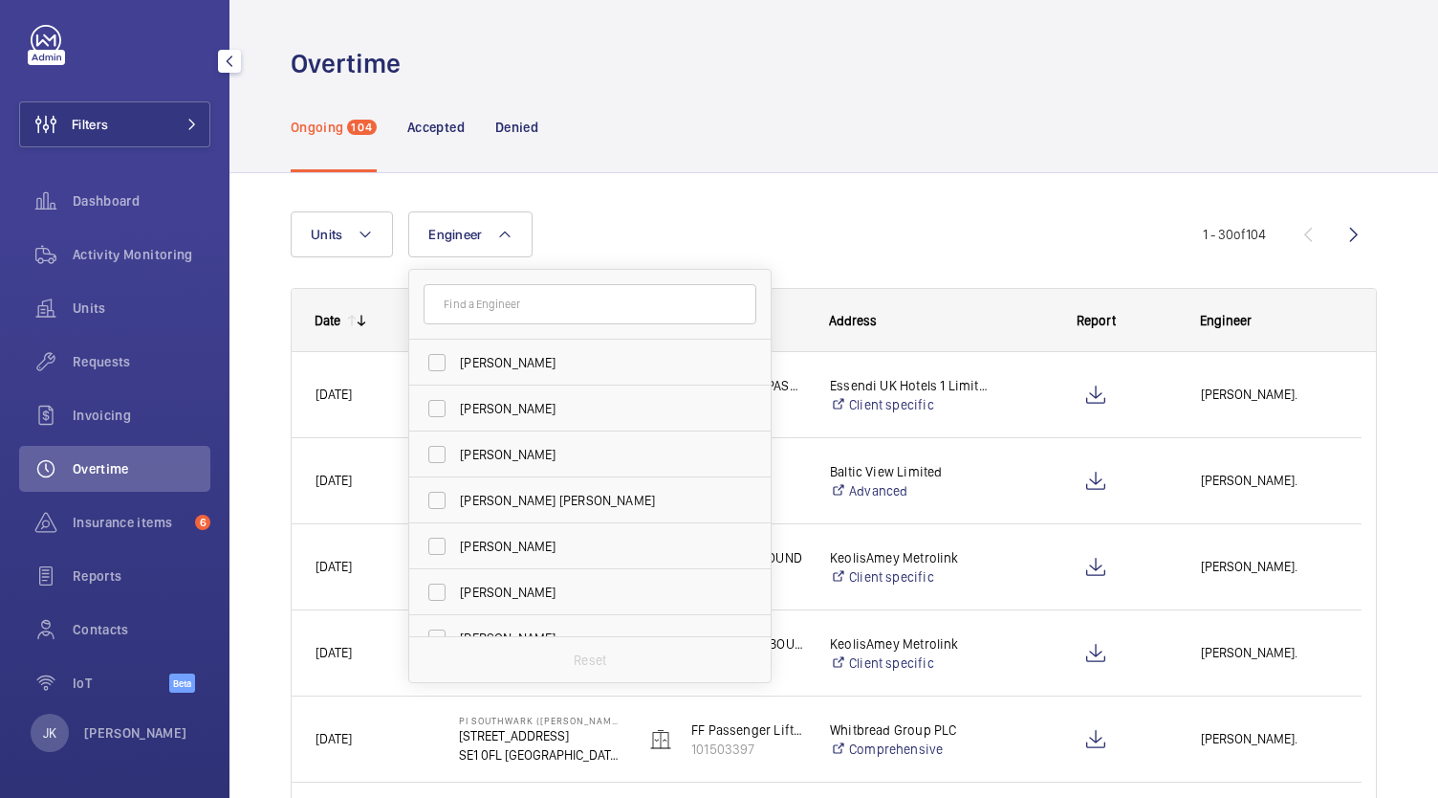
click at [1043, 122] on div "Ongoing 104 Accepted Denied" at bounding box center [834, 126] width 1086 height 91
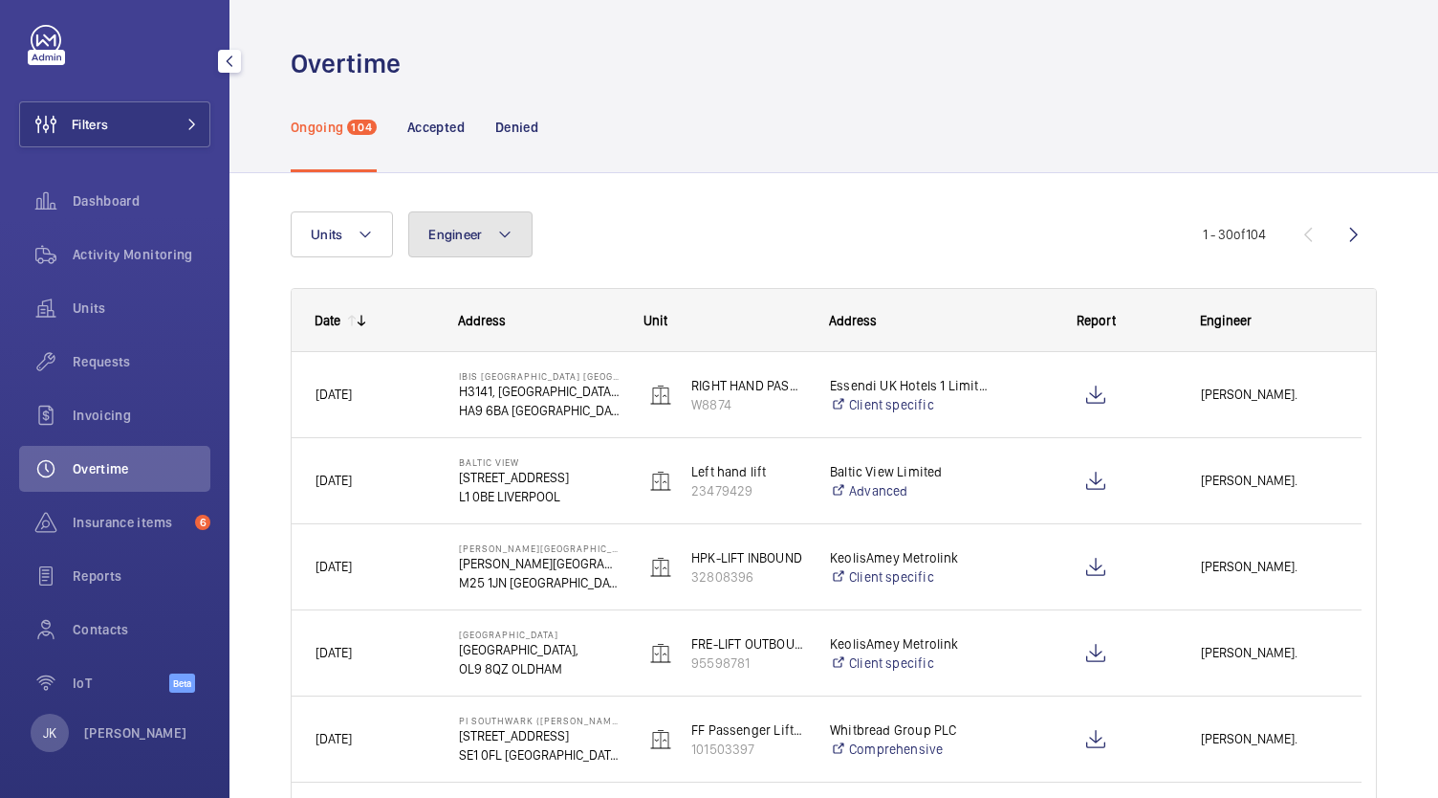
click at [500, 242] on mat-icon at bounding box center [504, 234] width 15 height 23
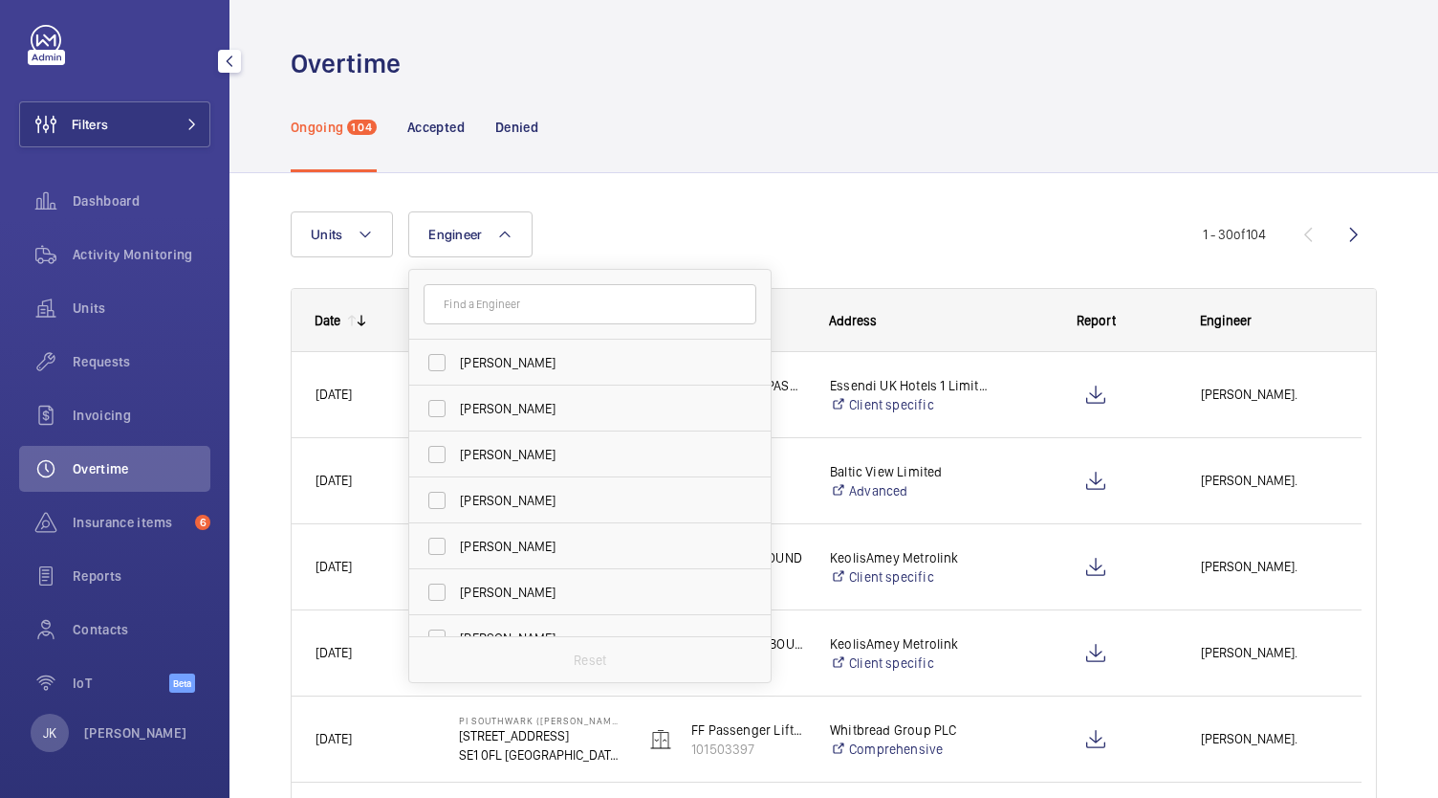
click at [543, 308] on input "text" at bounding box center [590, 304] width 333 height 40
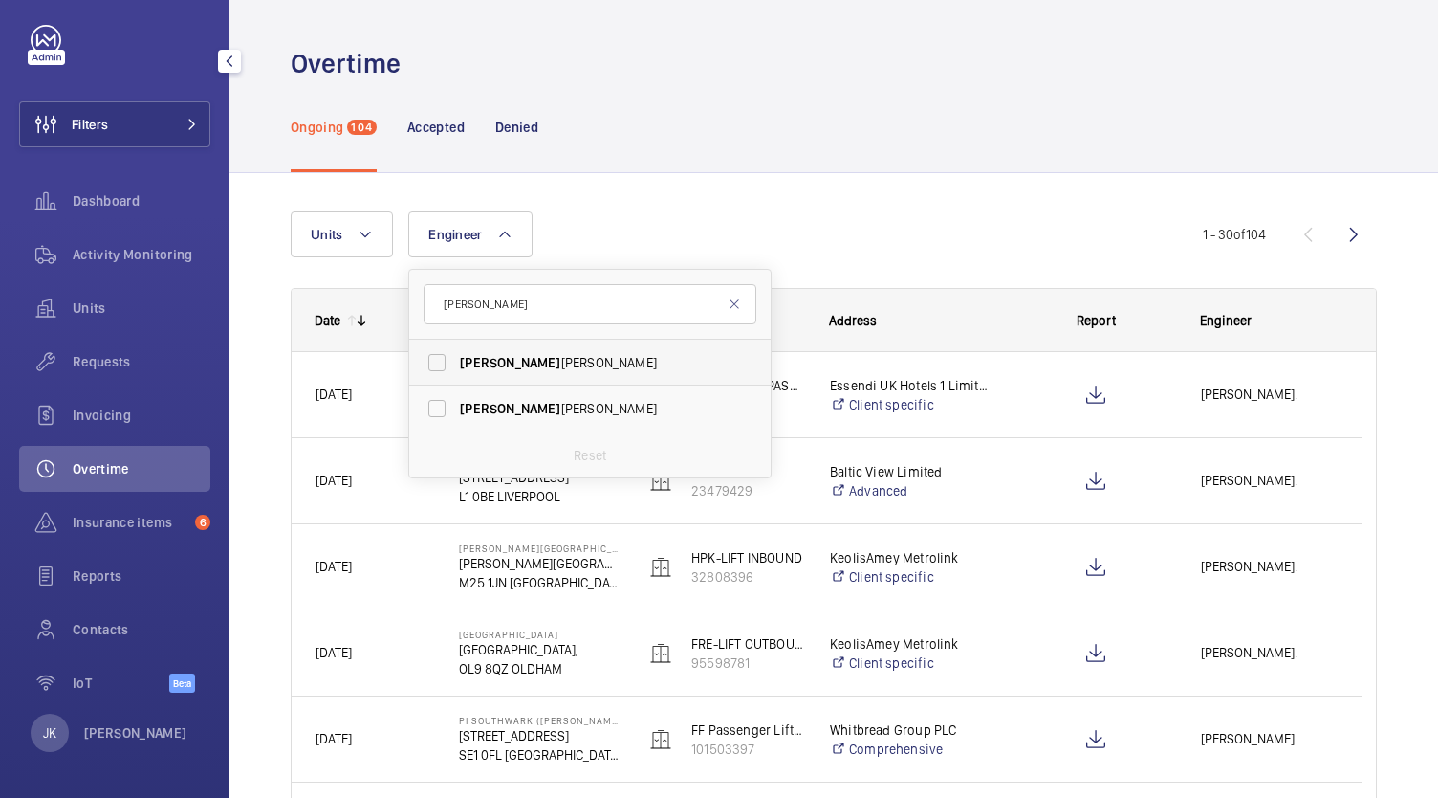
type input "[PERSON_NAME]"
click at [587, 363] on span "[PERSON_NAME]" at bounding box center [591, 362] width 263 height 19
click at [456, 363] on input "[PERSON_NAME]" at bounding box center [437, 362] width 38 height 38
checkbox input "true"
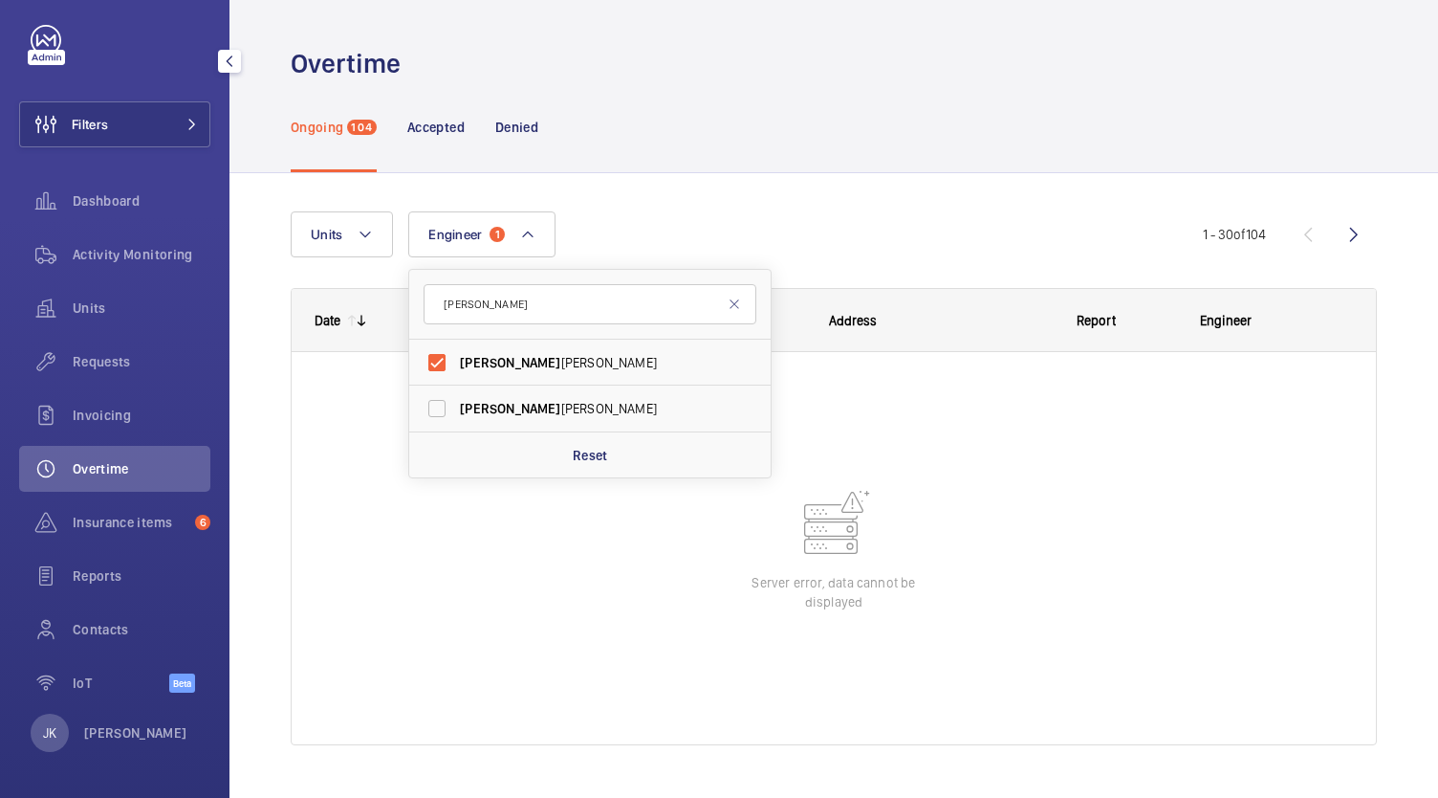
click at [1134, 100] on div "Ongoing 104 Accepted Denied" at bounding box center [834, 126] width 1086 height 91
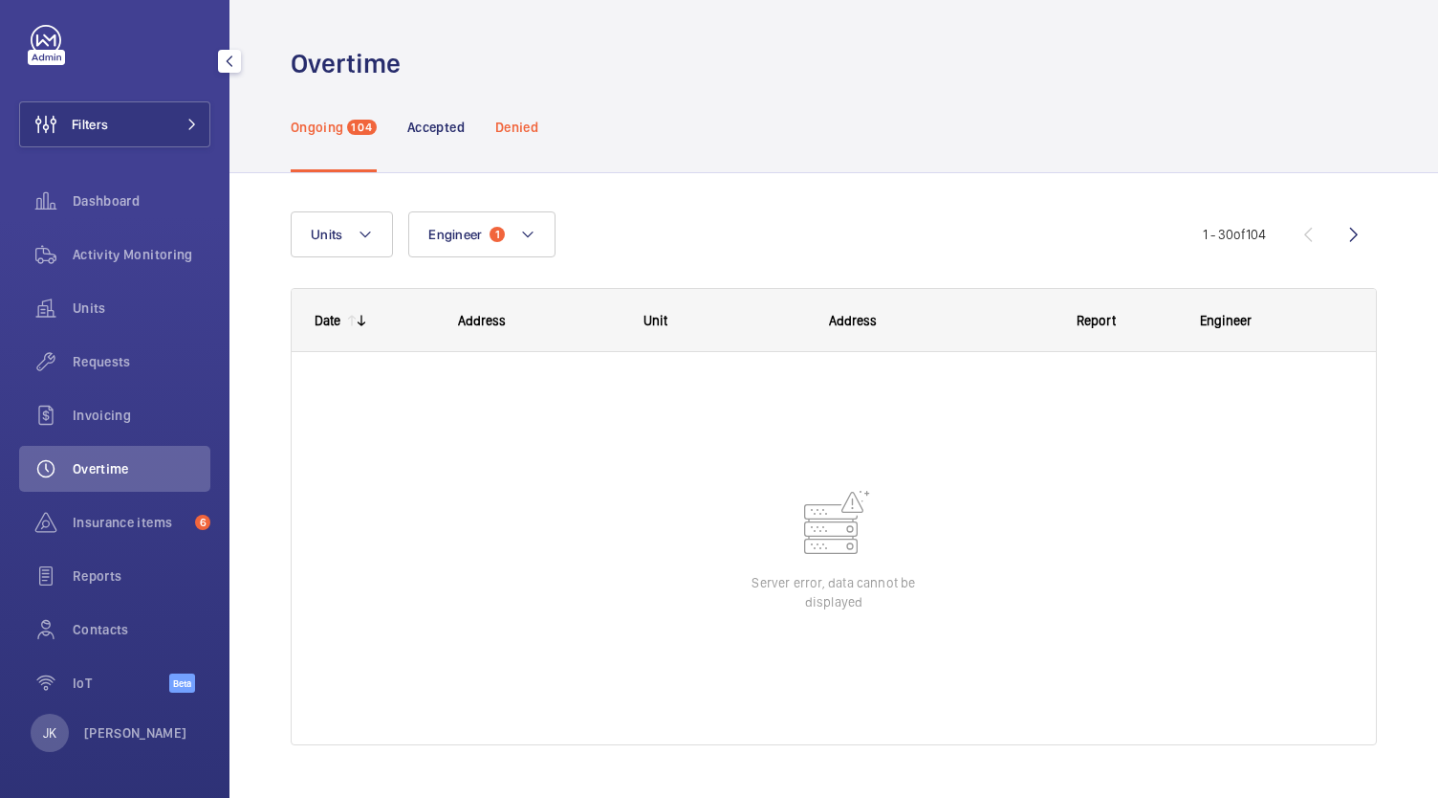
click at [434, 125] on p "Accepted" at bounding box center [435, 127] width 57 height 19
click at [501, 115] on div "Denied" at bounding box center [516, 126] width 43 height 91
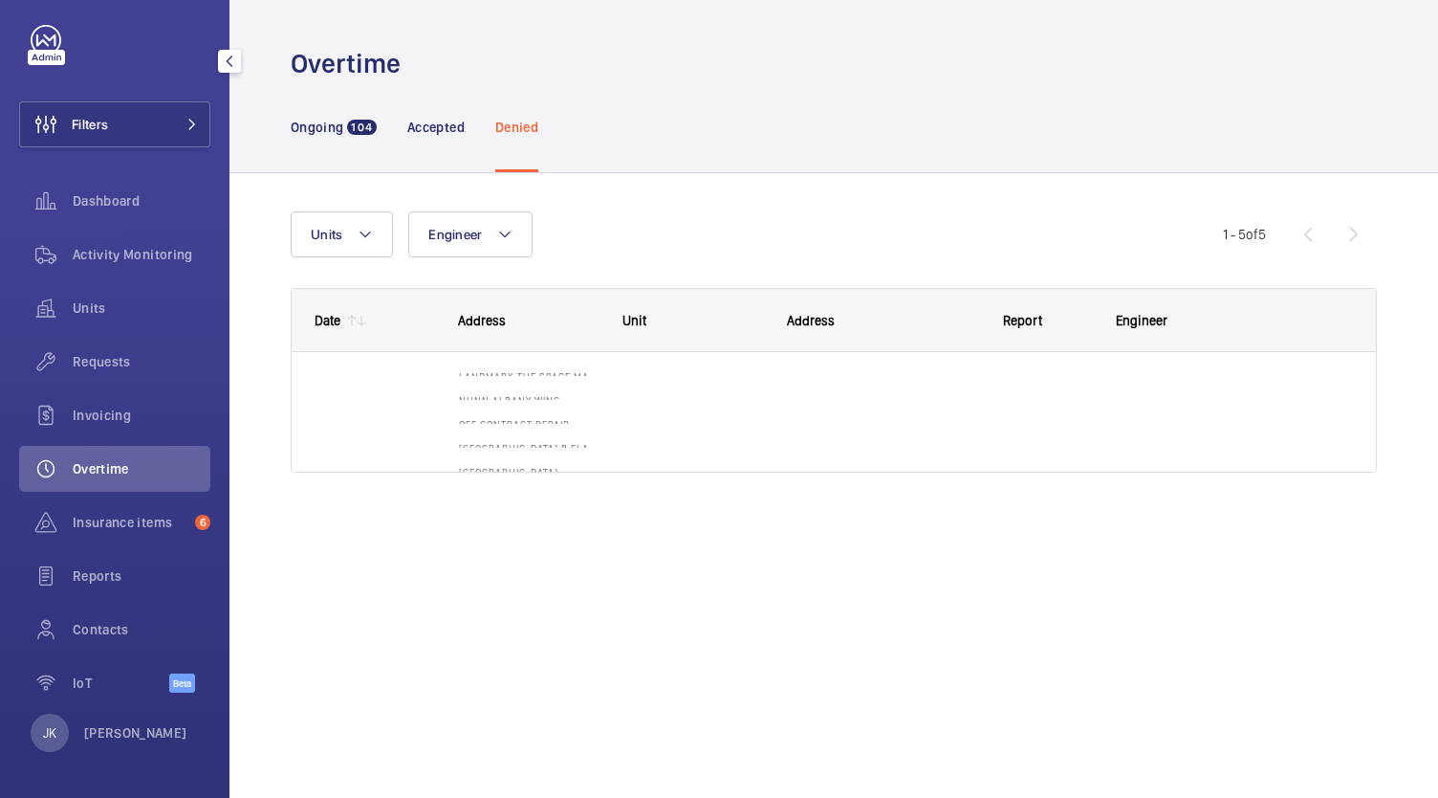
click at [524, 151] on div "Denied" at bounding box center [516, 126] width 43 height 91
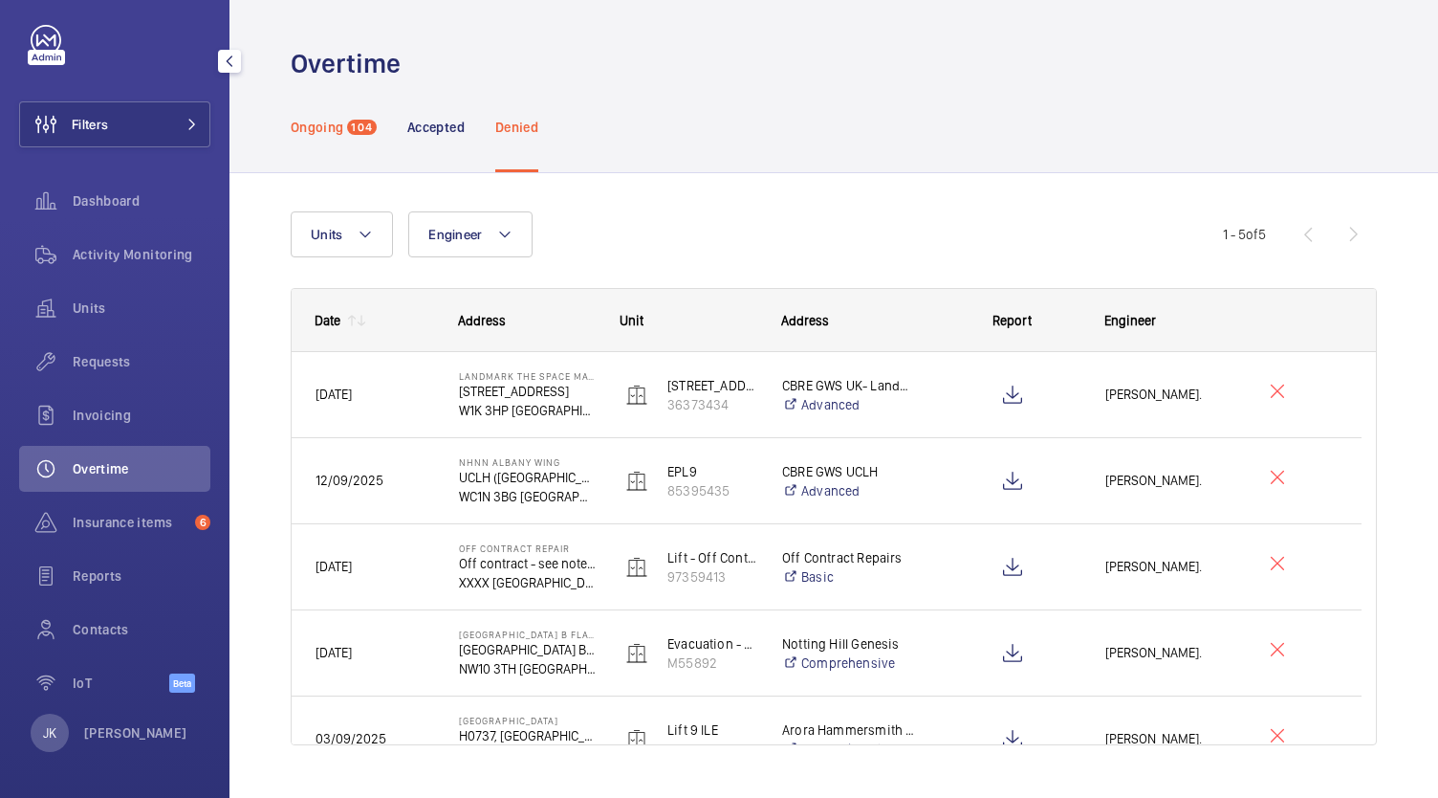
click at [307, 124] on p "Ongoing" at bounding box center [317, 127] width 53 height 19
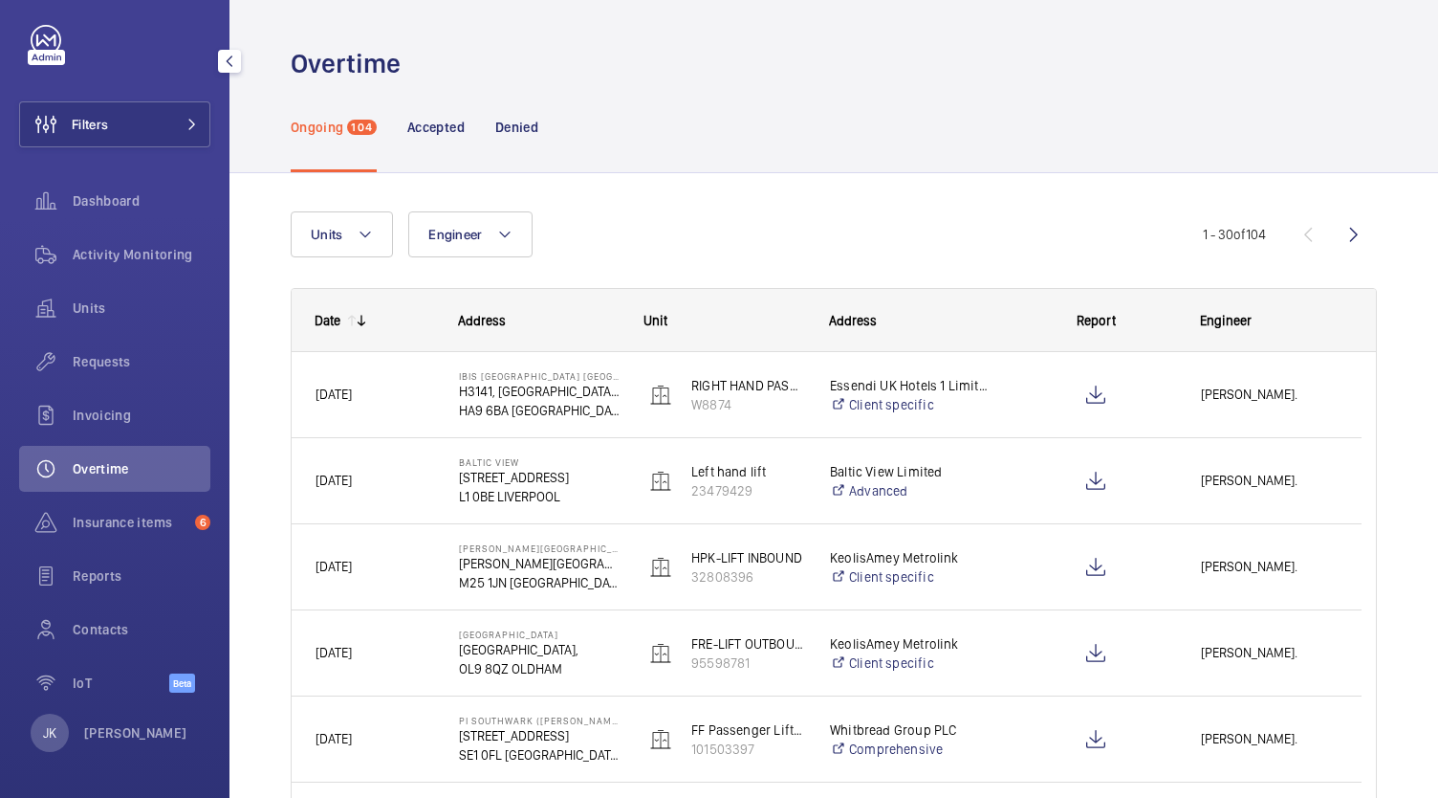
click at [355, 109] on div "Ongoing 104" at bounding box center [334, 126] width 86 height 91
